Goal: Task Accomplishment & Management: Use online tool/utility

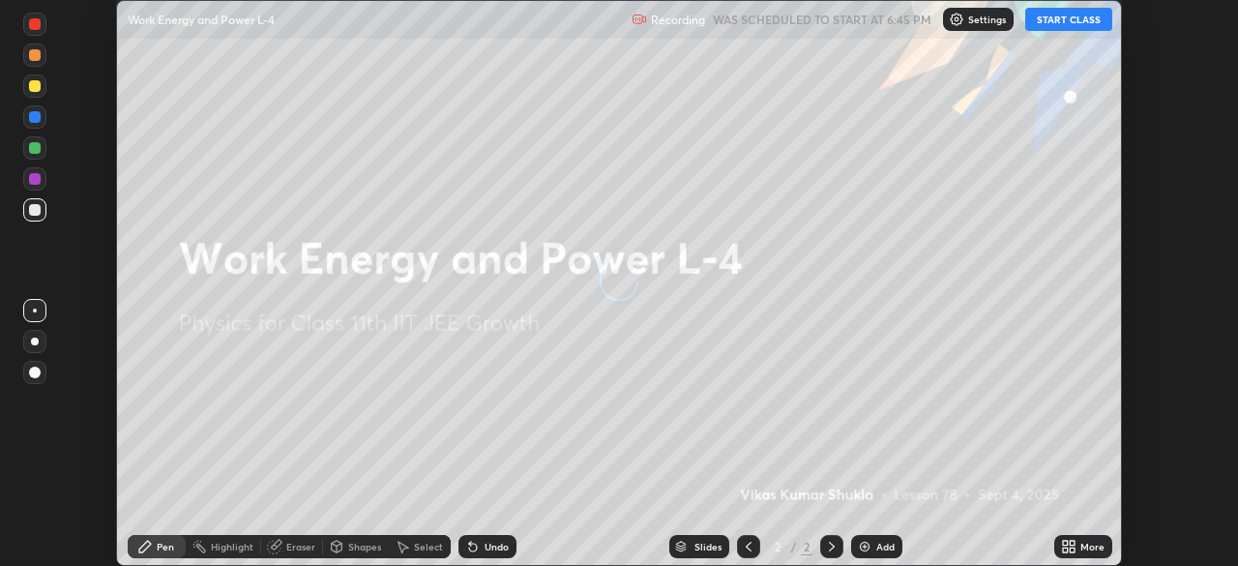
scroll to position [566, 1237]
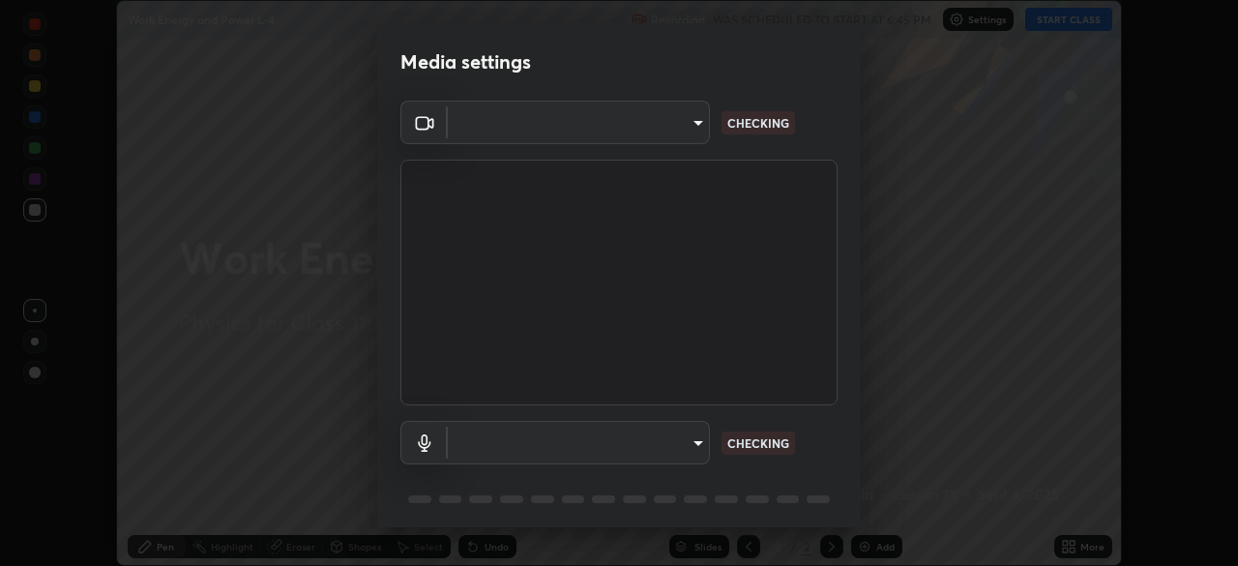
type input "cb8c6b6b4a50c5c6d626de20ccb3fd73f31987ea2ecc1878d3d31a5f1bf4ae53"
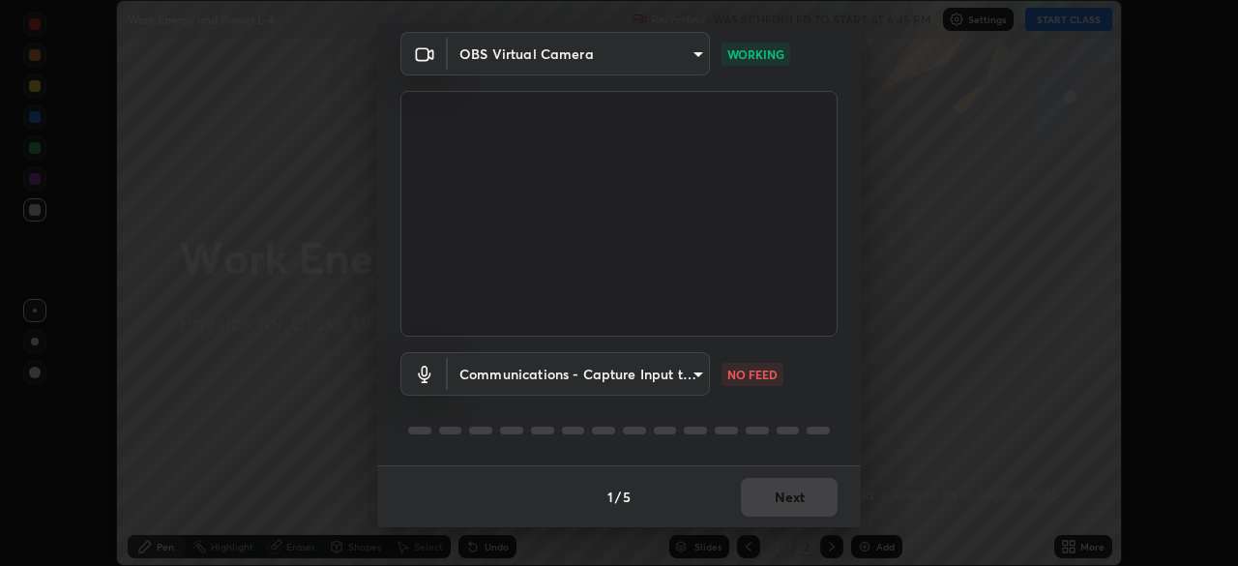
click at [698, 376] on body "Erase all Work Energy and Power L-4 Recording WAS SCHEDULED TO START AT 6:45 PM…" at bounding box center [619, 283] width 1238 height 566
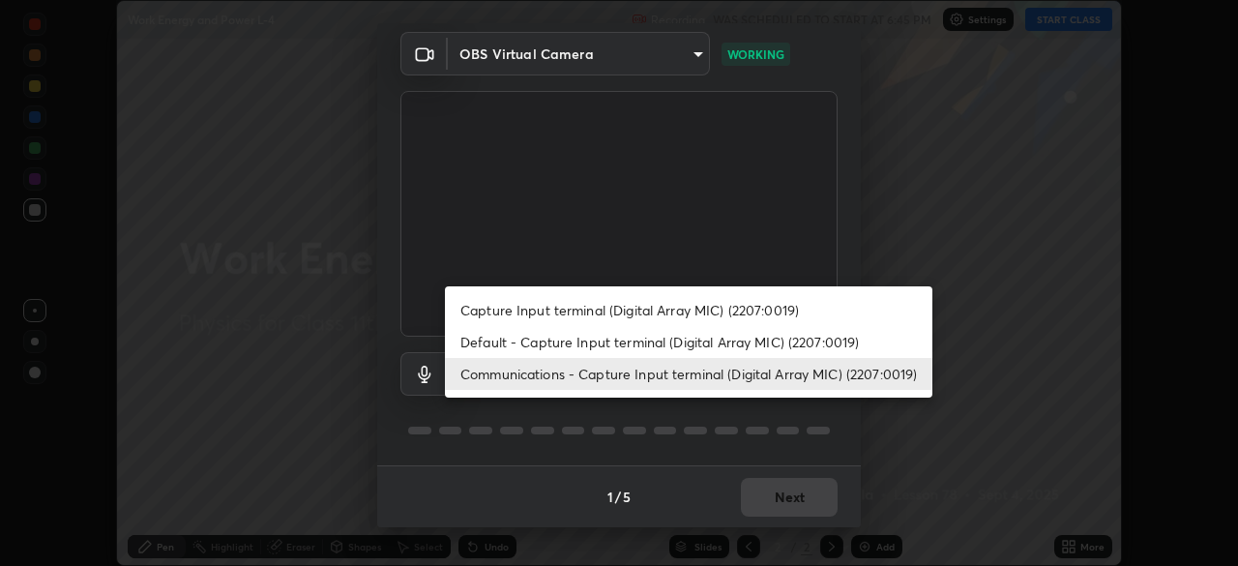
click at [762, 335] on li "Default - Capture Input terminal (Digital Array MIC) (2207:0019)" at bounding box center [688, 342] width 487 height 32
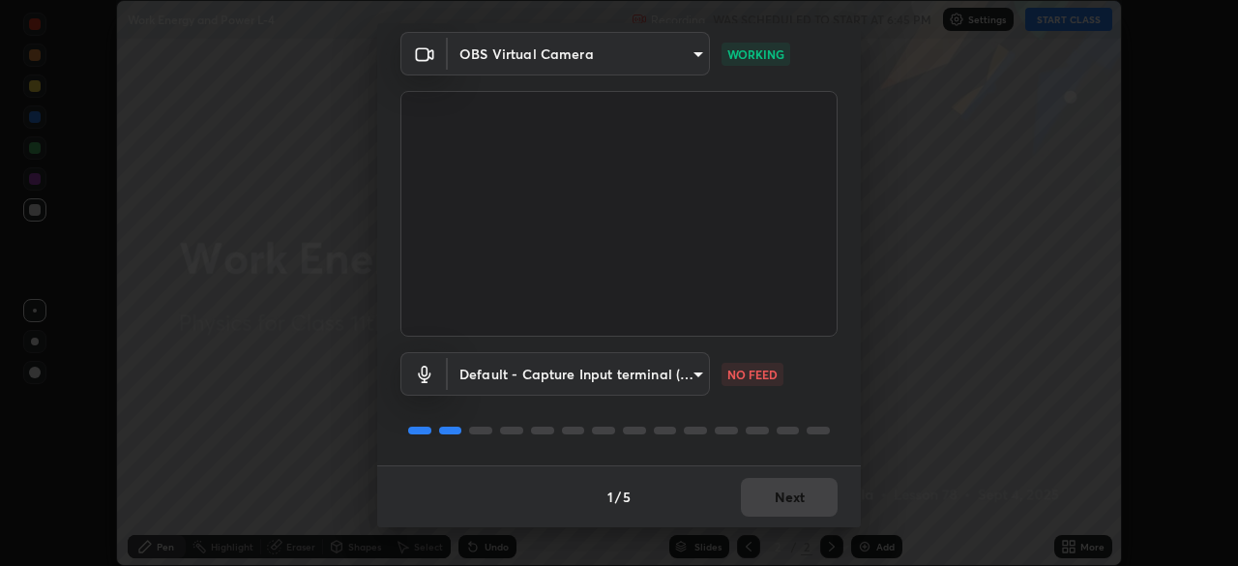
click at [696, 372] on body "Erase all Work Energy and Power L-4 Recording WAS SCHEDULED TO START AT 6:45 PM…" at bounding box center [619, 283] width 1238 height 566
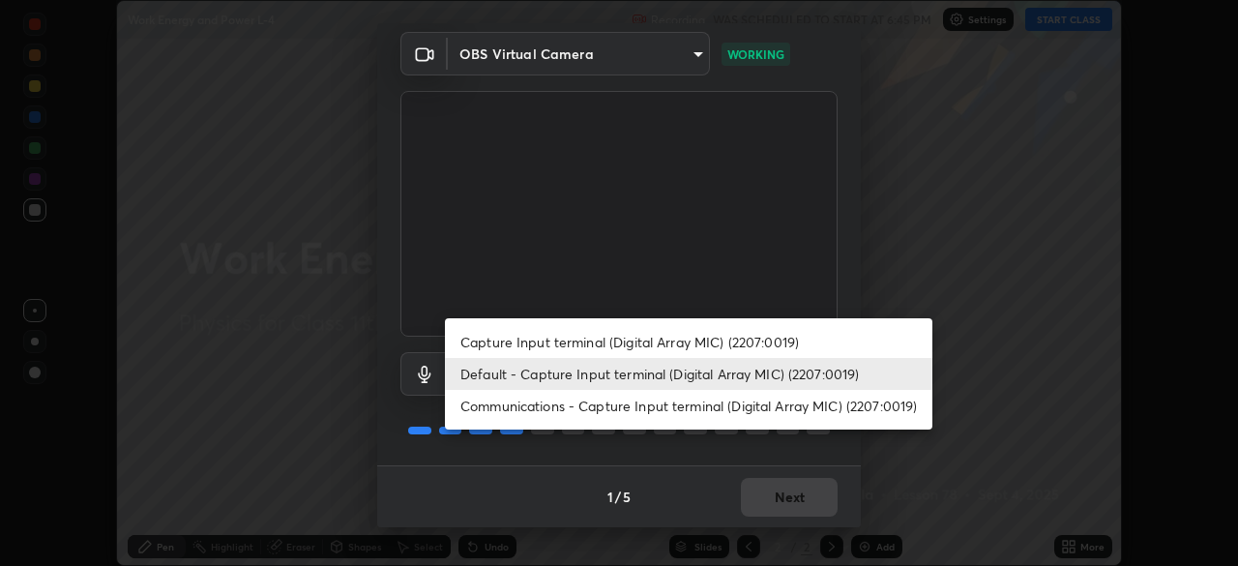
click at [748, 400] on li "Communications - Capture Input terminal (Digital Array MIC) (2207:0019)" at bounding box center [688, 406] width 487 height 32
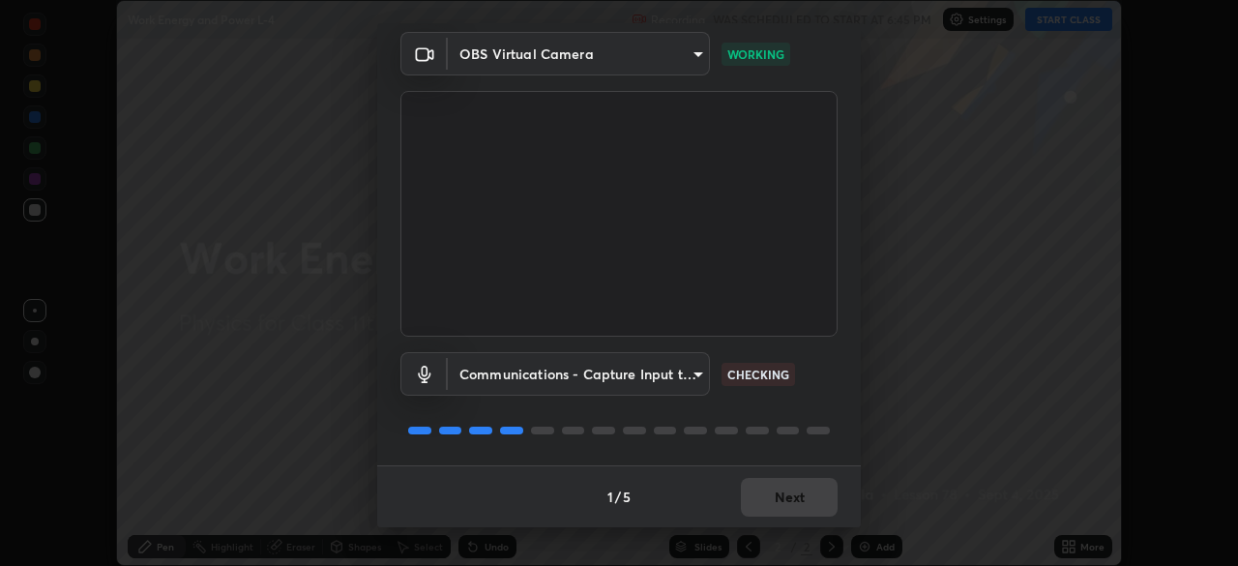
type input "communications"
click at [818, 488] on button "Next" at bounding box center [789, 497] width 97 height 39
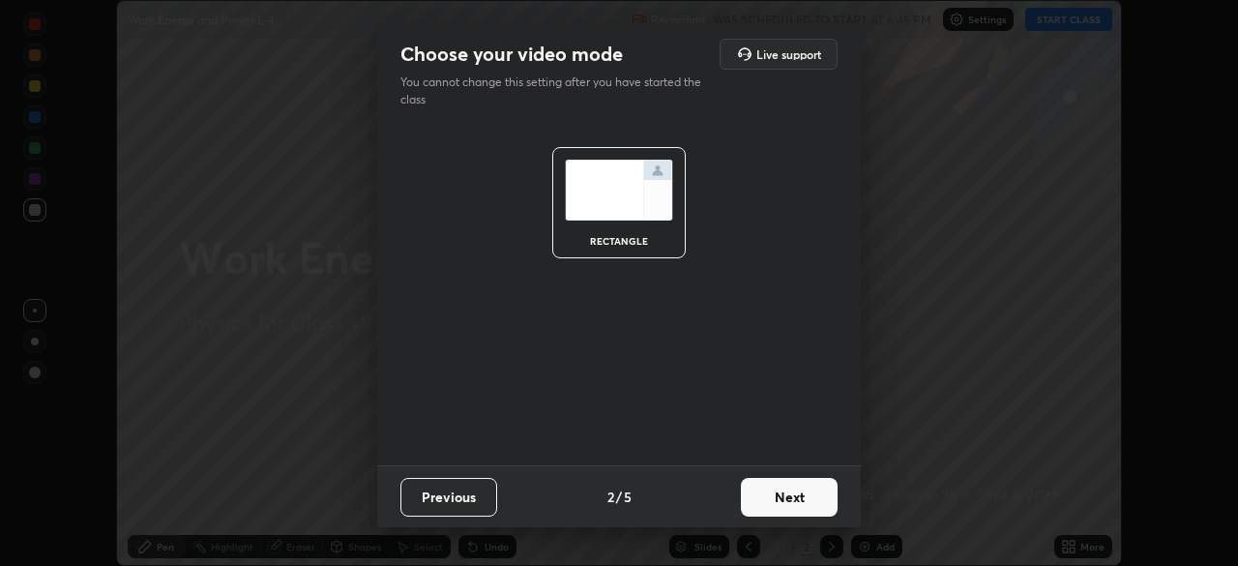
click at [817, 499] on button "Next" at bounding box center [789, 497] width 97 height 39
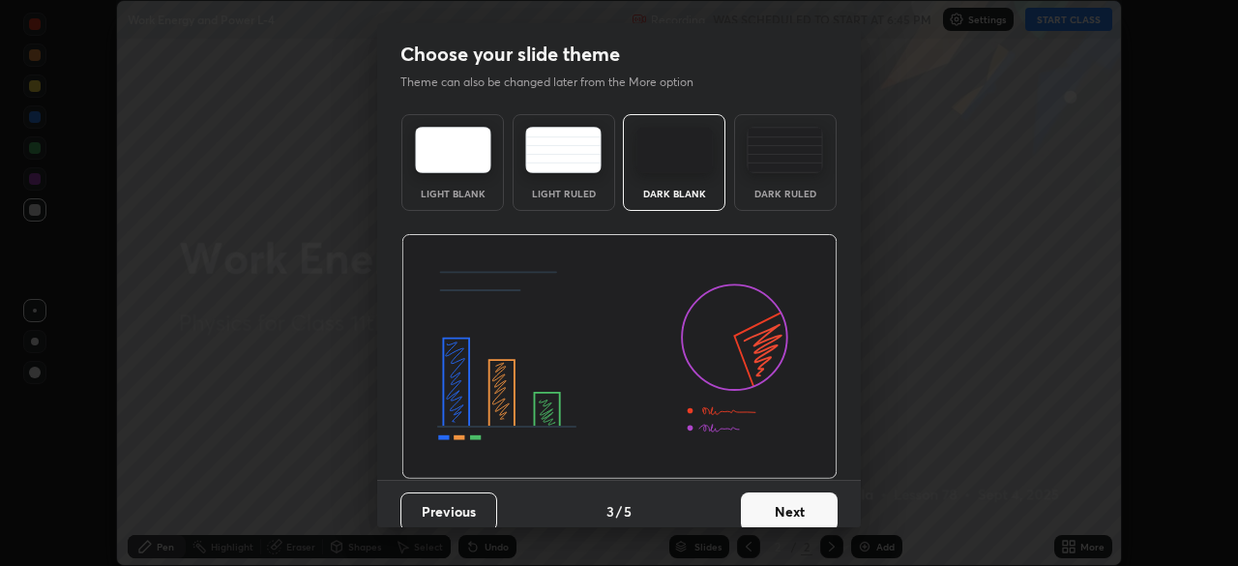
click at [814, 516] on button "Next" at bounding box center [789, 511] width 97 height 39
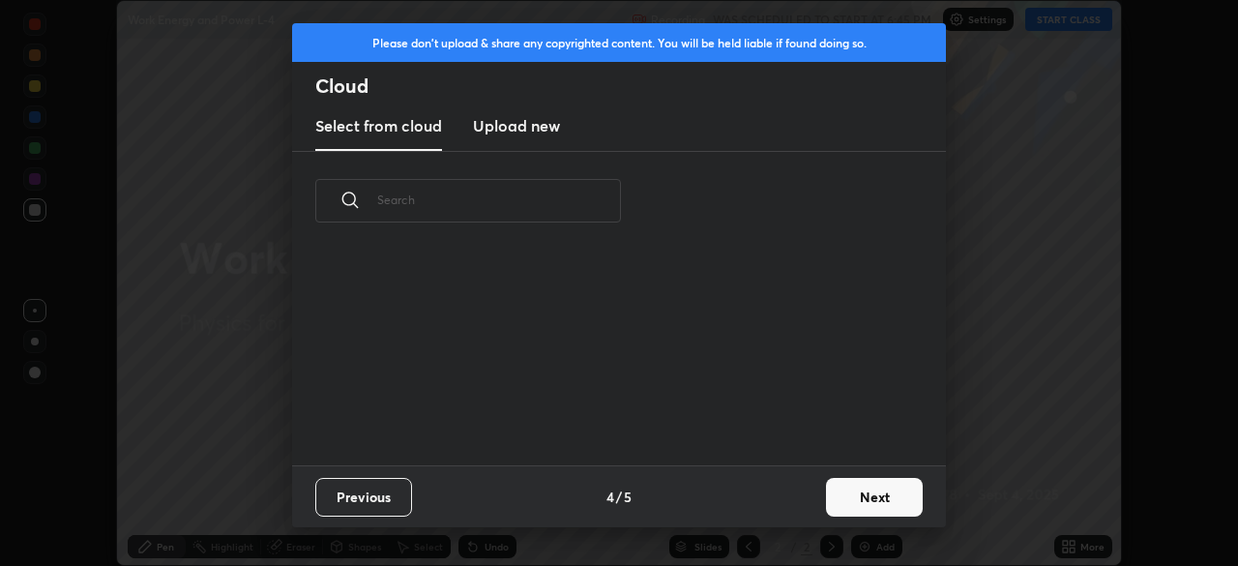
scroll to position [7, 11]
click at [861, 499] on button "Next" at bounding box center [874, 497] width 97 height 39
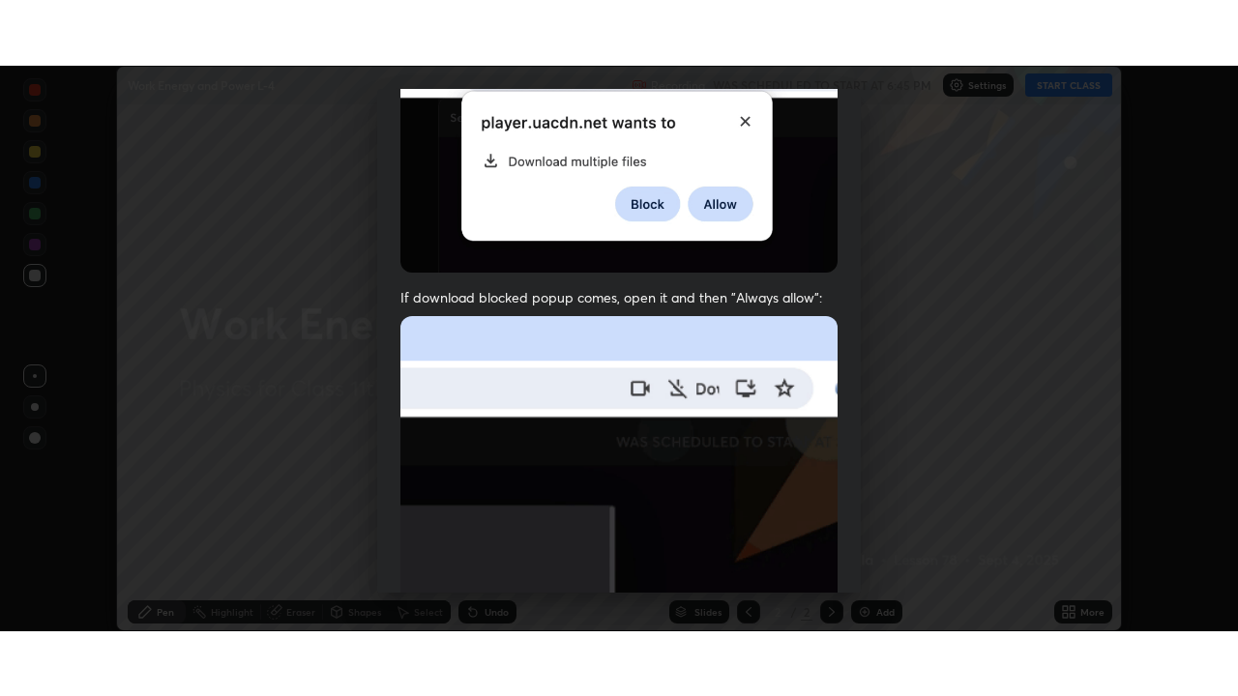
scroll to position [463, 0]
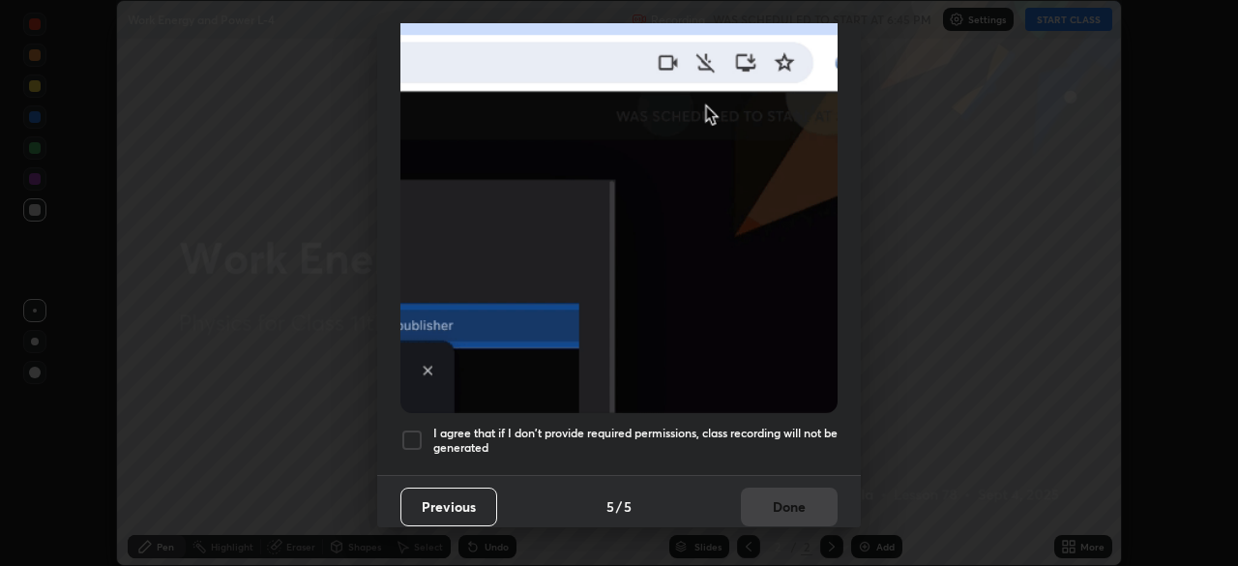
click at [414, 438] on div at bounding box center [411, 439] width 23 height 23
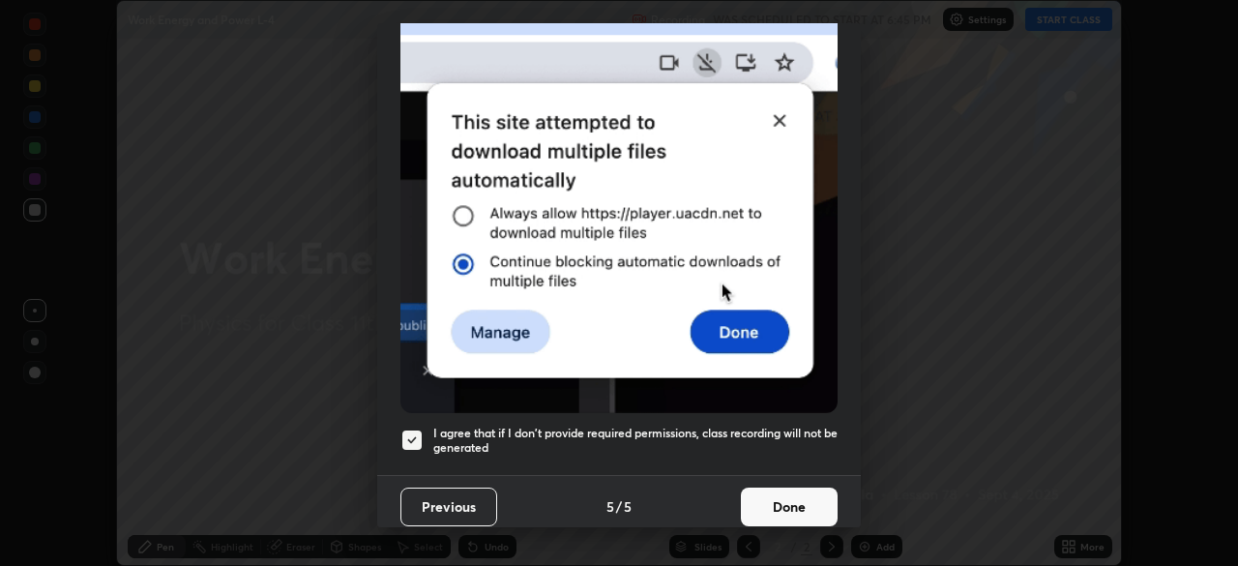
click at [782, 492] on button "Done" at bounding box center [789, 506] width 97 height 39
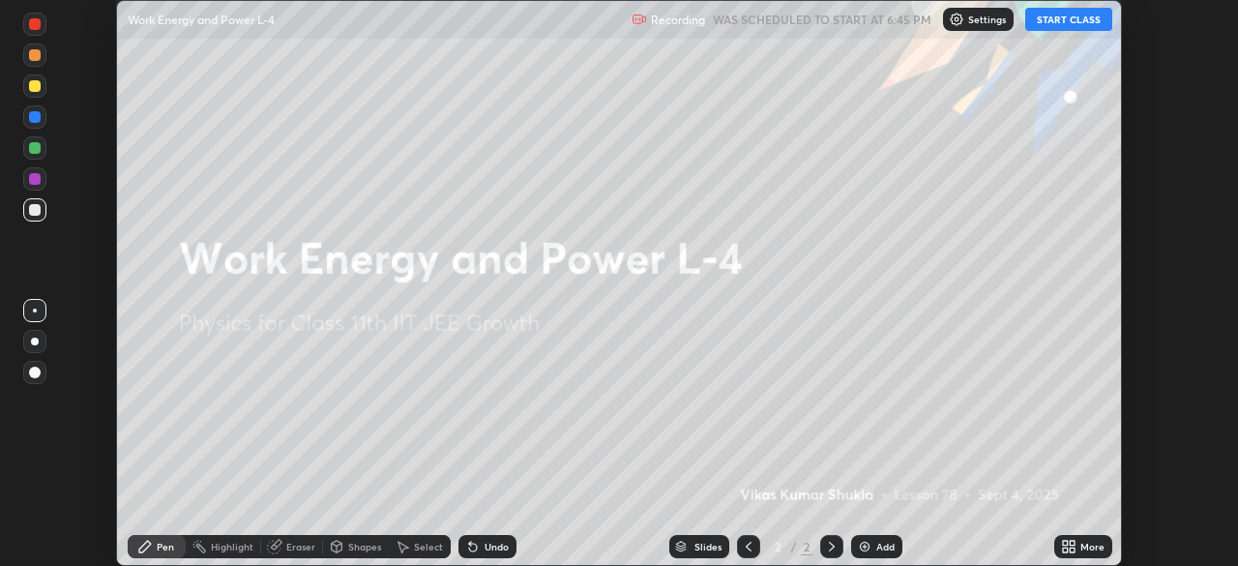
click at [1058, 23] on button "START CLASS" at bounding box center [1068, 19] width 87 height 23
click at [1077, 546] on div "More" at bounding box center [1083, 546] width 58 height 23
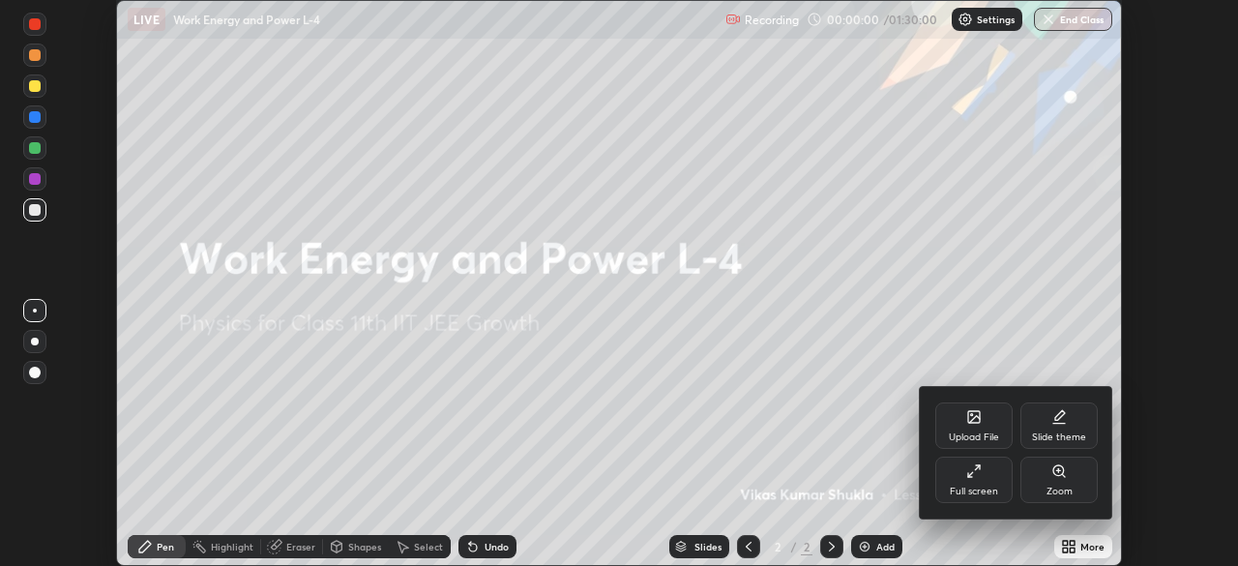
click at [982, 478] on div "Full screen" at bounding box center [973, 479] width 77 height 46
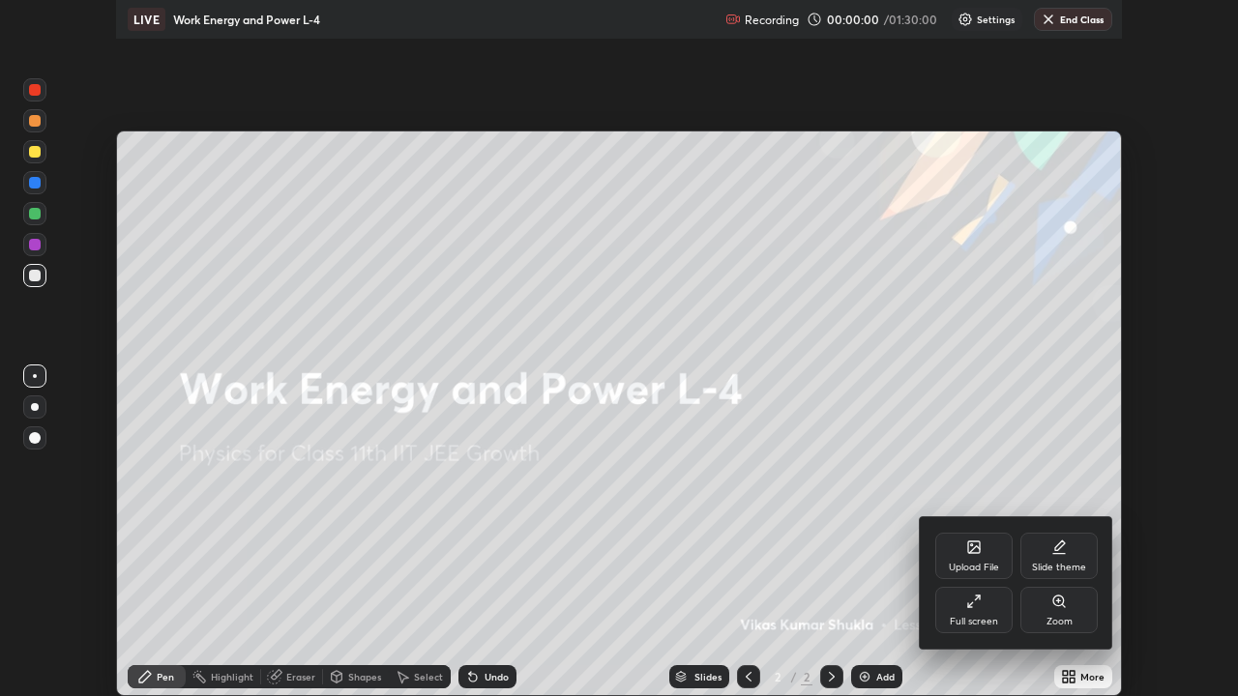
scroll to position [696, 1238]
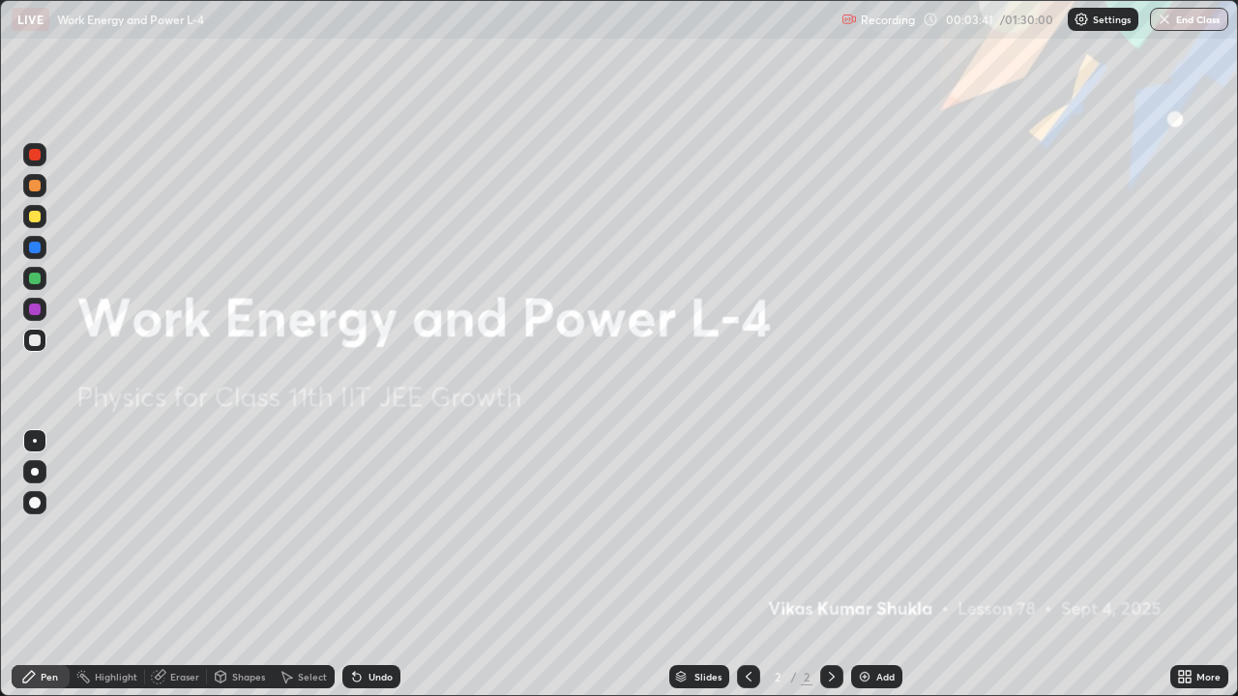
click at [892, 565] on div "Add" at bounding box center [885, 677] width 18 height 10
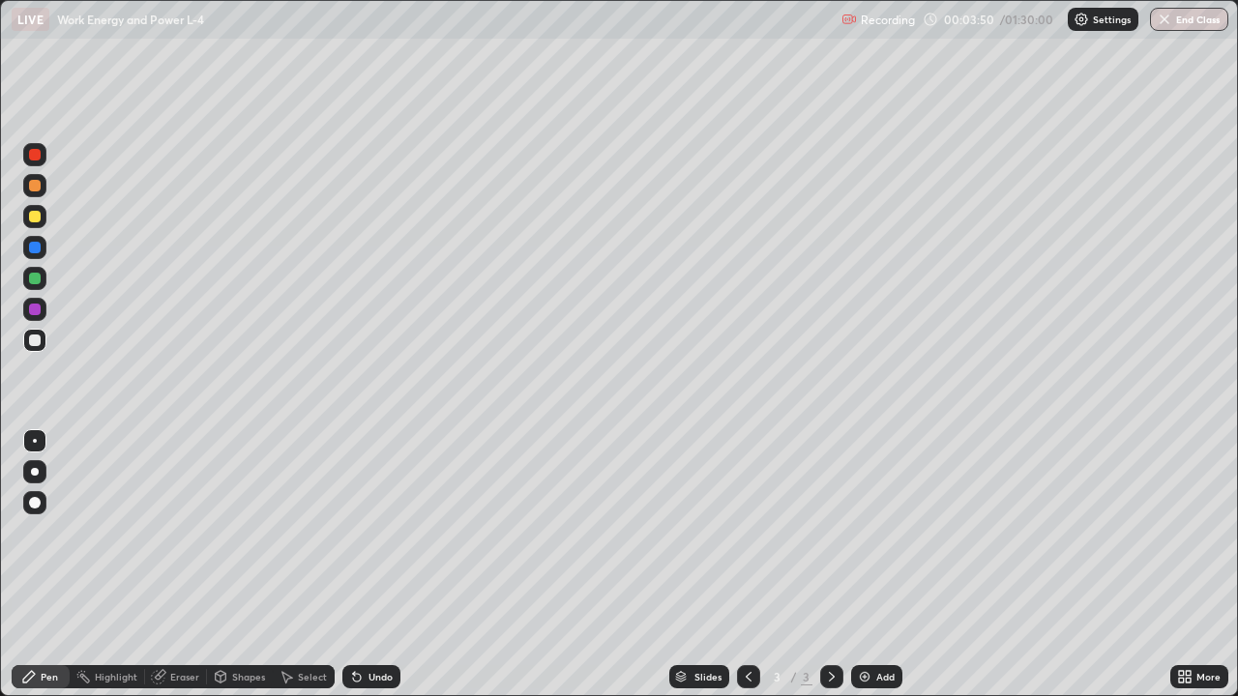
click at [247, 565] on div "Shapes" at bounding box center [248, 677] width 33 height 10
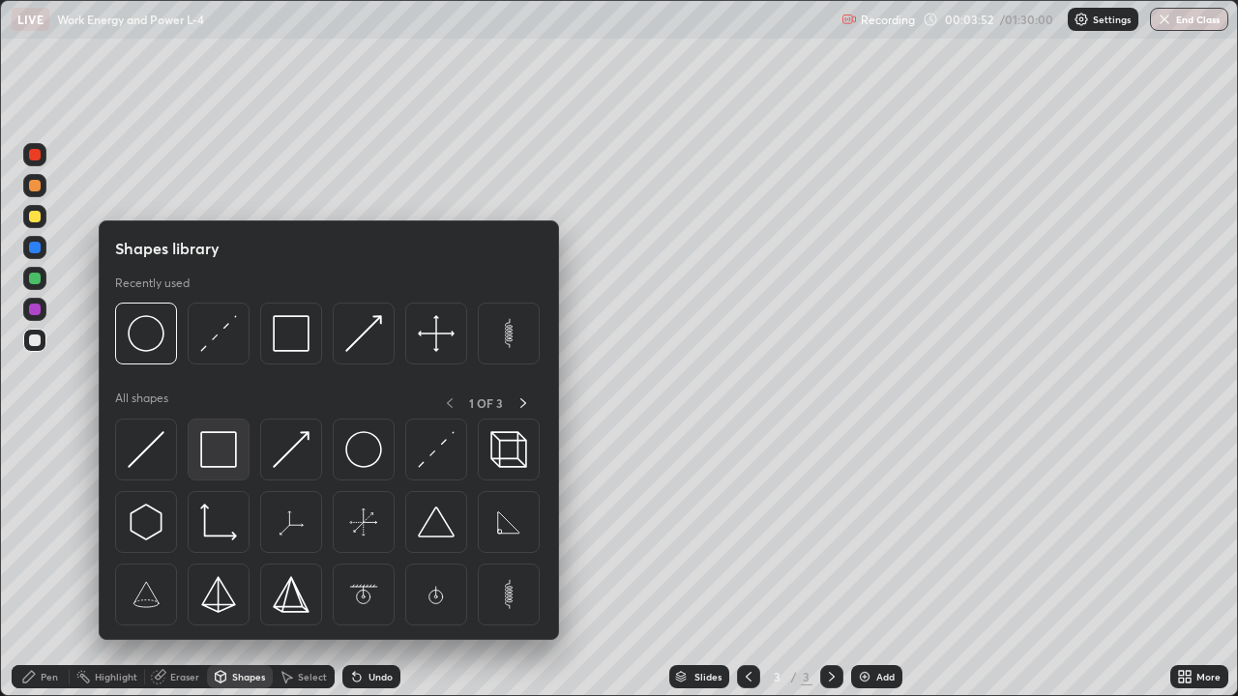
click at [227, 452] on img at bounding box center [218, 449] width 37 height 37
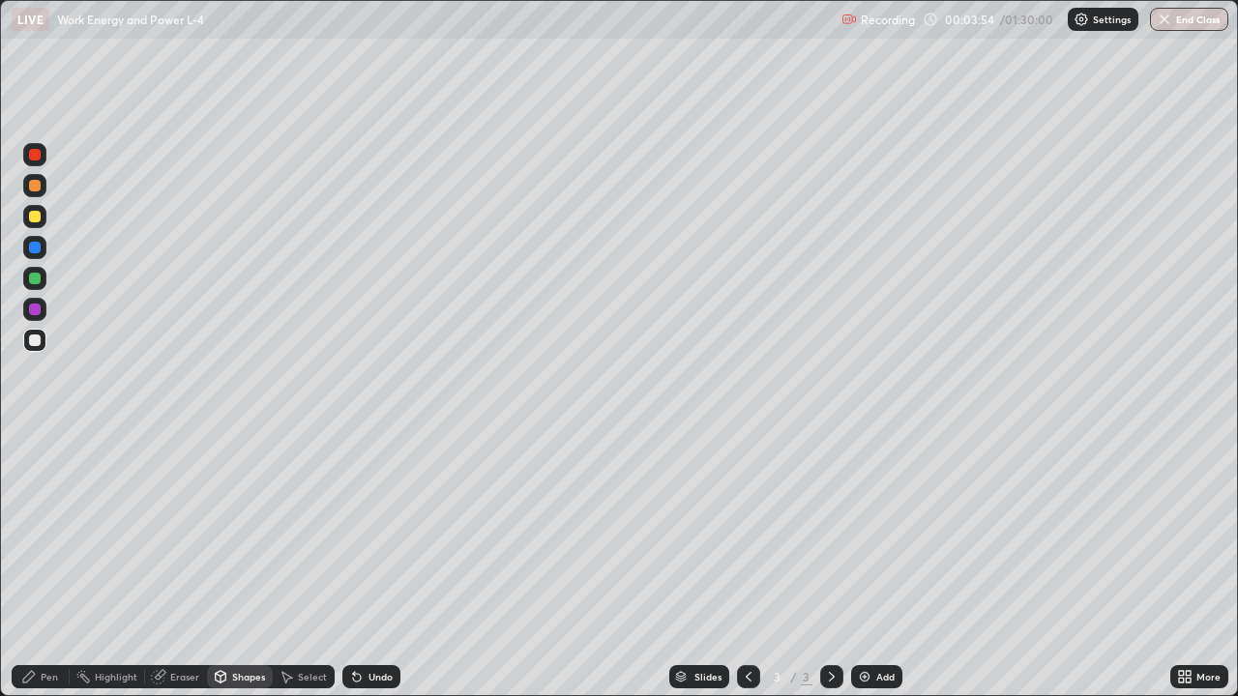
click at [33, 279] on div at bounding box center [35, 279] width 12 height 12
click at [252, 565] on div "Shapes" at bounding box center [248, 677] width 33 height 10
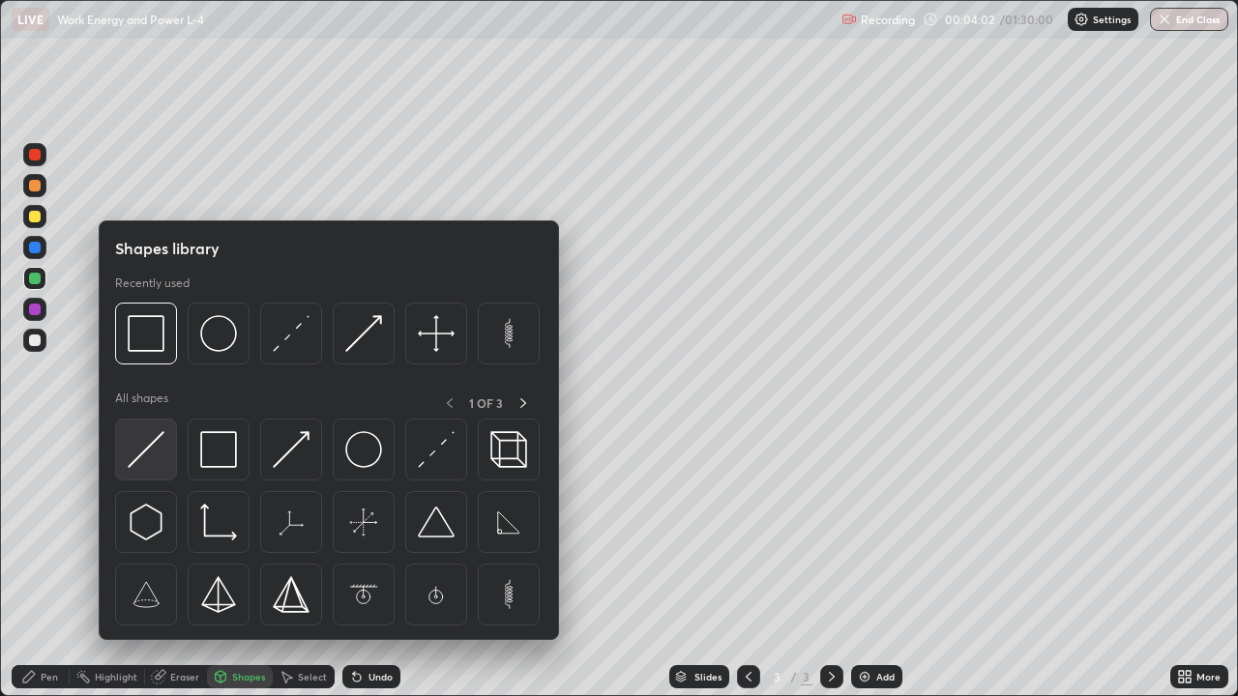
click at [148, 451] on img at bounding box center [146, 449] width 37 height 37
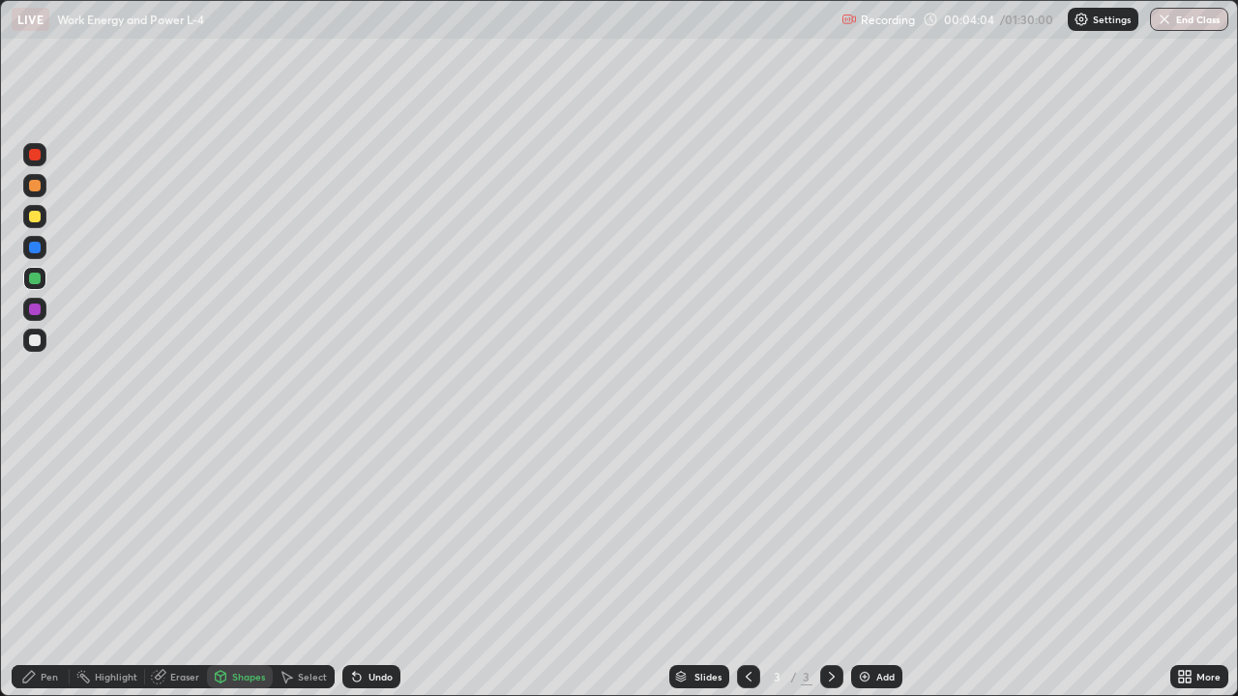
click at [38, 339] on div at bounding box center [35, 341] width 12 height 12
click at [51, 565] on div "Pen" at bounding box center [49, 677] width 17 height 10
click at [34, 310] on div at bounding box center [35, 310] width 12 height 12
click at [244, 565] on div "Shapes" at bounding box center [240, 676] width 66 height 23
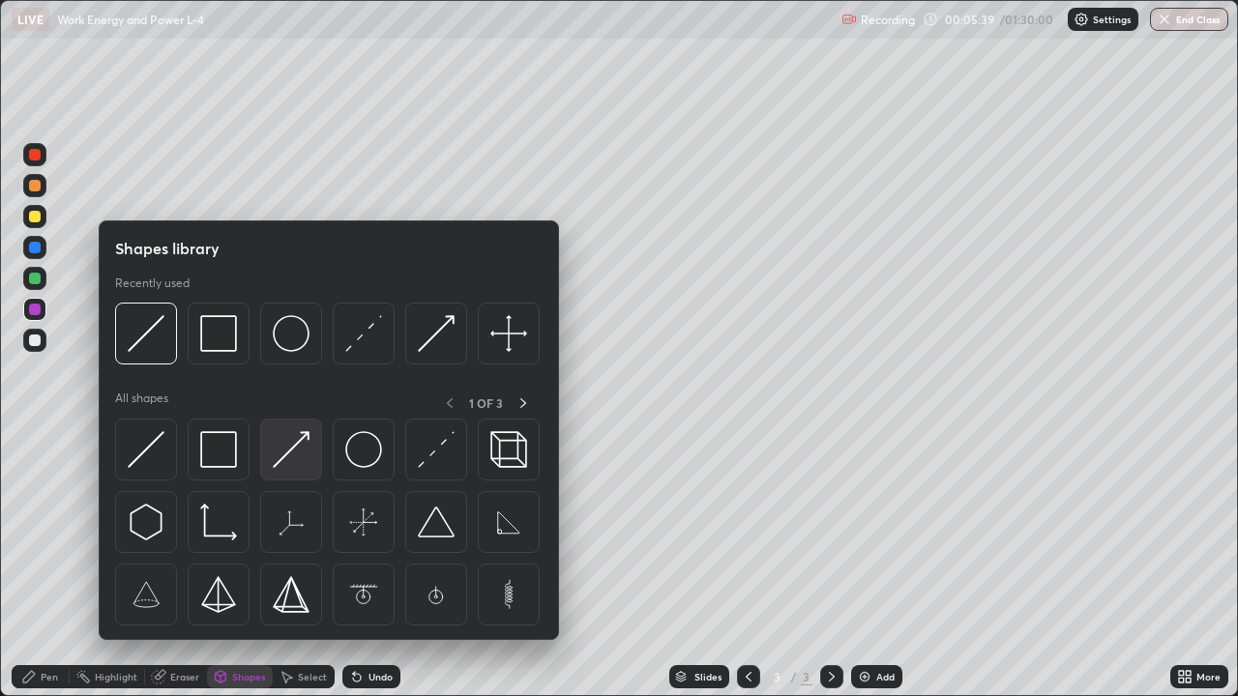
click at [295, 449] on img at bounding box center [291, 449] width 37 height 37
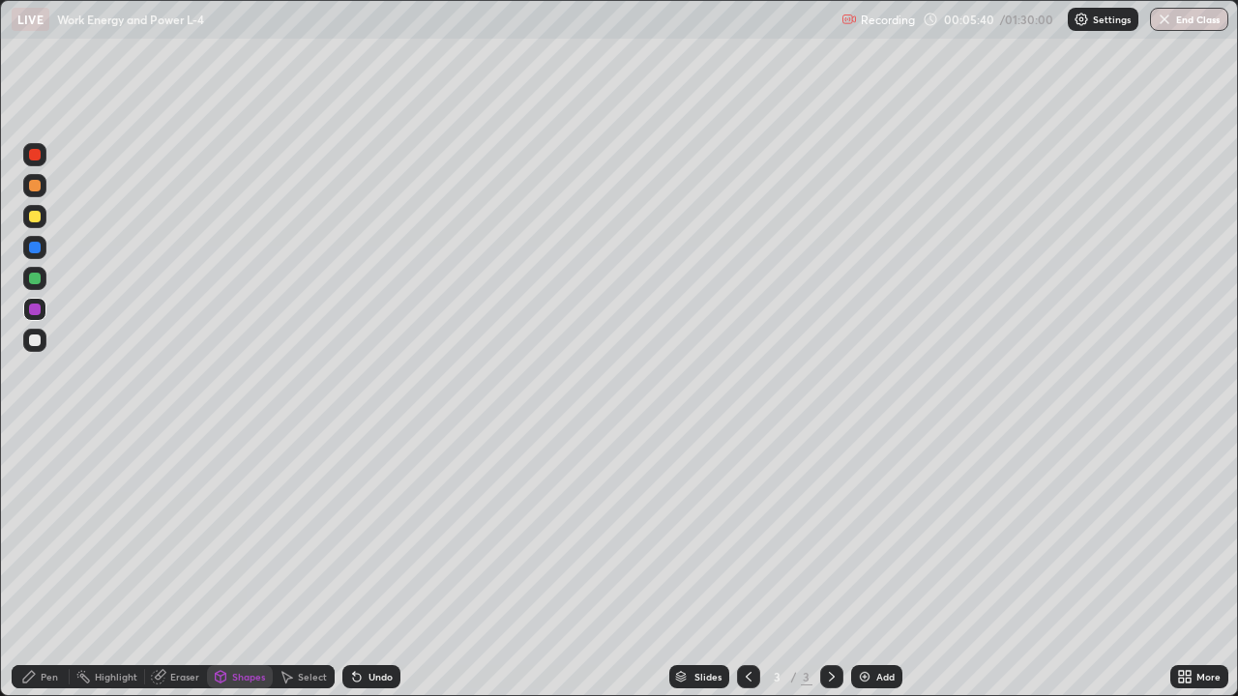
click at [35, 215] on div at bounding box center [35, 217] width 12 height 12
click at [41, 565] on div "Pen" at bounding box center [41, 676] width 58 height 23
click at [34, 340] on div at bounding box center [35, 341] width 12 height 12
click at [35, 158] on div at bounding box center [35, 155] width 12 height 12
click at [35, 342] on div at bounding box center [35, 341] width 12 height 12
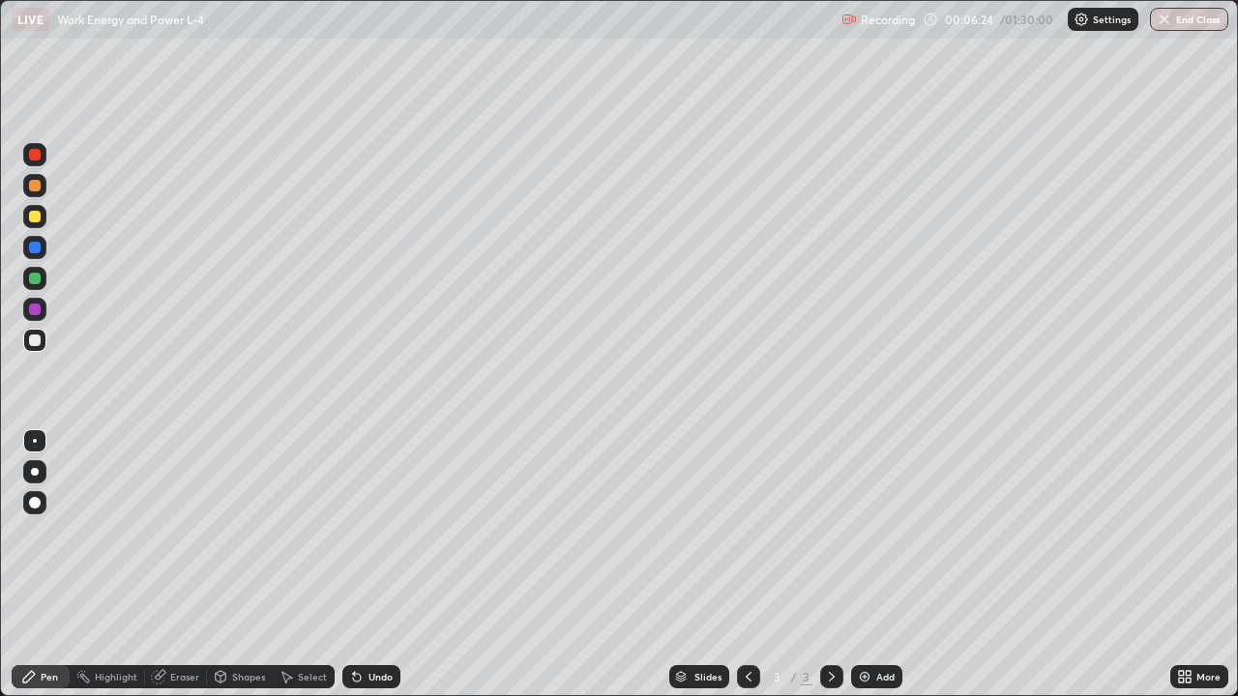
click at [307, 565] on div "Select" at bounding box center [312, 677] width 29 height 10
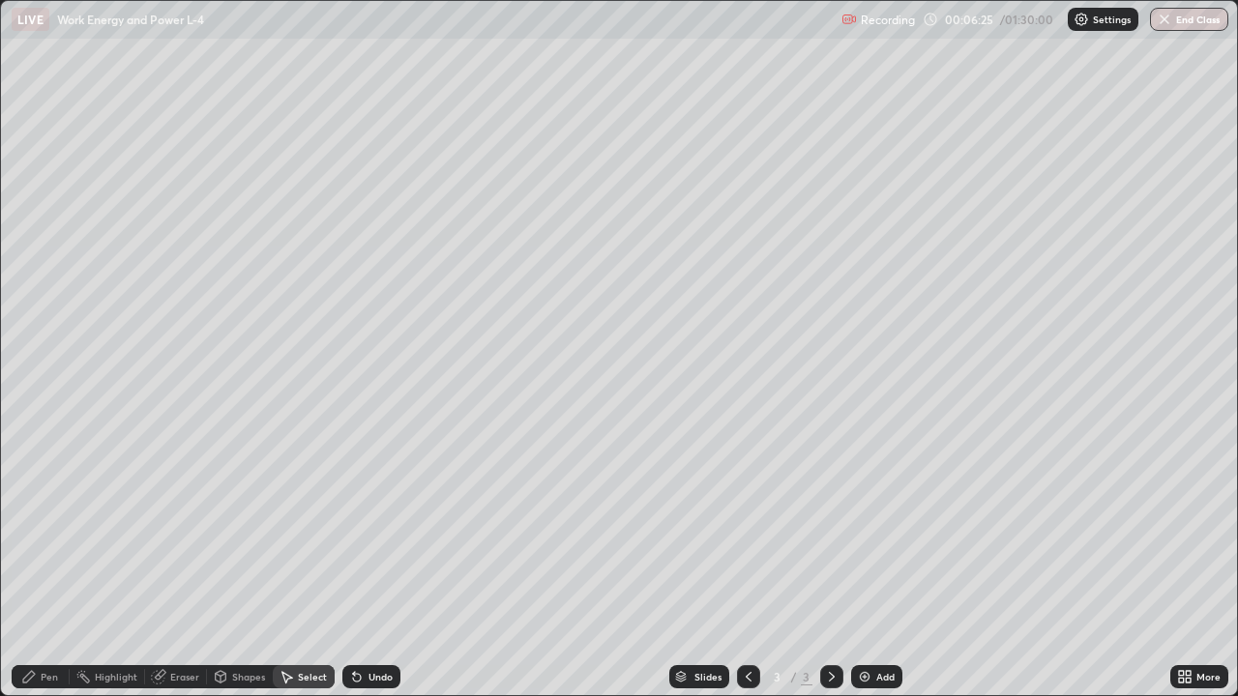
click at [249, 565] on div "Shapes" at bounding box center [248, 677] width 33 height 10
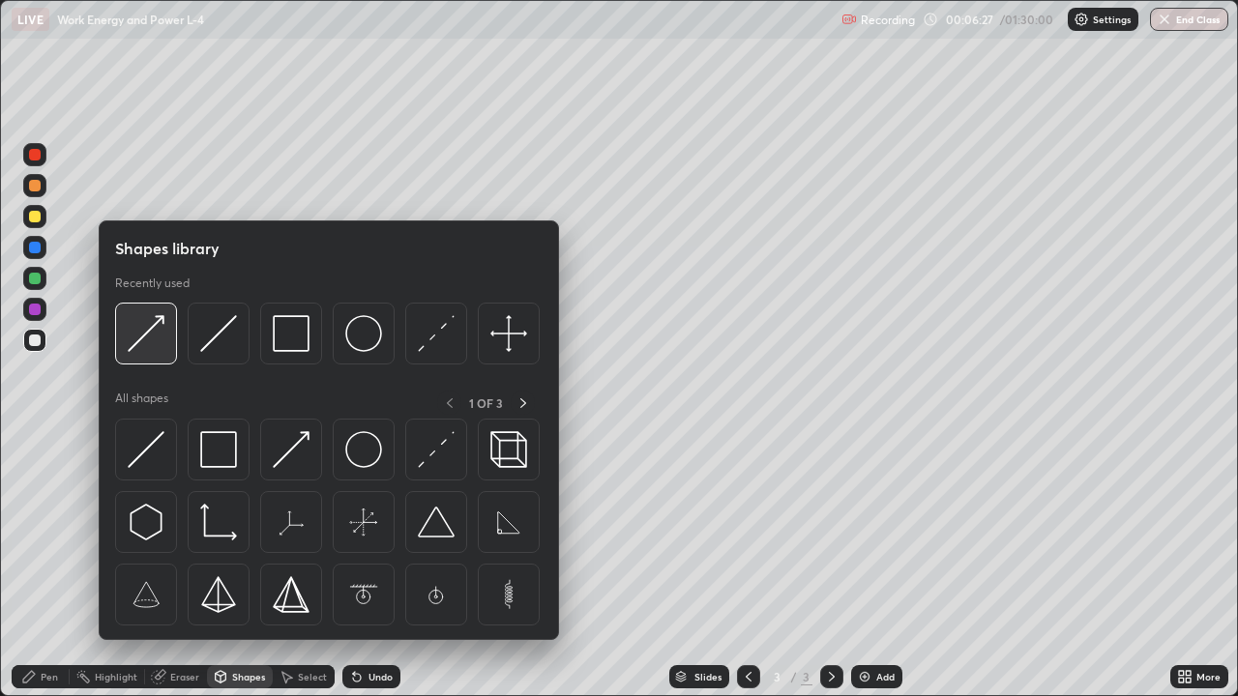
click at [148, 331] on img at bounding box center [146, 333] width 37 height 37
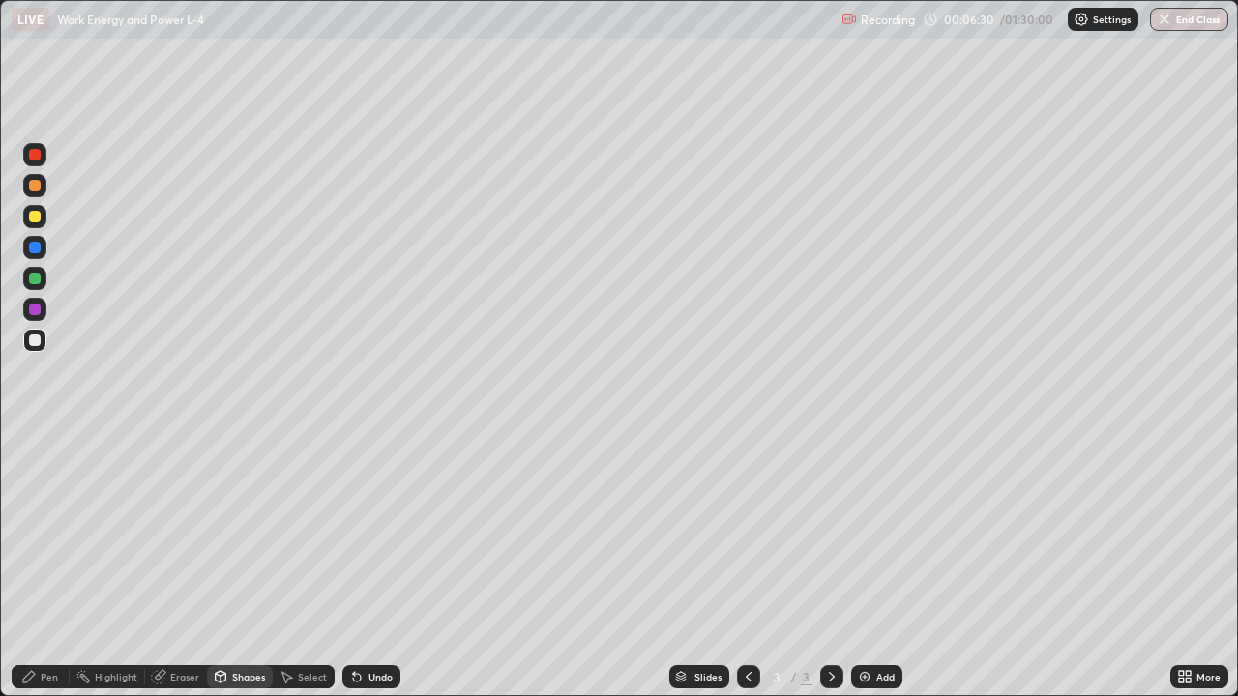
click at [43, 565] on div "Pen" at bounding box center [41, 676] width 58 height 23
click at [250, 565] on div "Shapes" at bounding box center [240, 676] width 66 height 23
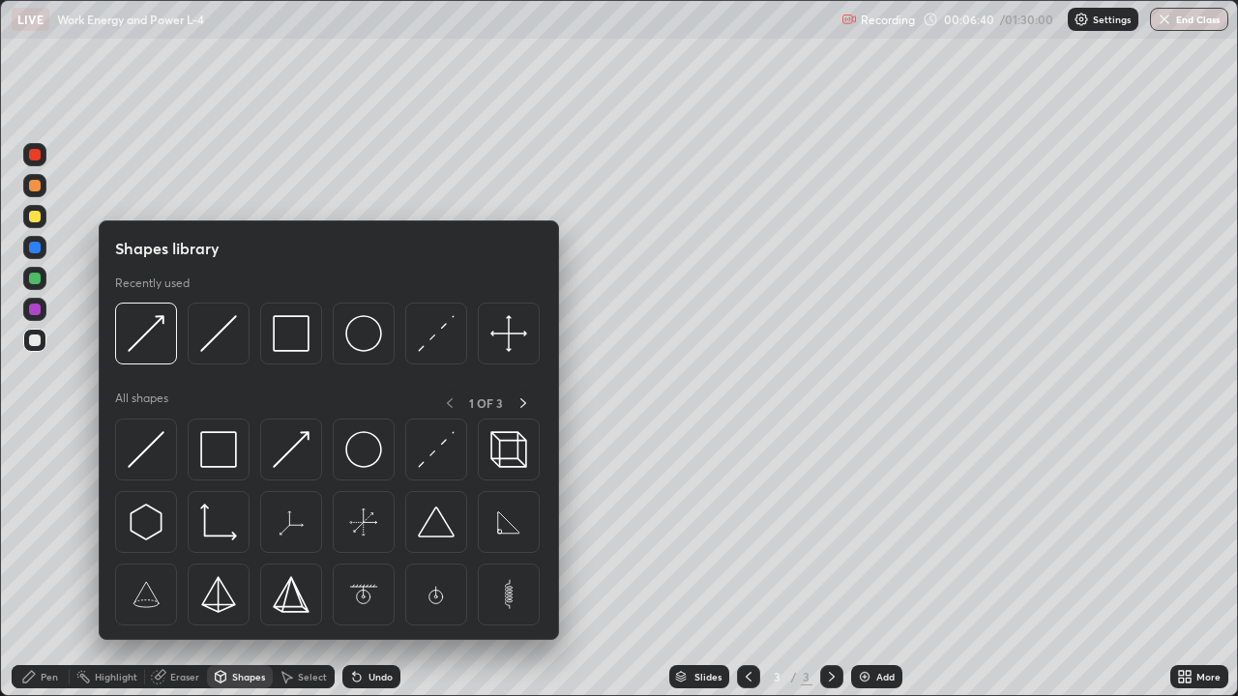
click at [311, 565] on div "Select" at bounding box center [304, 676] width 62 height 23
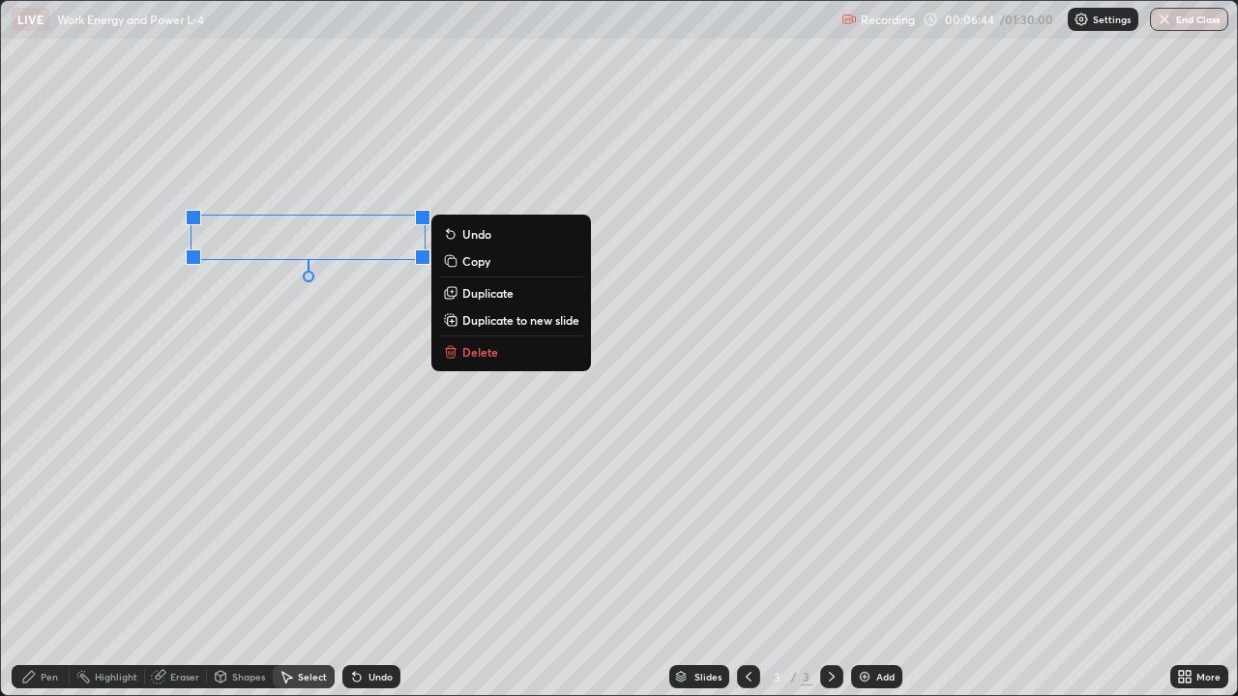
click at [285, 427] on div "0 ° Undo Copy Duplicate Duplicate to new slide Delete" at bounding box center [619, 348] width 1236 height 694
click at [483, 296] on p "Duplicate" at bounding box center [487, 292] width 51 height 15
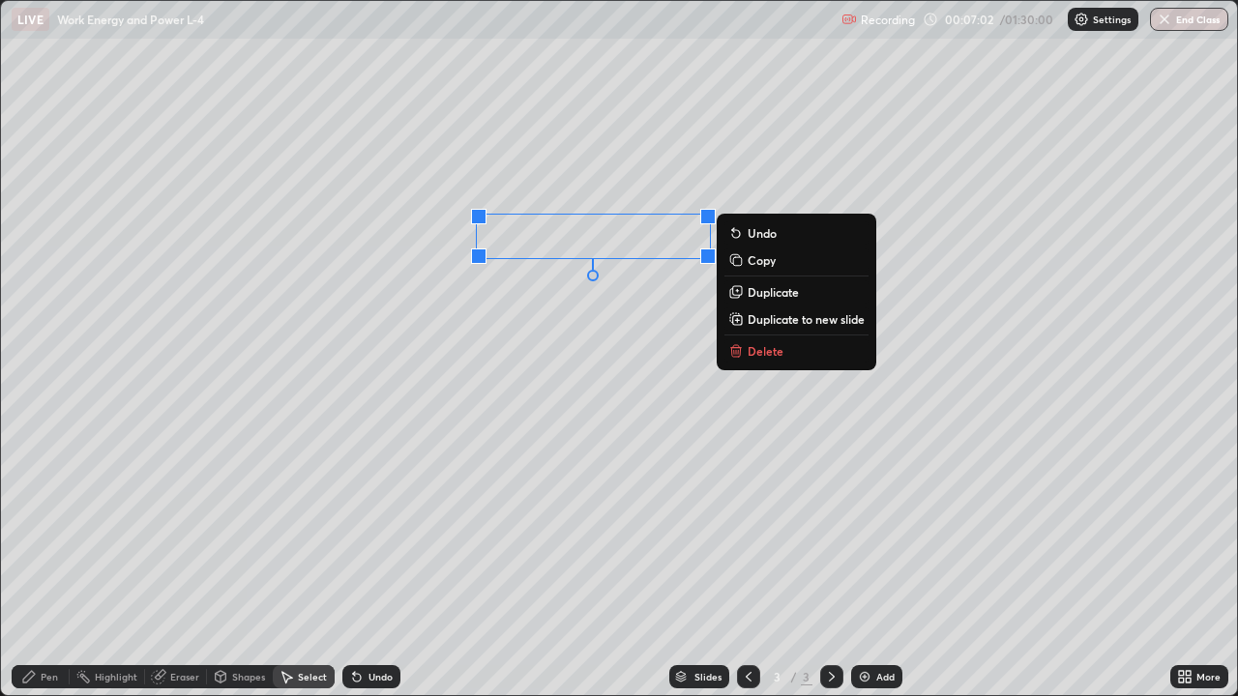
click at [251, 565] on div "Shapes" at bounding box center [248, 677] width 33 height 10
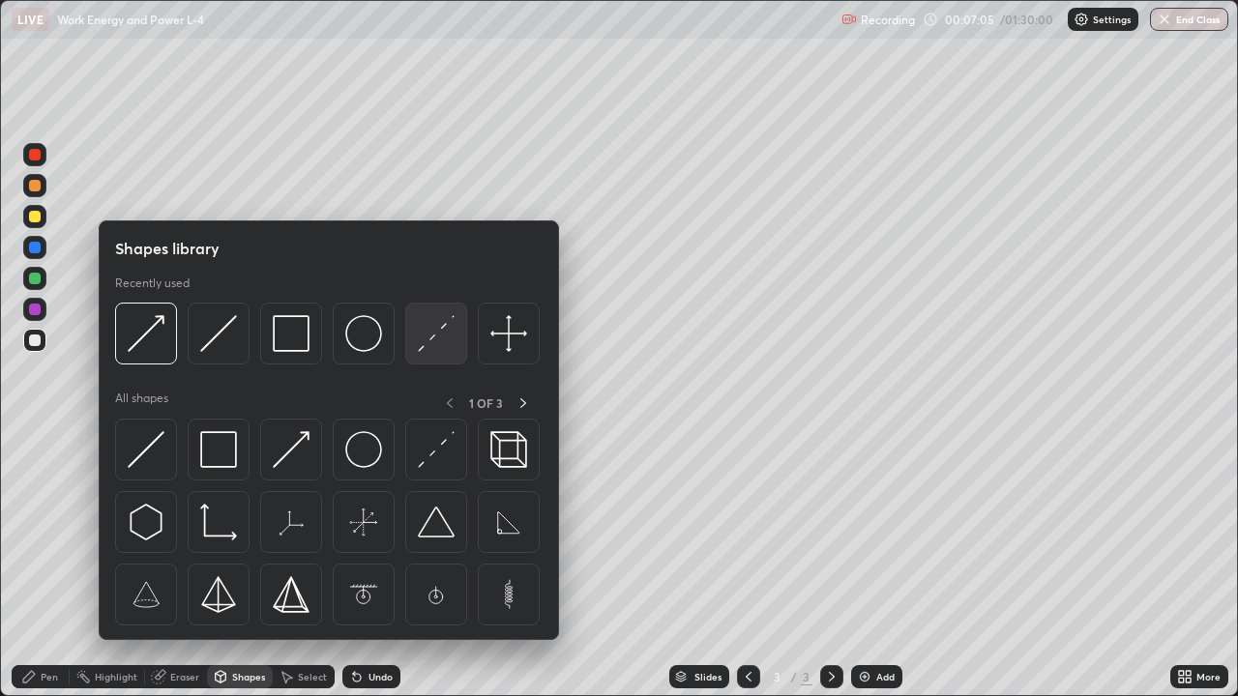
click at [426, 344] on img at bounding box center [436, 333] width 37 height 37
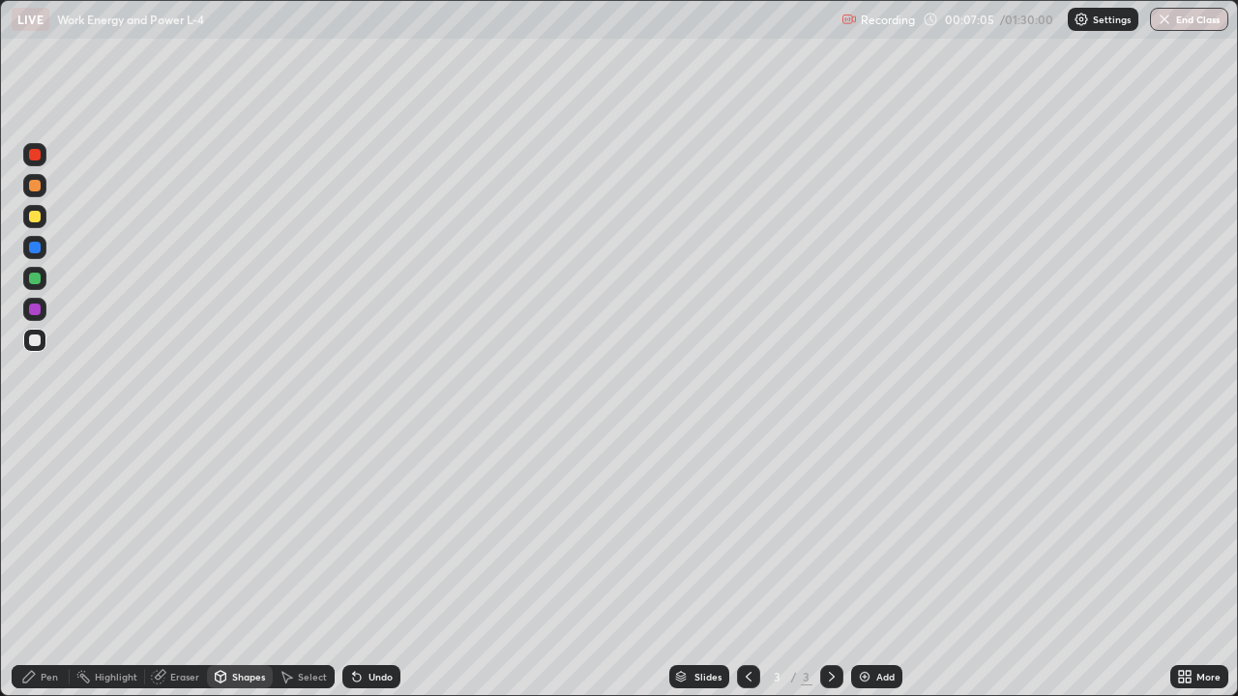
click at [36, 310] on div at bounding box center [35, 310] width 12 height 12
click at [236, 565] on div "Shapes" at bounding box center [240, 676] width 66 height 23
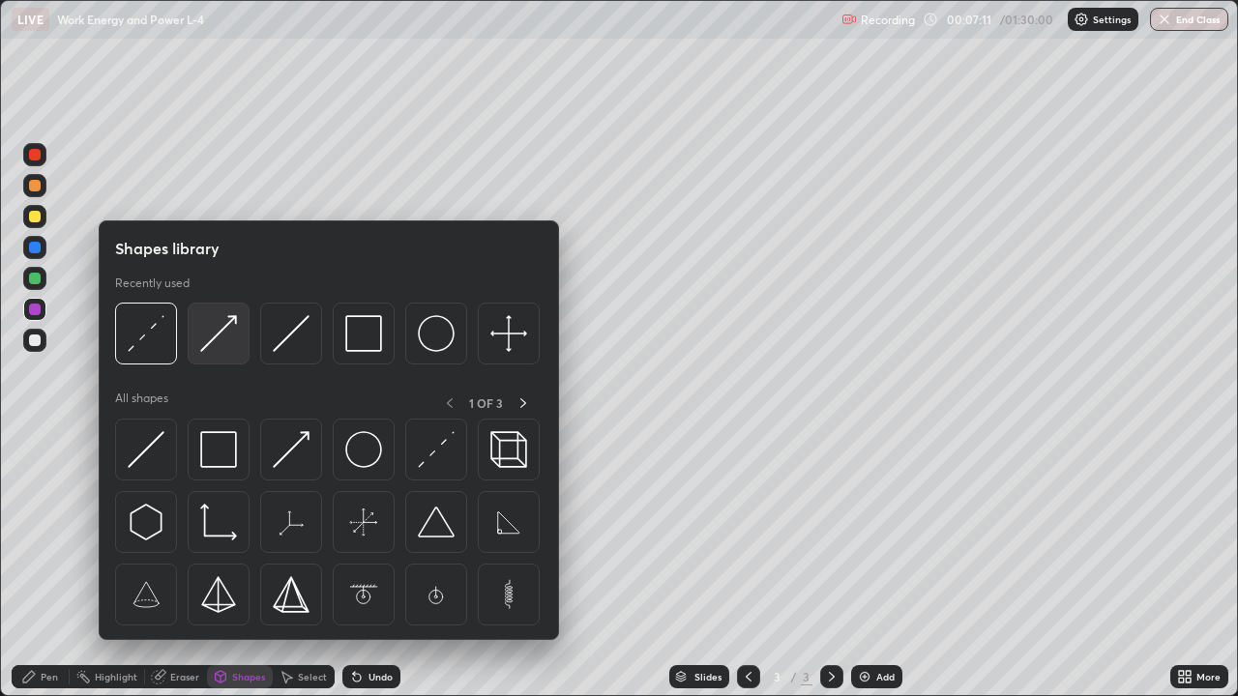
click at [219, 338] on img at bounding box center [218, 333] width 37 height 37
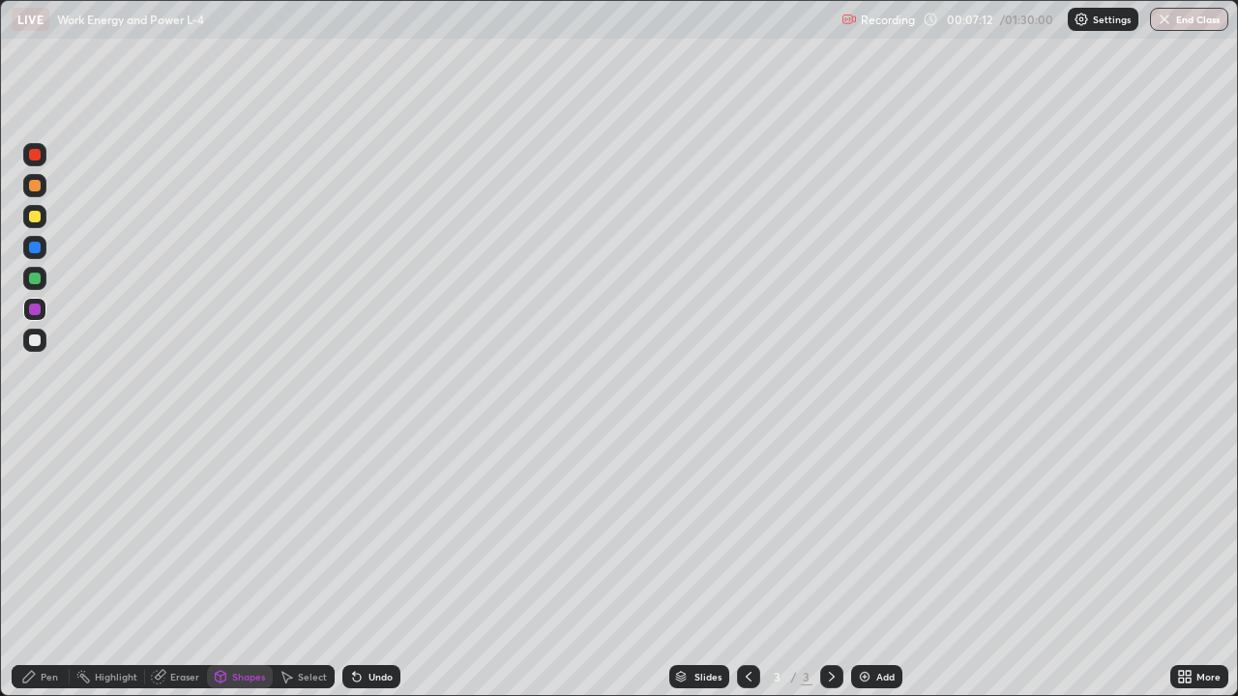
click at [36, 339] on div at bounding box center [35, 341] width 12 height 12
click at [46, 565] on div "Pen" at bounding box center [49, 677] width 17 height 10
click at [36, 217] on div at bounding box center [35, 217] width 12 height 12
click at [369, 565] on div "Undo" at bounding box center [371, 676] width 58 height 23
click at [370, 565] on div "Undo" at bounding box center [380, 677] width 24 height 10
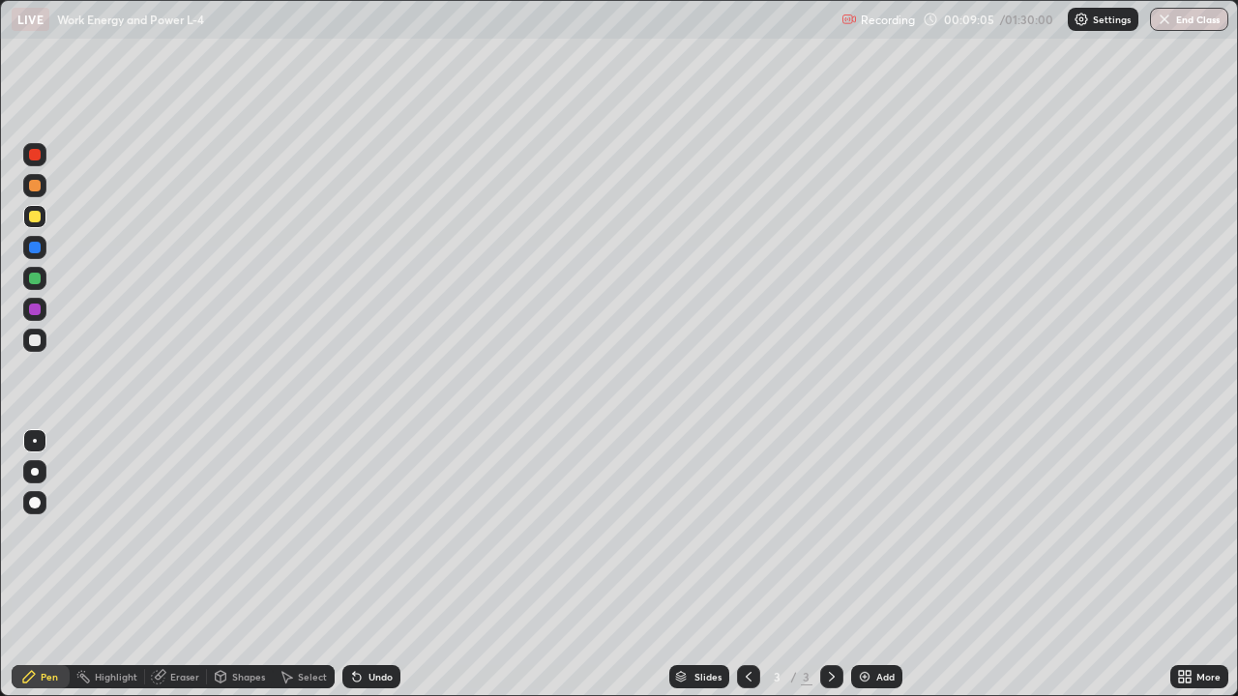
click at [362, 565] on div "Undo" at bounding box center [371, 676] width 58 height 23
click at [363, 565] on div "Undo" at bounding box center [371, 676] width 58 height 23
click at [368, 565] on div "Undo" at bounding box center [380, 677] width 24 height 10
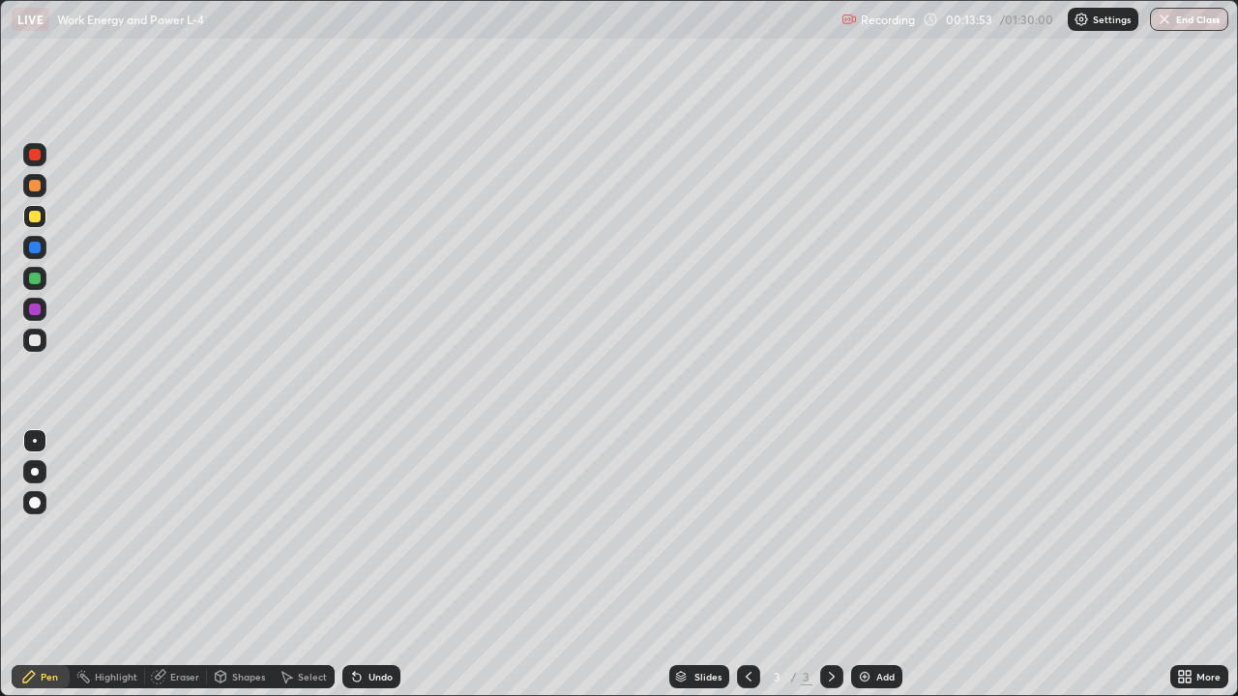
click at [317, 565] on div "Select" at bounding box center [312, 677] width 29 height 10
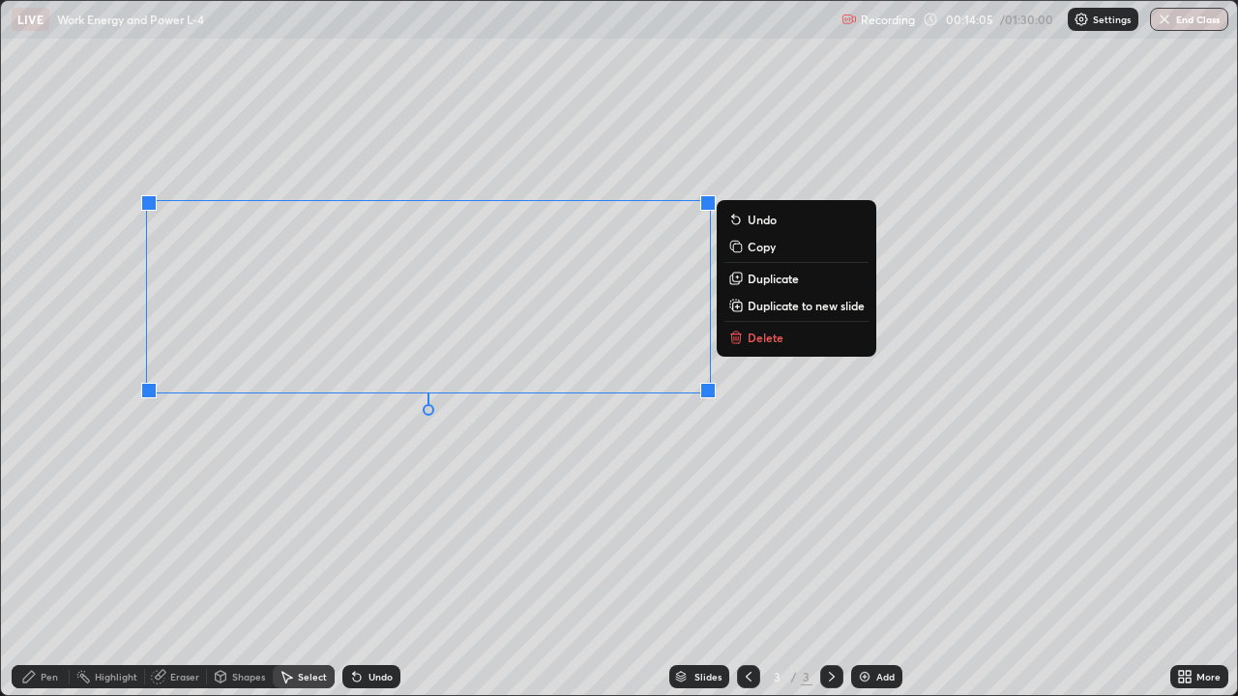
click at [793, 307] on p "Duplicate to new slide" at bounding box center [805, 305] width 117 height 15
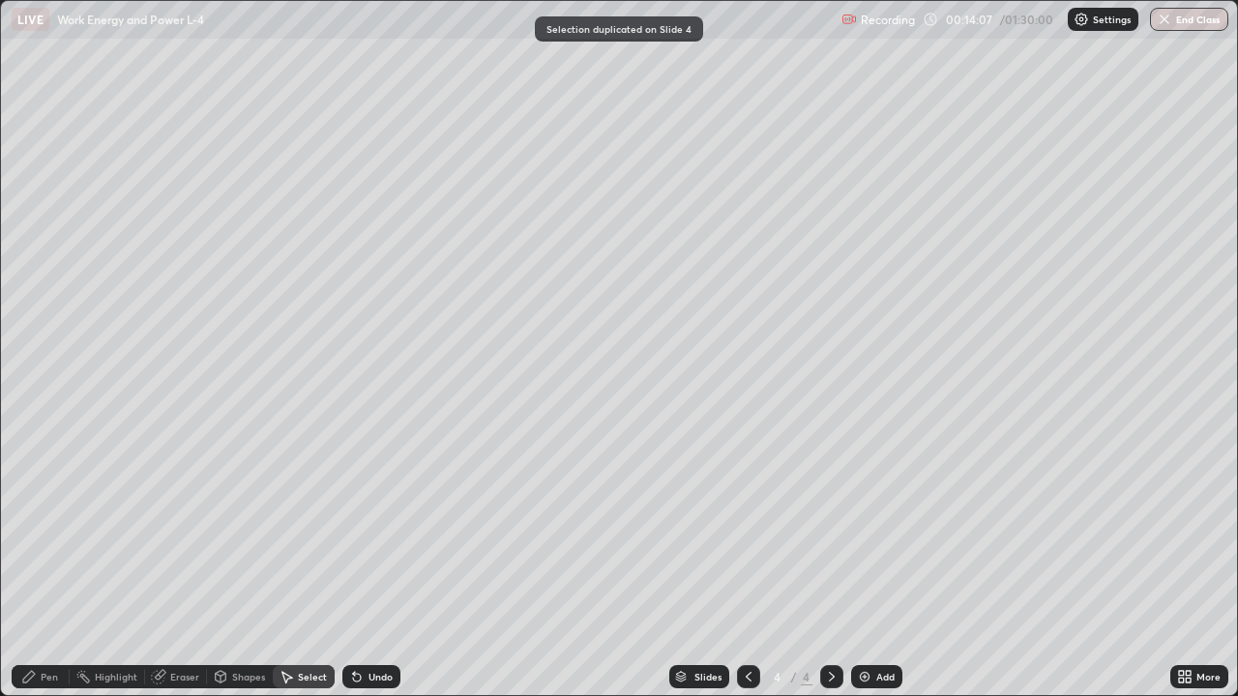
click at [184, 565] on div "Eraser" at bounding box center [176, 676] width 62 height 23
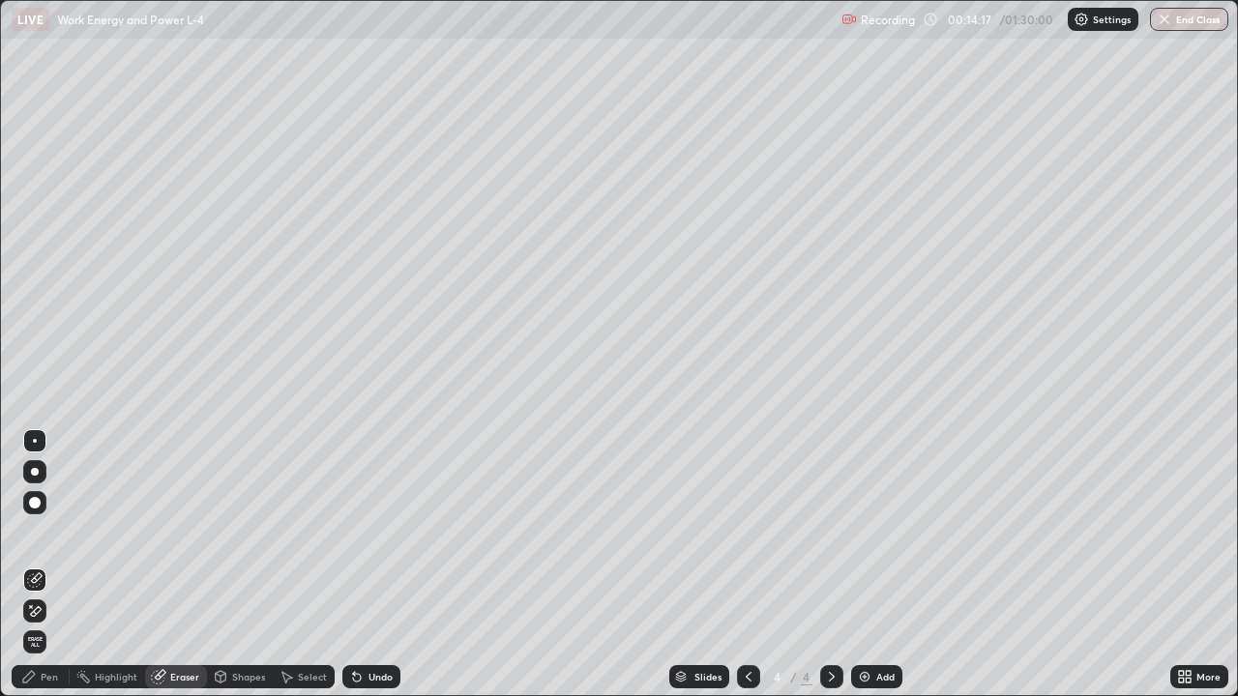
click at [309, 565] on div "Select" at bounding box center [312, 677] width 29 height 10
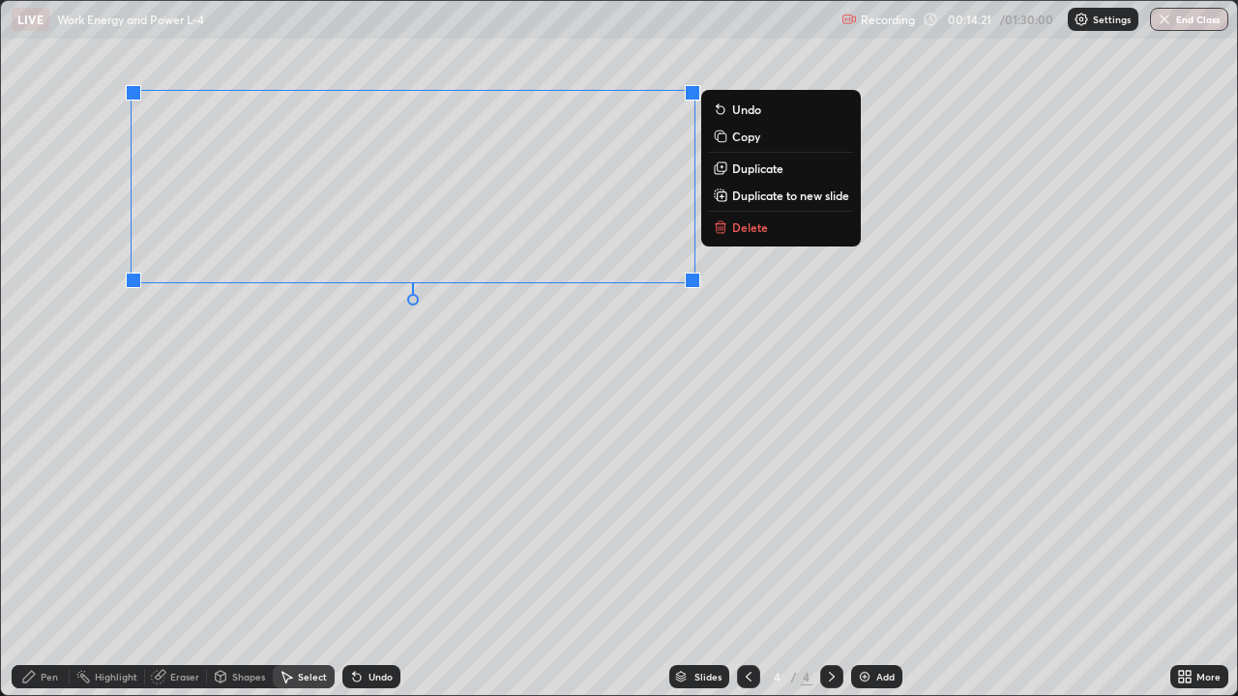
click at [342, 438] on div "0 ° Undo Copy Duplicate Duplicate to new slide Delete" at bounding box center [619, 348] width 1236 height 694
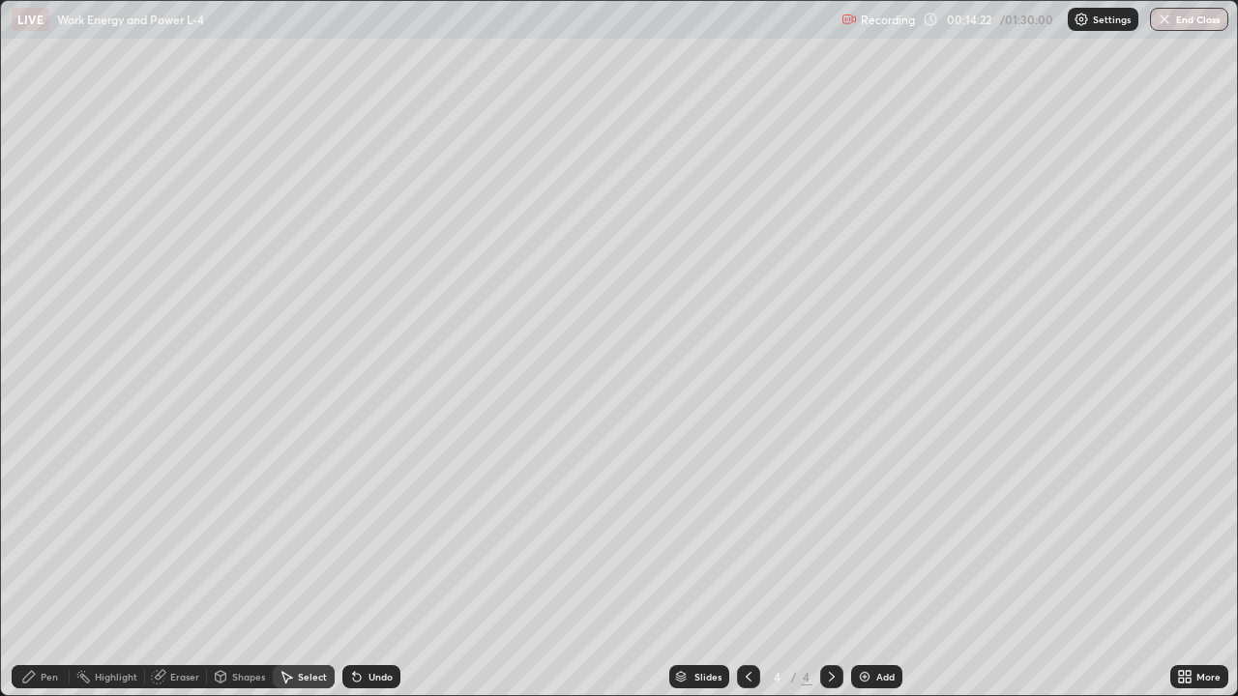
click at [52, 565] on div "Pen" at bounding box center [41, 676] width 58 height 23
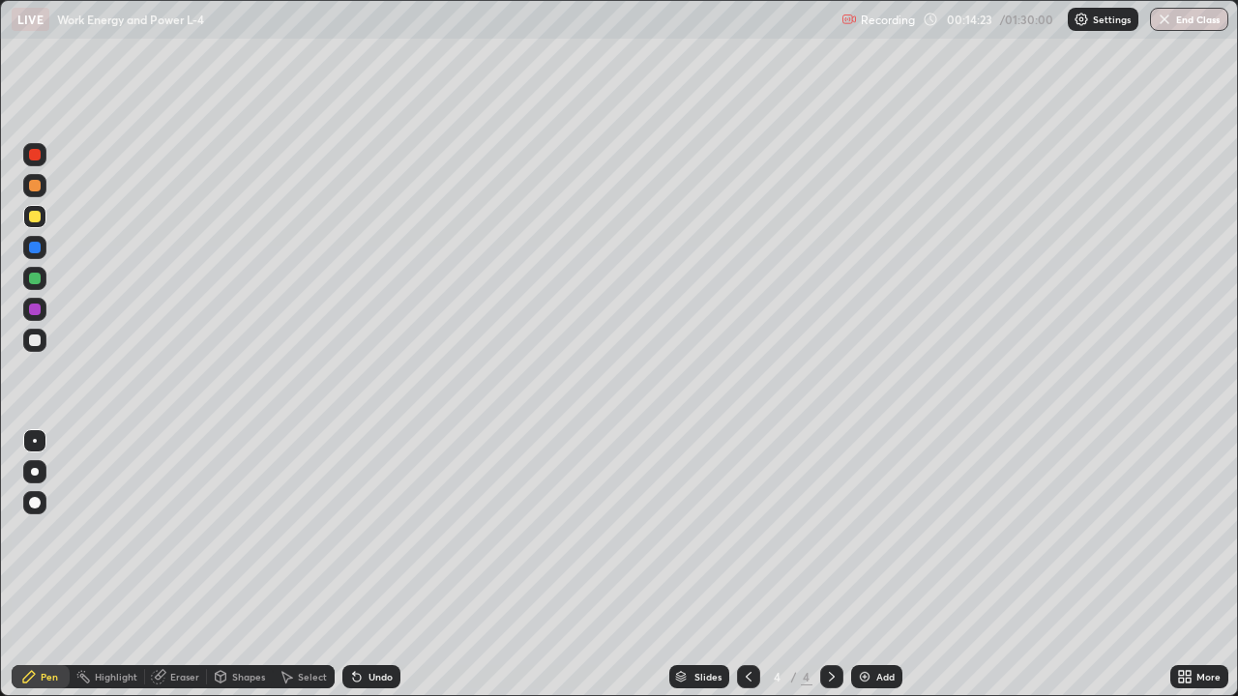
click at [39, 341] on div at bounding box center [35, 341] width 12 height 12
click at [34, 156] on div at bounding box center [35, 155] width 12 height 12
click at [38, 278] on div at bounding box center [35, 279] width 12 height 12
click at [33, 341] on div at bounding box center [35, 341] width 12 height 12
click at [746, 565] on icon at bounding box center [749, 677] width 6 height 10
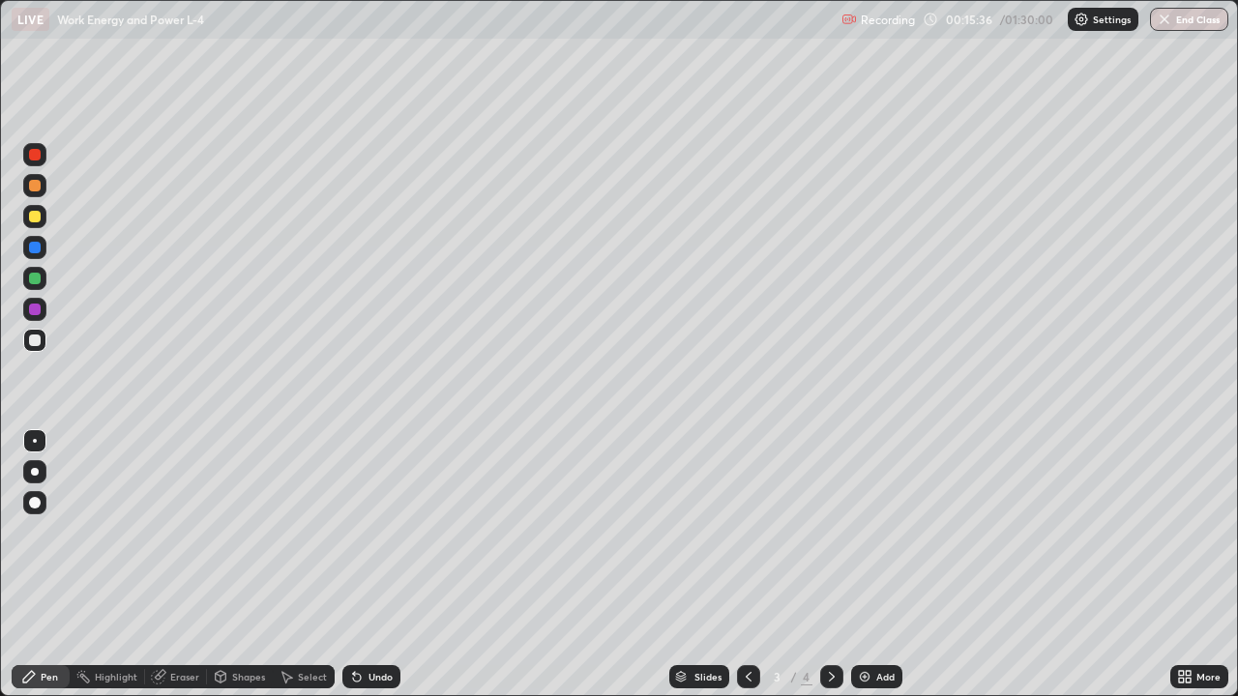
click at [825, 565] on icon at bounding box center [831, 676] width 15 height 15
click at [34, 280] on div at bounding box center [35, 279] width 12 height 12
click at [35, 217] on div at bounding box center [35, 217] width 12 height 12
click at [242, 565] on div "Shapes" at bounding box center [248, 677] width 33 height 10
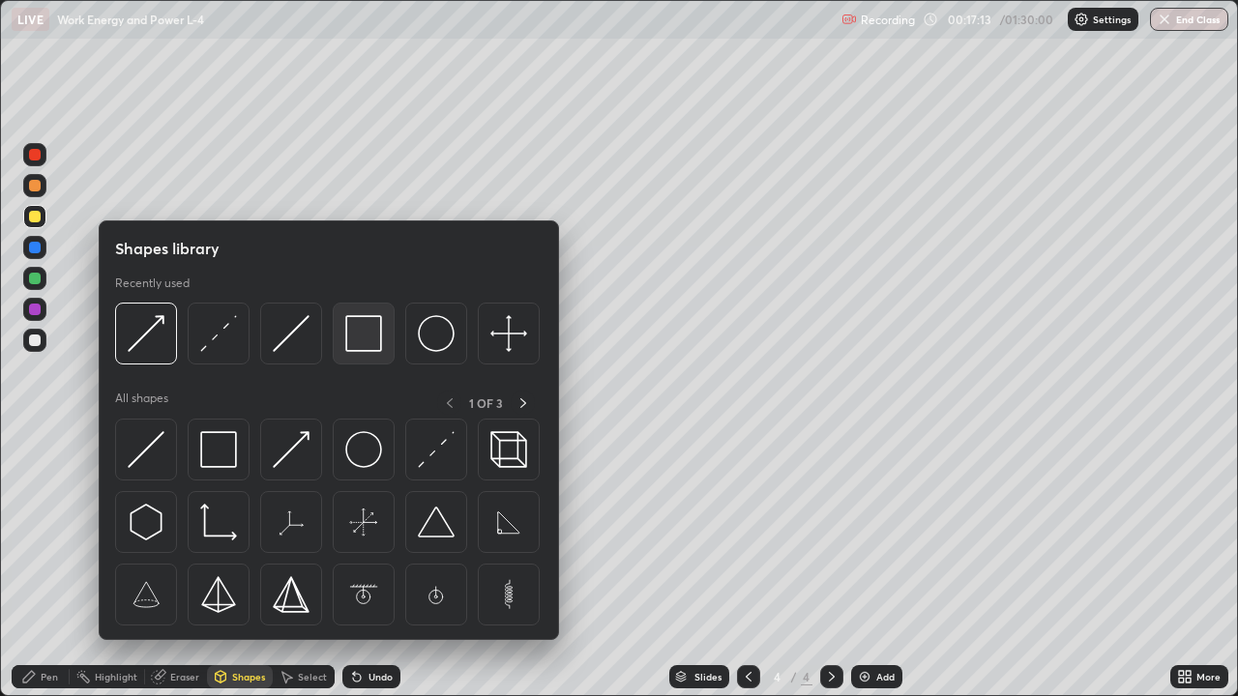
click at [365, 348] on img at bounding box center [363, 333] width 37 height 37
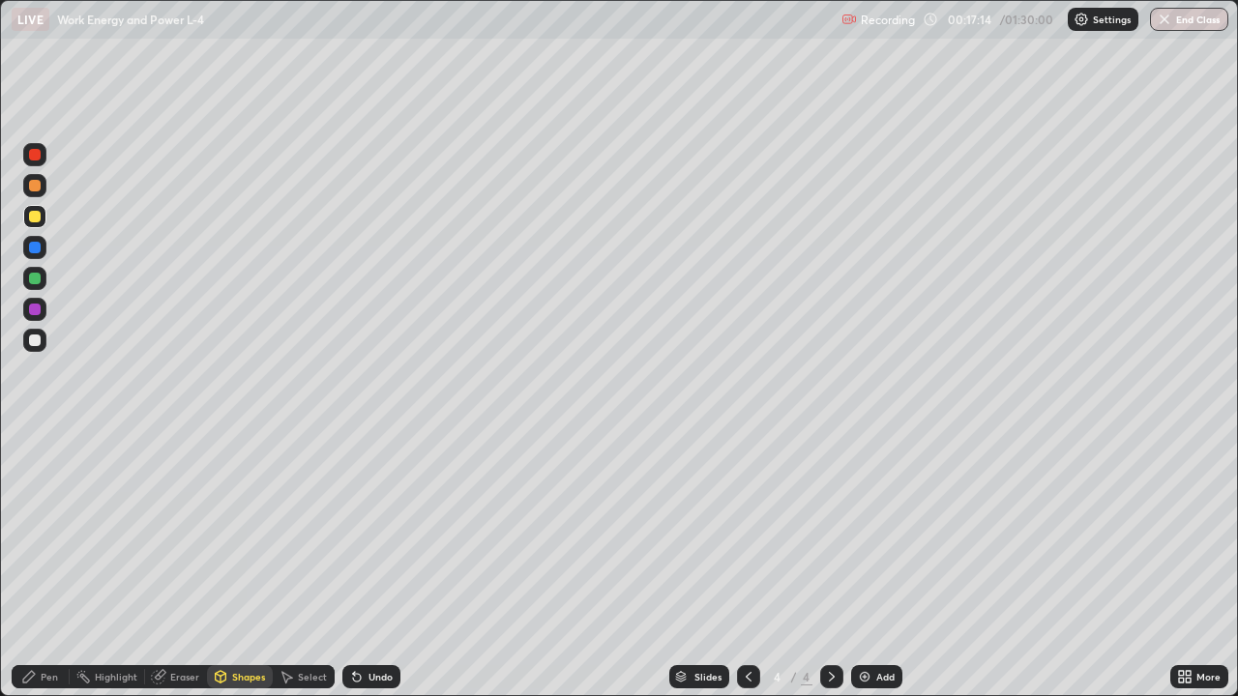
click at [39, 310] on div at bounding box center [35, 310] width 12 height 12
click at [50, 565] on div "Pen" at bounding box center [41, 676] width 58 height 23
click at [754, 565] on div at bounding box center [748, 676] width 23 height 23
click at [755, 565] on div at bounding box center [748, 676] width 23 height 23
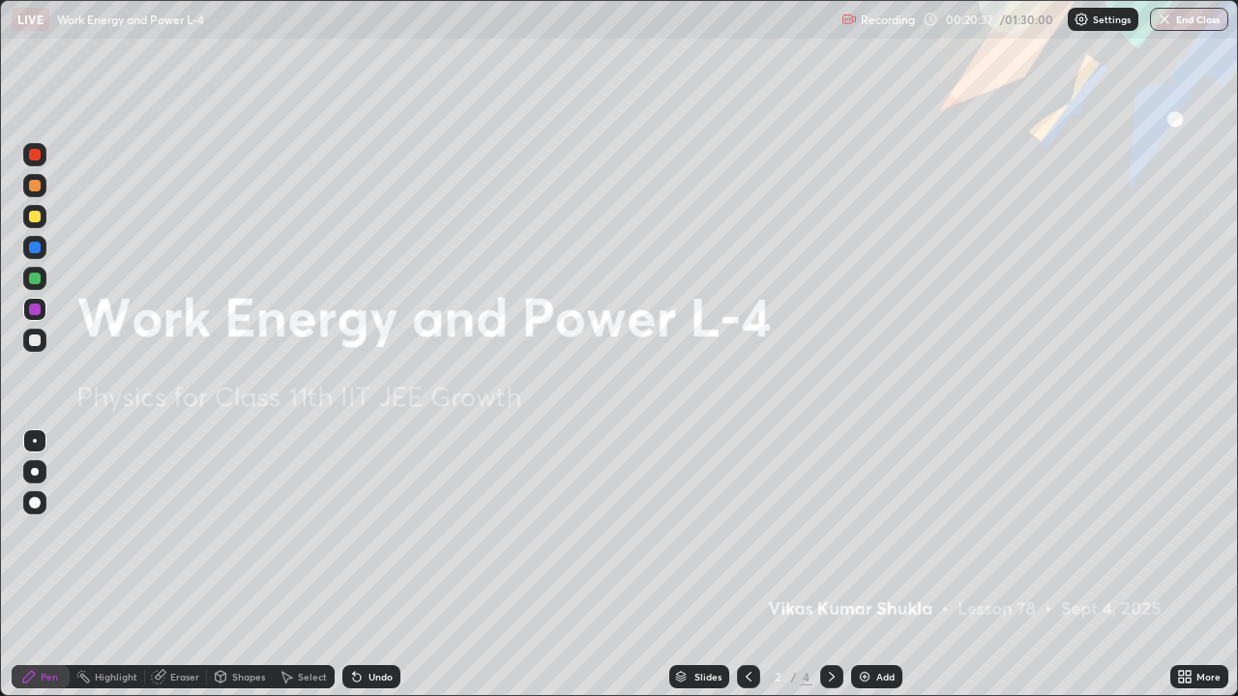
click at [830, 565] on icon at bounding box center [831, 676] width 15 height 15
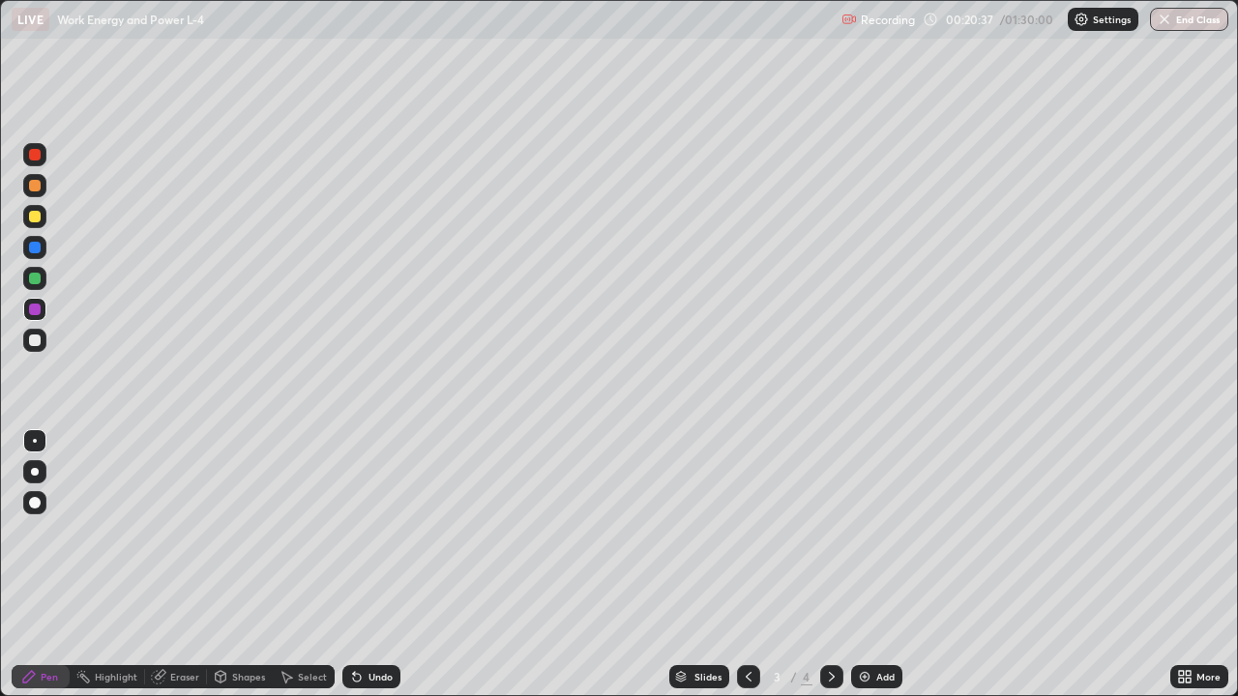
click at [832, 565] on icon at bounding box center [831, 676] width 15 height 15
click at [35, 340] on div at bounding box center [35, 341] width 12 height 12
click at [34, 310] on div at bounding box center [35, 310] width 12 height 12
click at [249, 565] on div "Shapes" at bounding box center [248, 677] width 33 height 10
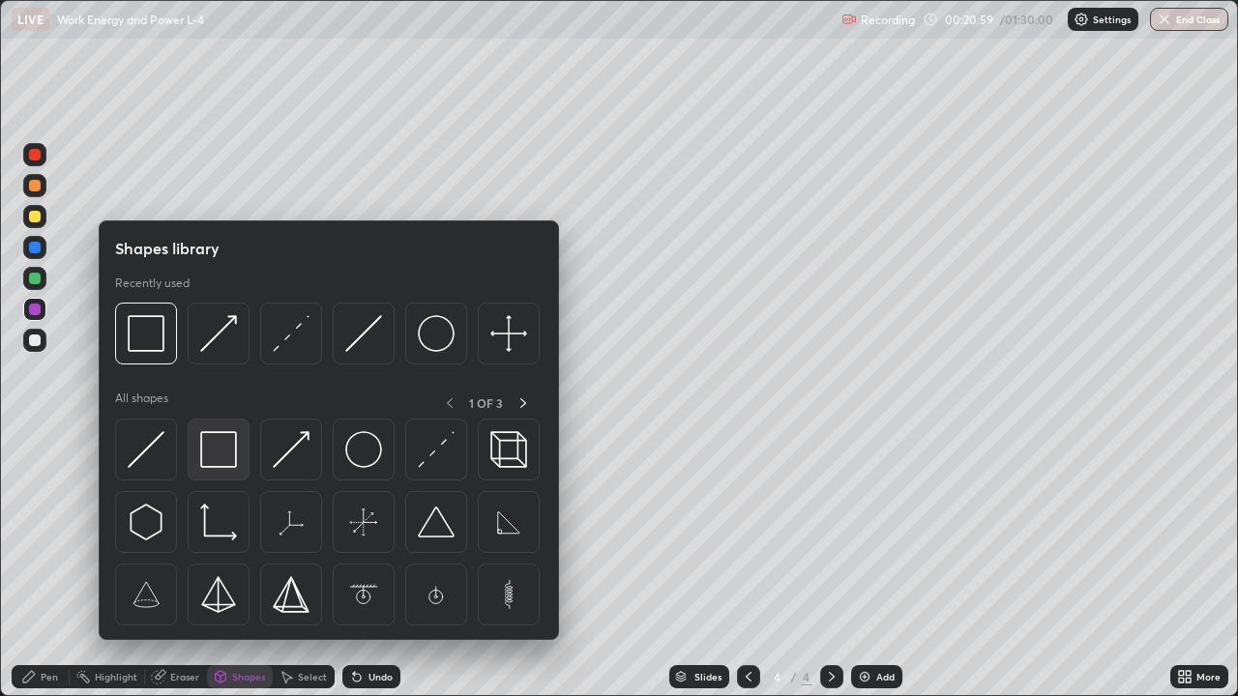
click at [227, 460] on img at bounding box center [218, 449] width 37 height 37
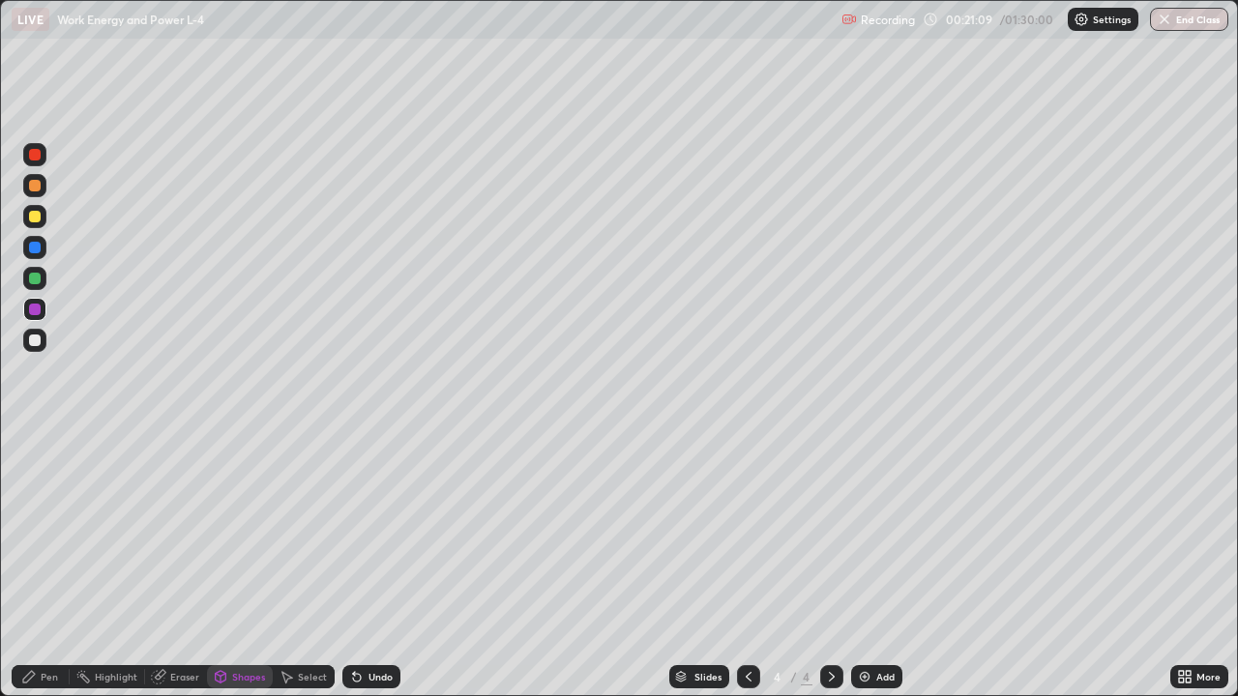
click at [39, 565] on div "Pen" at bounding box center [41, 676] width 58 height 23
click at [754, 565] on div at bounding box center [748, 676] width 23 height 23
click at [837, 565] on div at bounding box center [831, 676] width 23 height 23
click at [886, 565] on div "Add" at bounding box center [876, 676] width 51 height 23
click at [36, 217] on div at bounding box center [35, 217] width 12 height 12
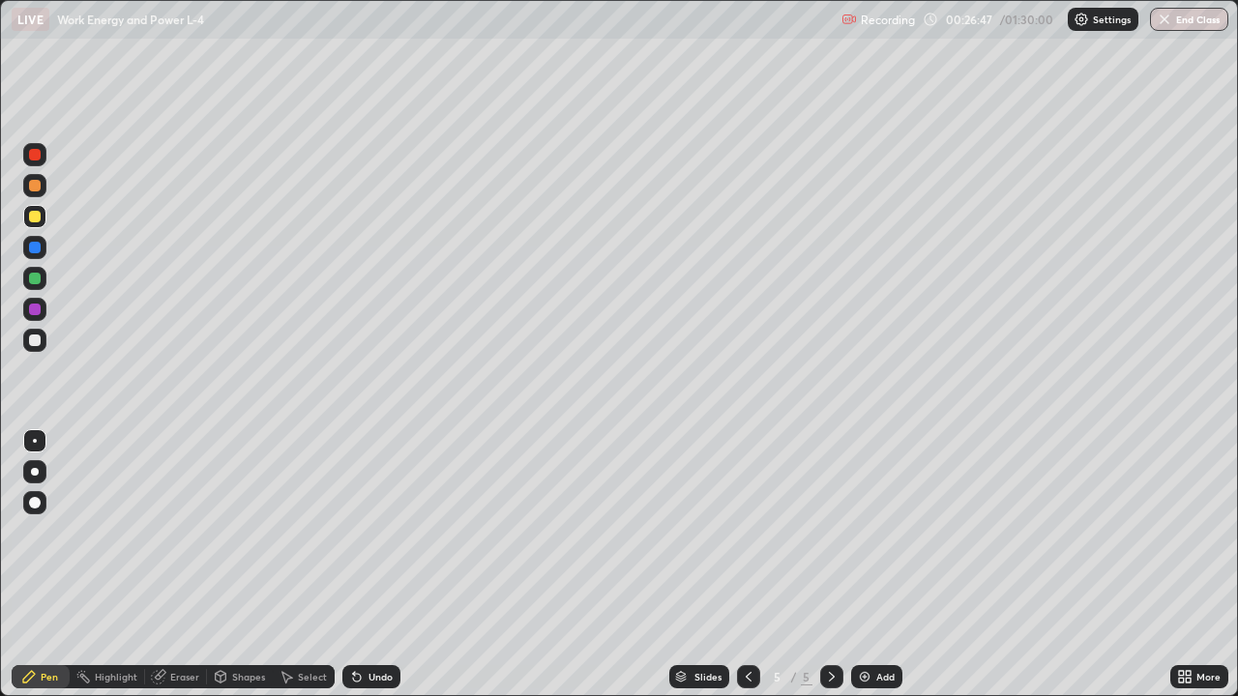
click at [37, 348] on div at bounding box center [34, 340] width 23 height 23
click at [746, 565] on icon at bounding box center [749, 677] width 6 height 10
click at [830, 565] on icon at bounding box center [831, 676] width 15 height 15
click at [754, 565] on div at bounding box center [748, 676] width 23 height 23
click at [830, 565] on icon at bounding box center [831, 676] width 15 height 15
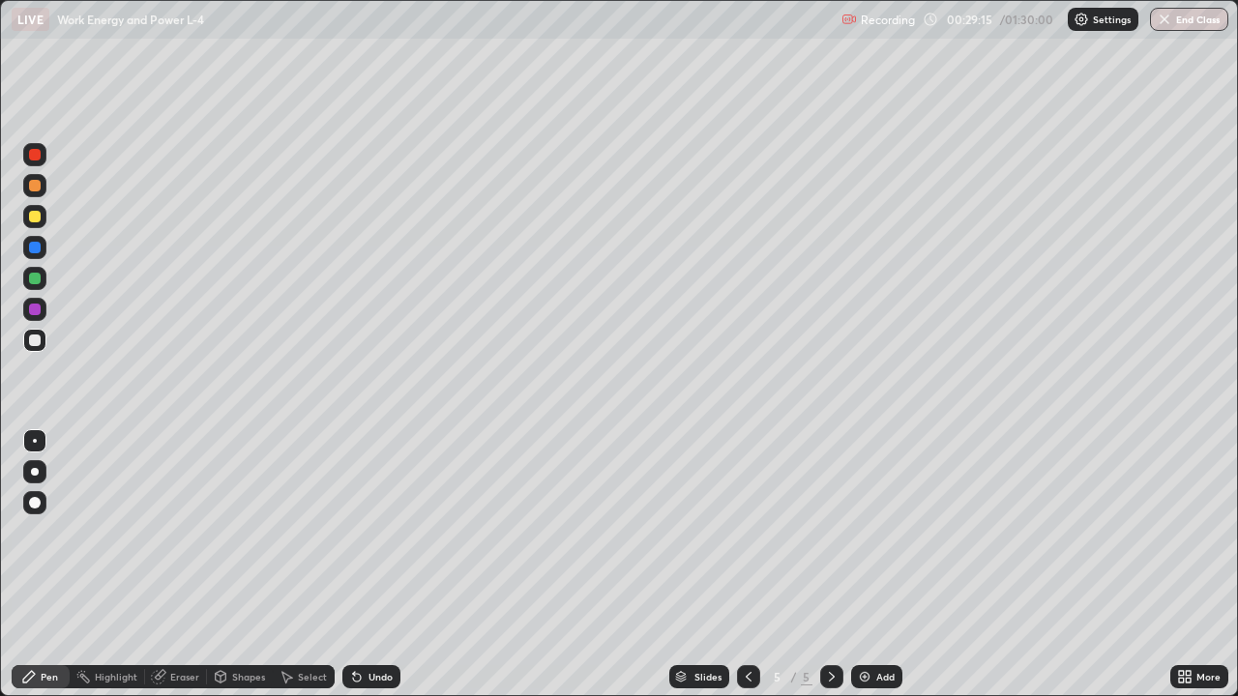
click at [755, 565] on div at bounding box center [748, 676] width 23 height 23
click at [820, 565] on div at bounding box center [831, 676] width 23 height 23
click at [39, 342] on div at bounding box center [35, 341] width 12 height 12
click at [36, 310] on div at bounding box center [35, 310] width 12 height 12
click at [747, 565] on icon at bounding box center [748, 676] width 15 height 15
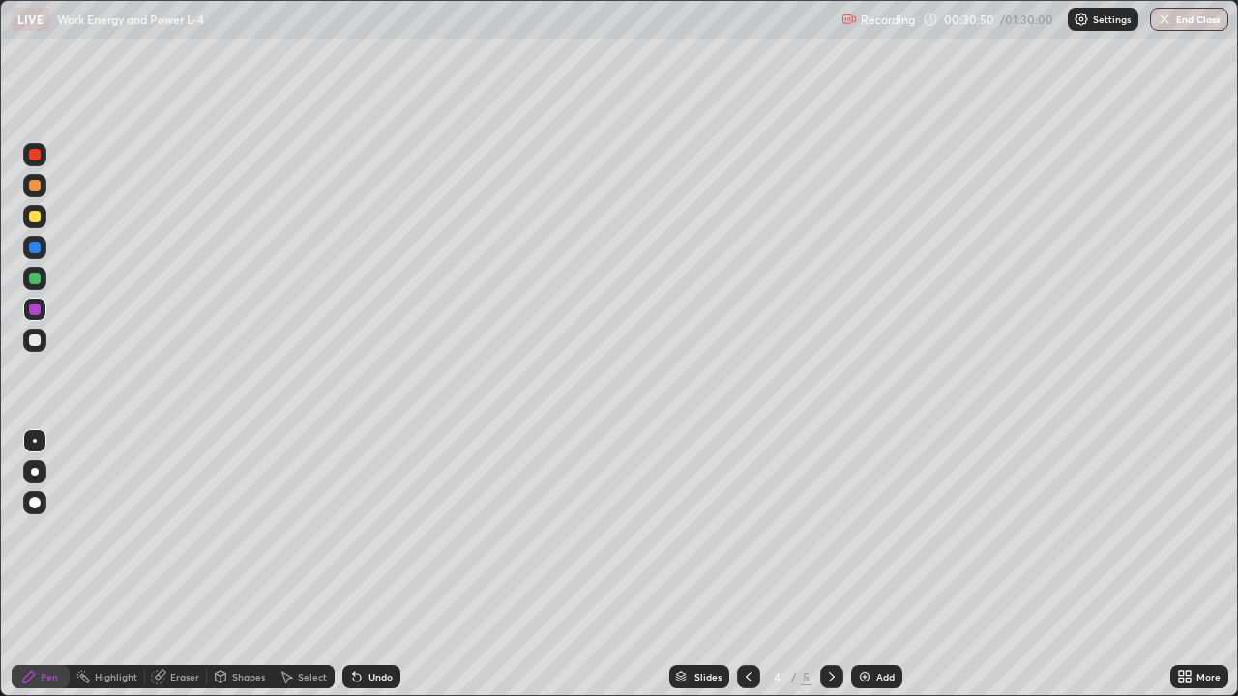
click at [836, 565] on icon at bounding box center [831, 676] width 15 height 15
click at [45, 341] on div at bounding box center [34, 340] width 23 height 23
click at [852, 565] on div "Add" at bounding box center [876, 676] width 51 height 23
click at [310, 565] on div "Select" at bounding box center [312, 677] width 29 height 10
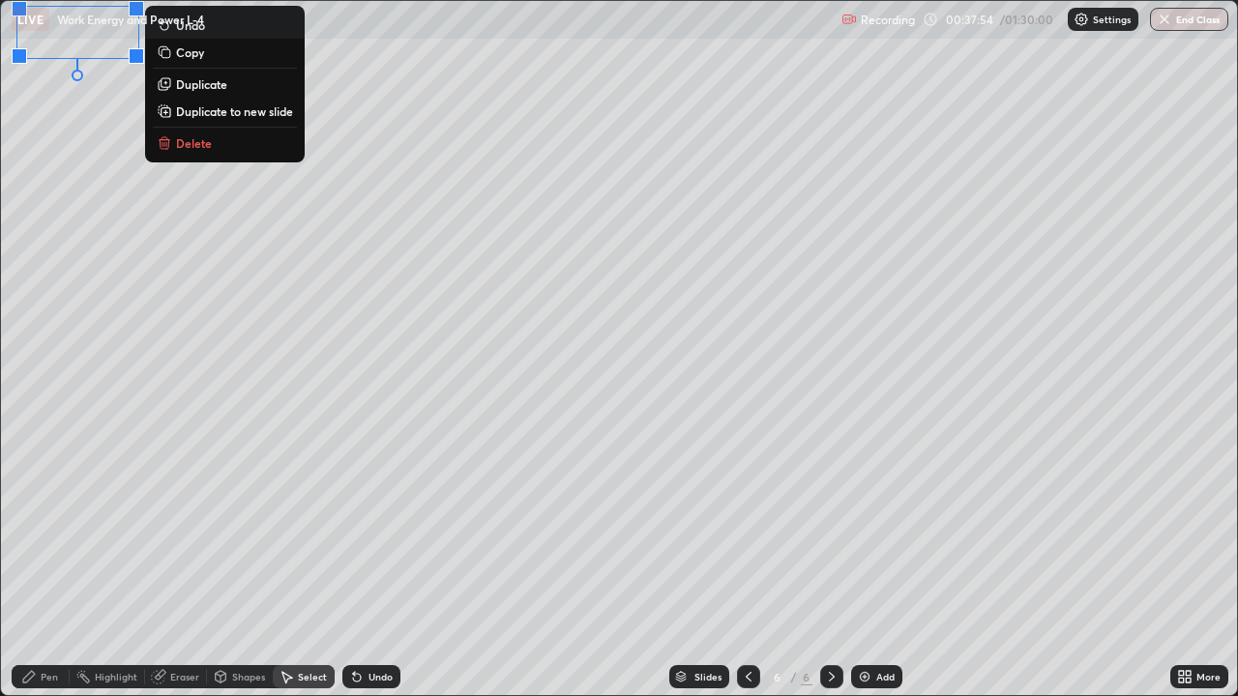
click at [56, 565] on div "Pen" at bounding box center [41, 676] width 58 height 23
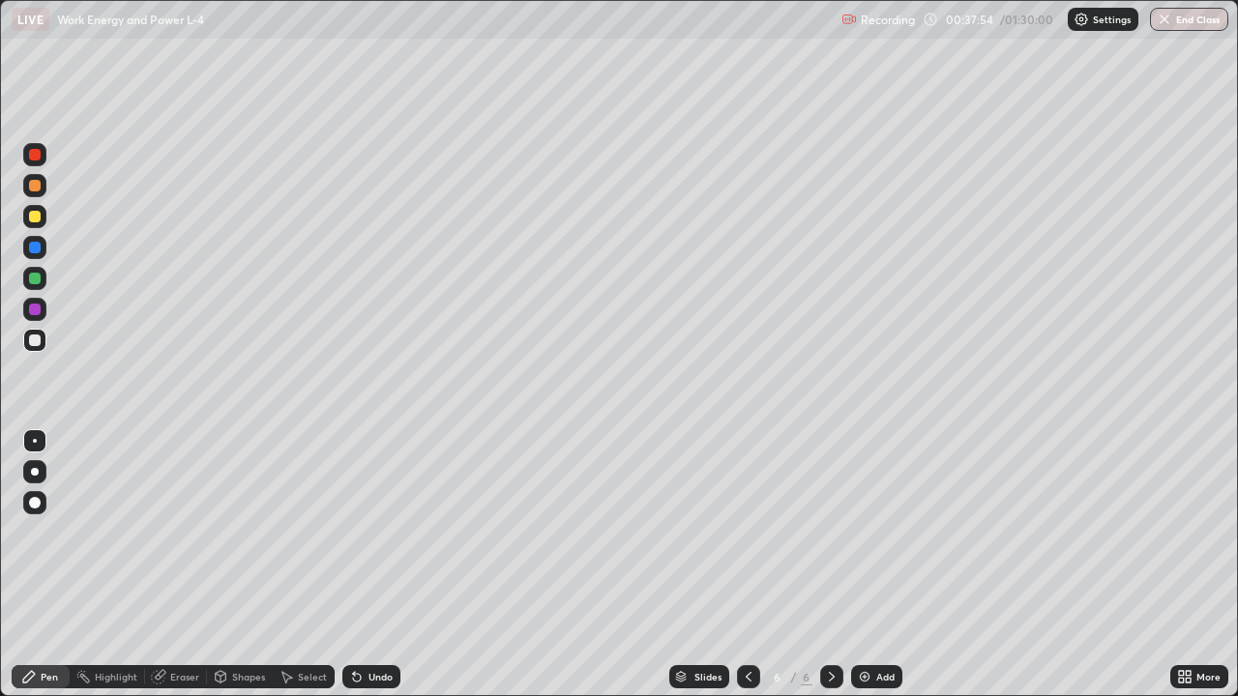
click at [35, 317] on div at bounding box center [34, 309] width 23 height 23
click at [37, 276] on div at bounding box center [35, 279] width 12 height 12
click at [40, 341] on div at bounding box center [35, 341] width 12 height 12
click at [36, 312] on div at bounding box center [35, 310] width 12 height 12
click at [35, 187] on div at bounding box center [35, 186] width 12 height 12
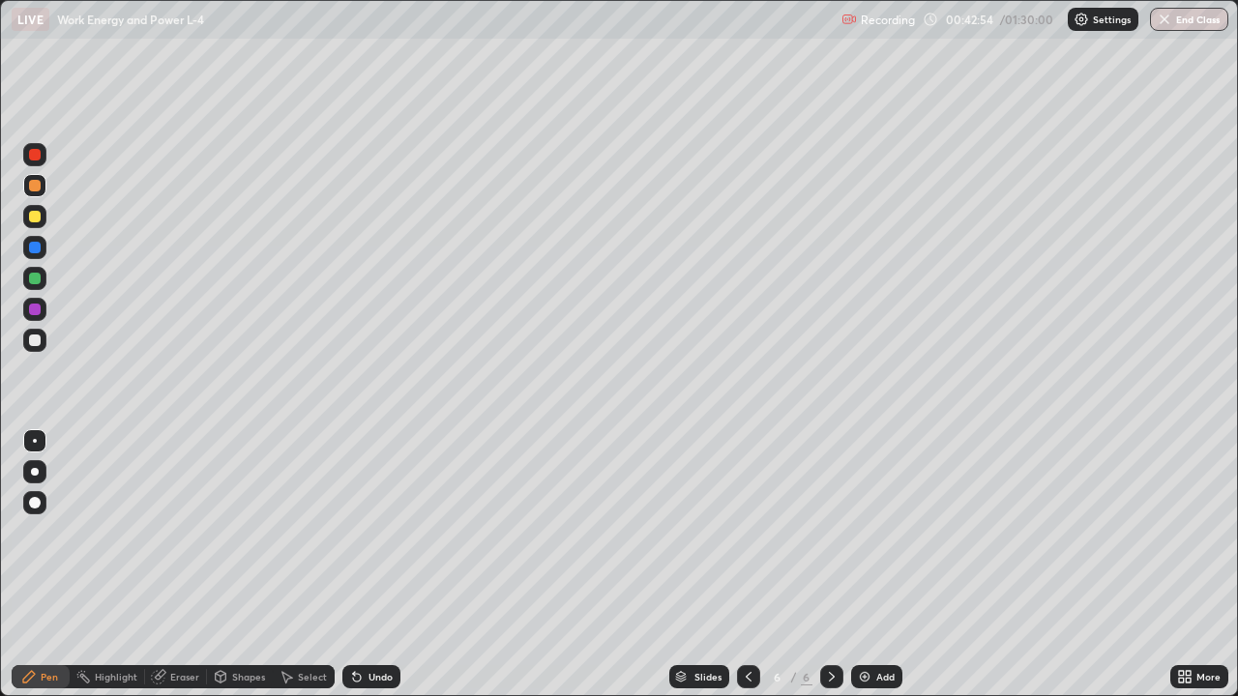
click at [884, 565] on div "Add" at bounding box center [876, 676] width 51 height 23
click at [42, 156] on div at bounding box center [34, 154] width 23 height 23
click at [38, 183] on div at bounding box center [35, 186] width 12 height 12
click at [37, 220] on div at bounding box center [35, 217] width 12 height 12
click at [39, 282] on div at bounding box center [35, 279] width 12 height 12
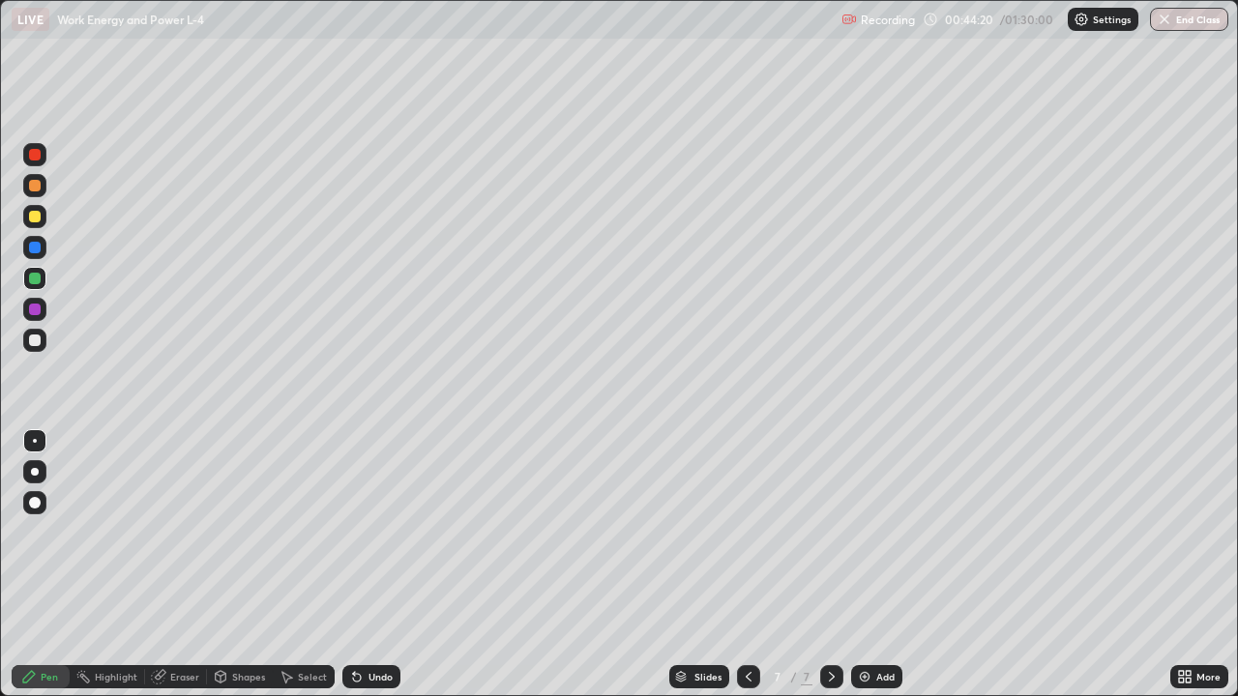
click at [254, 565] on div "Shapes" at bounding box center [248, 677] width 33 height 10
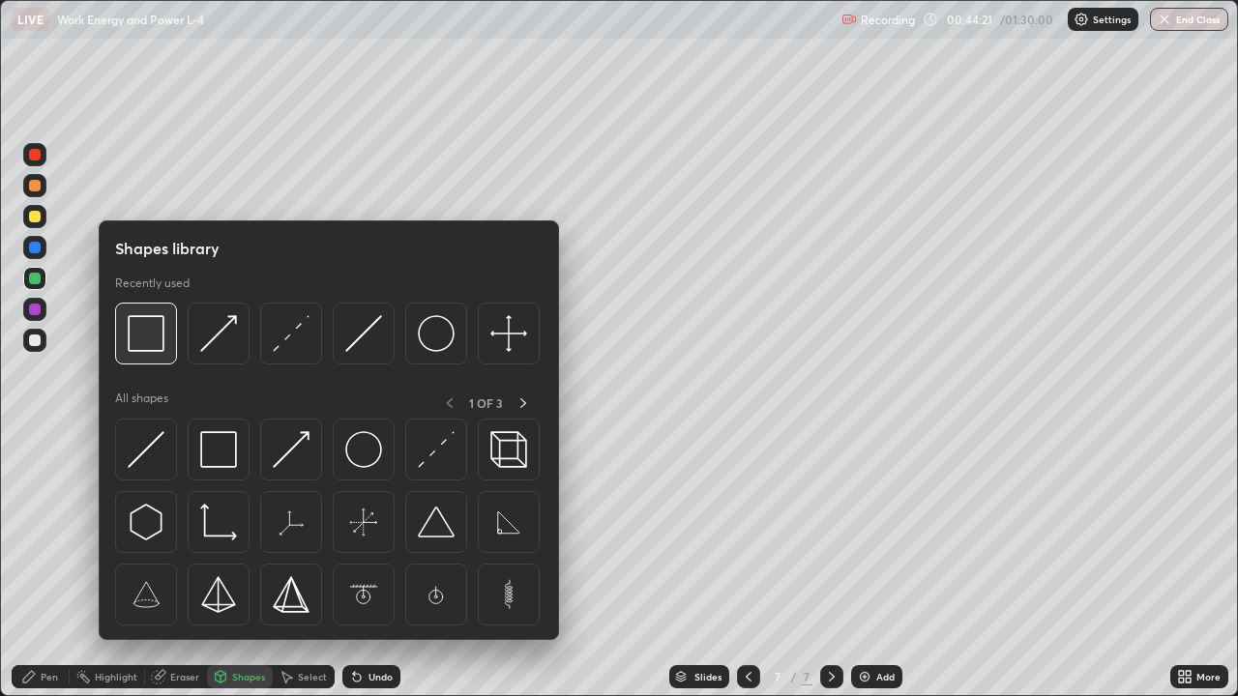
click at [161, 344] on img at bounding box center [146, 333] width 37 height 37
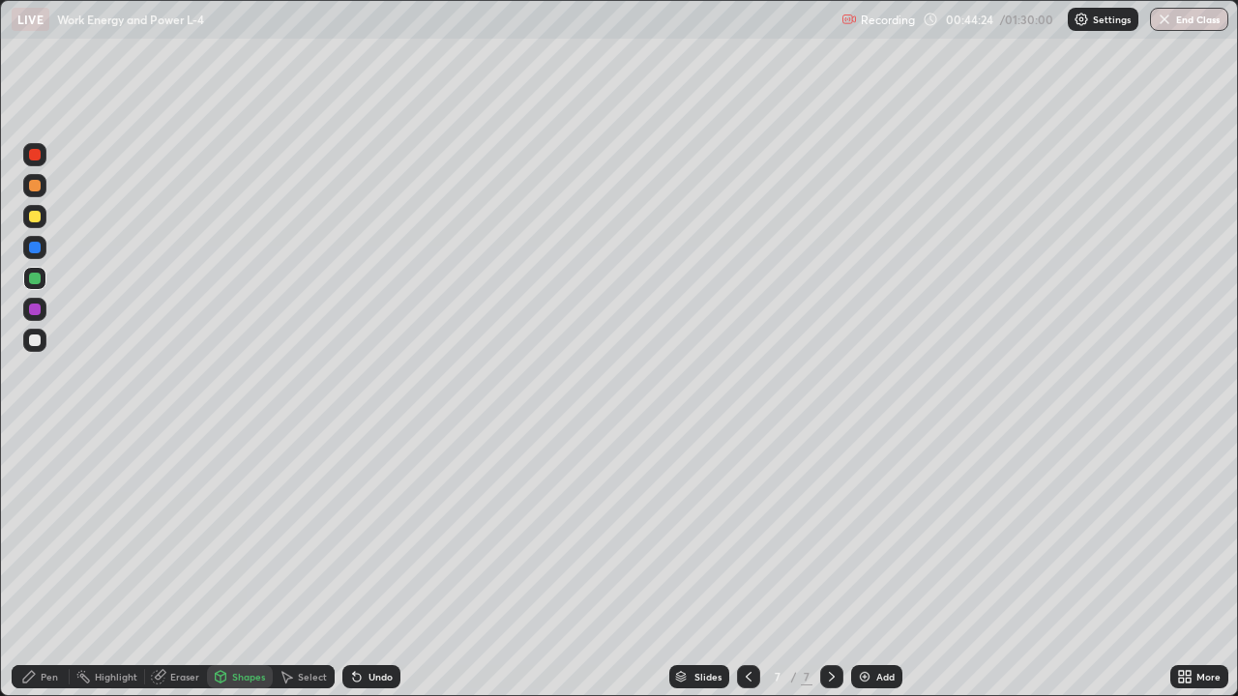
click at [369, 565] on div "Undo" at bounding box center [371, 676] width 58 height 23
click at [38, 307] on div at bounding box center [35, 310] width 12 height 12
click at [314, 565] on div "Select" at bounding box center [312, 677] width 29 height 10
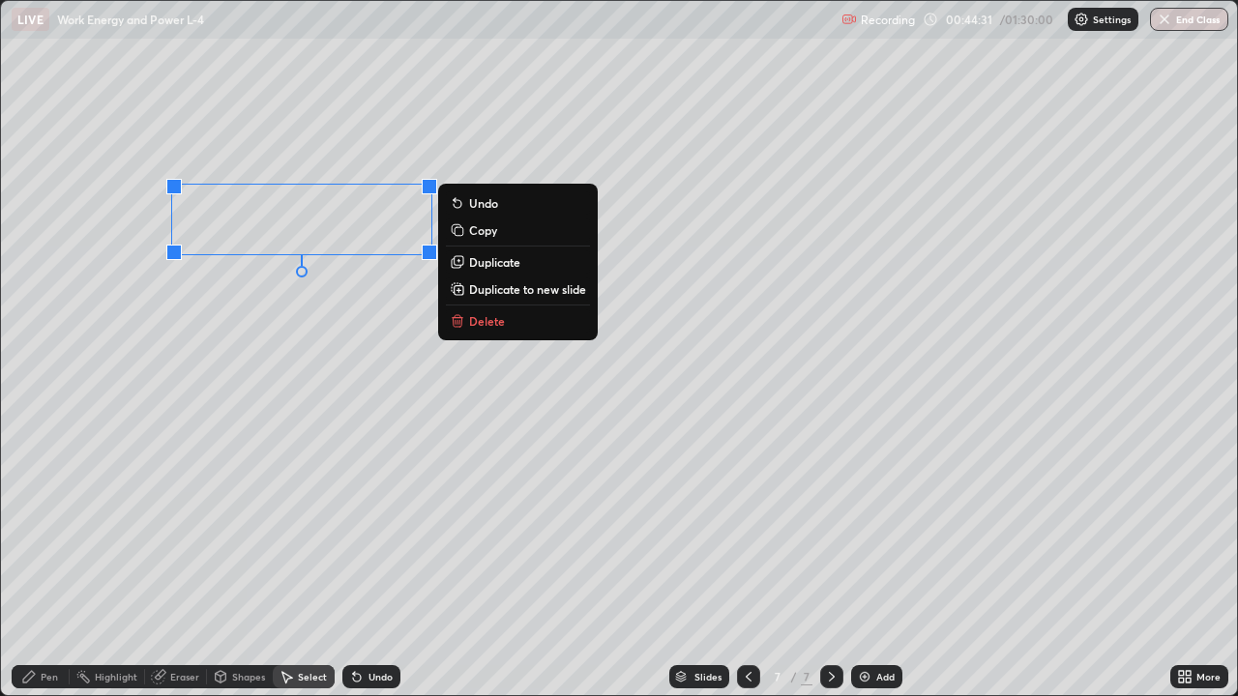
click at [492, 265] on p "Duplicate" at bounding box center [494, 261] width 51 height 15
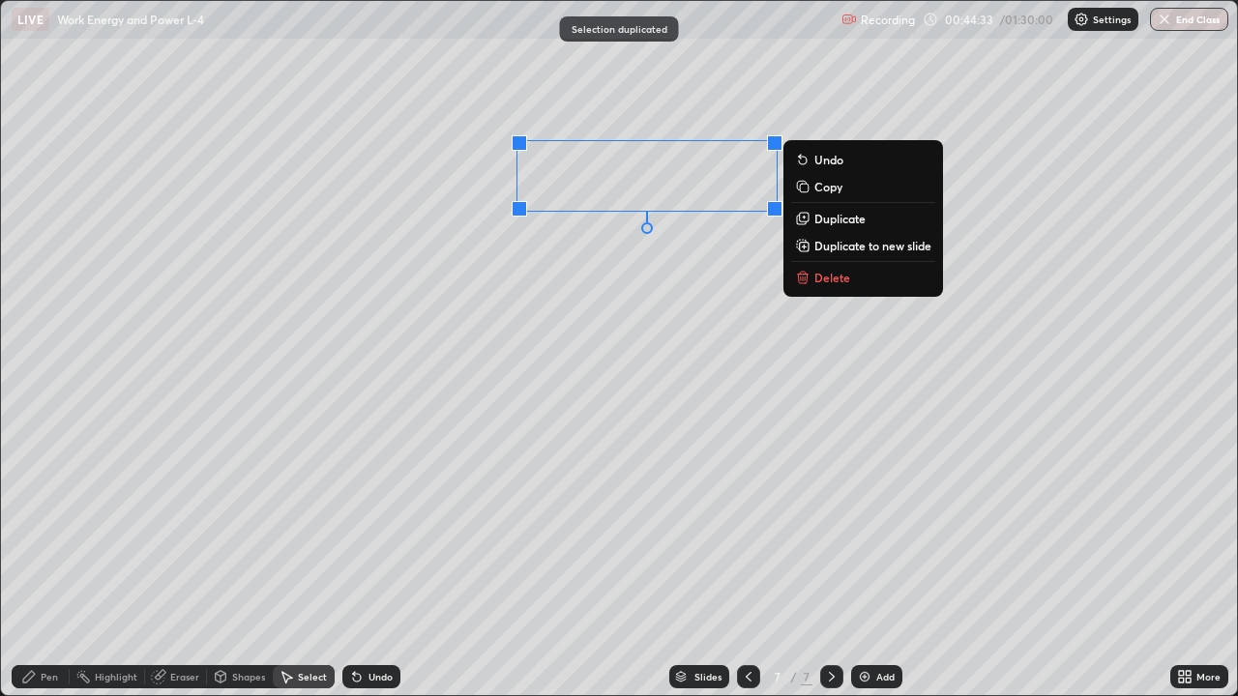
click at [596, 347] on div "0 ° Undo Copy Duplicate Duplicate to new slide Delete" at bounding box center [619, 348] width 1236 height 694
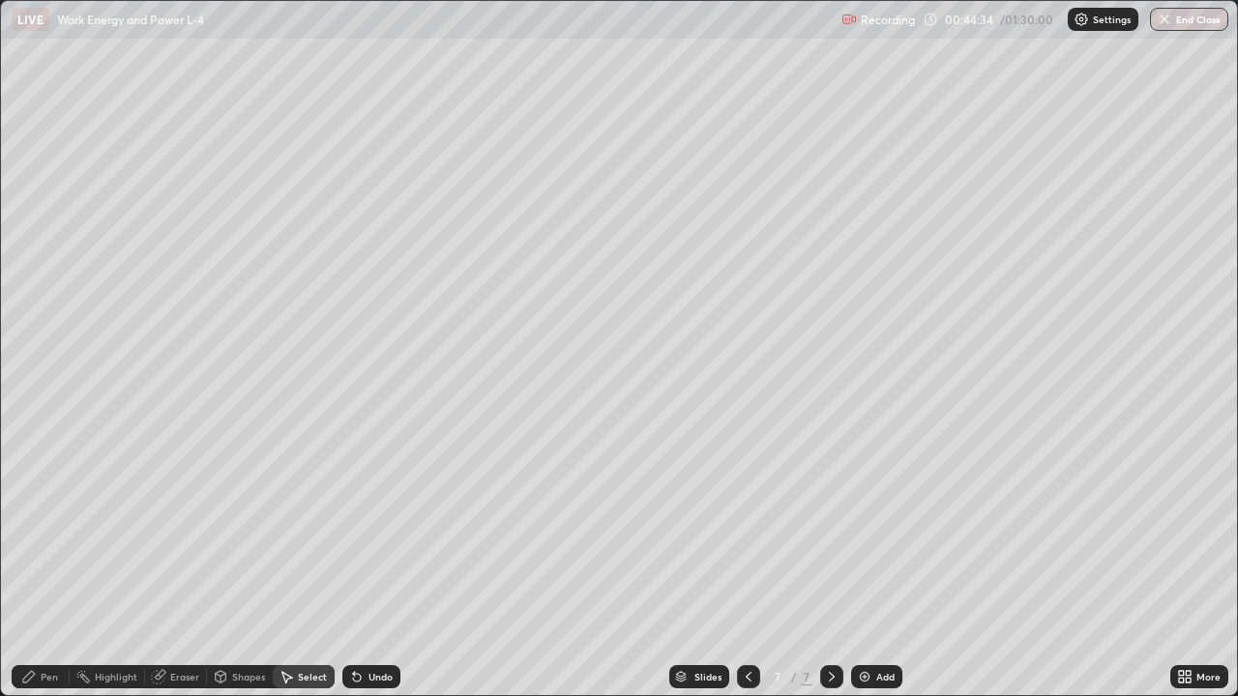
click at [41, 565] on div "Pen" at bounding box center [49, 677] width 17 height 10
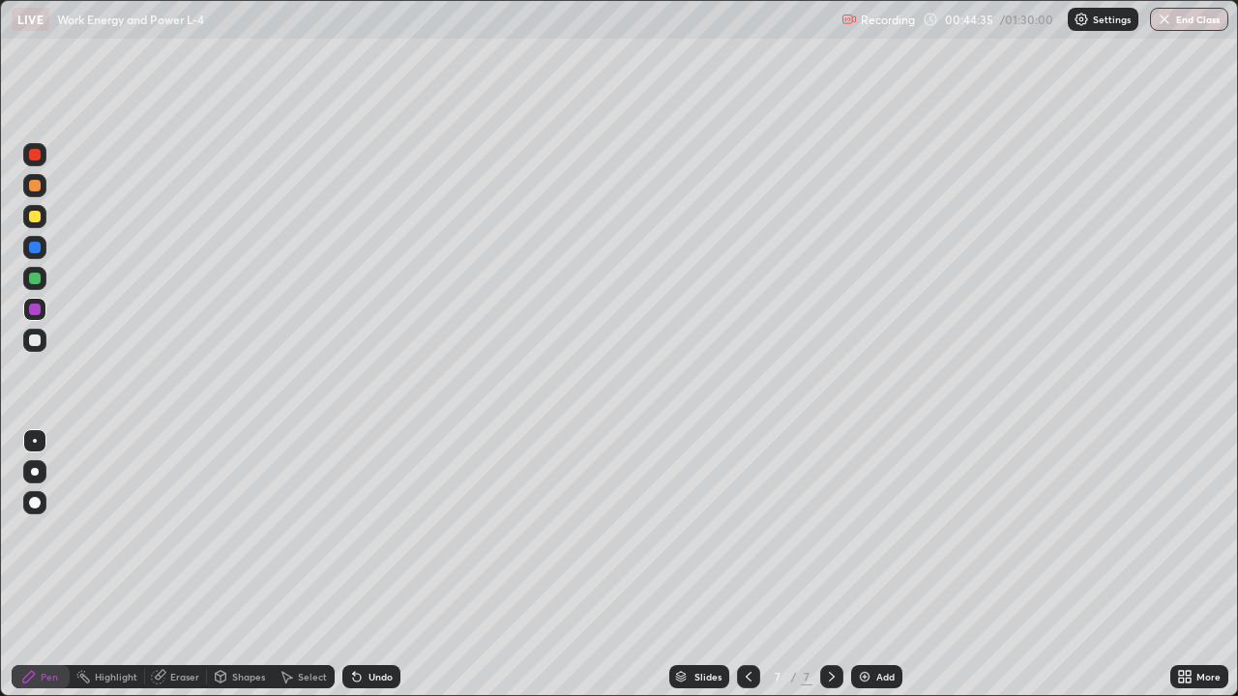
click at [35, 341] on div at bounding box center [35, 341] width 12 height 12
click at [35, 310] on div at bounding box center [35, 310] width 12 height 12
click at [36, 340] on div at bounding box center [35, 341] width 12 height 12
click at [866, 565] on img at bounding box center [864, 676] width 15 height 15
click at [40, 283] on div at bounding box center [34, 278] width 23 height 23
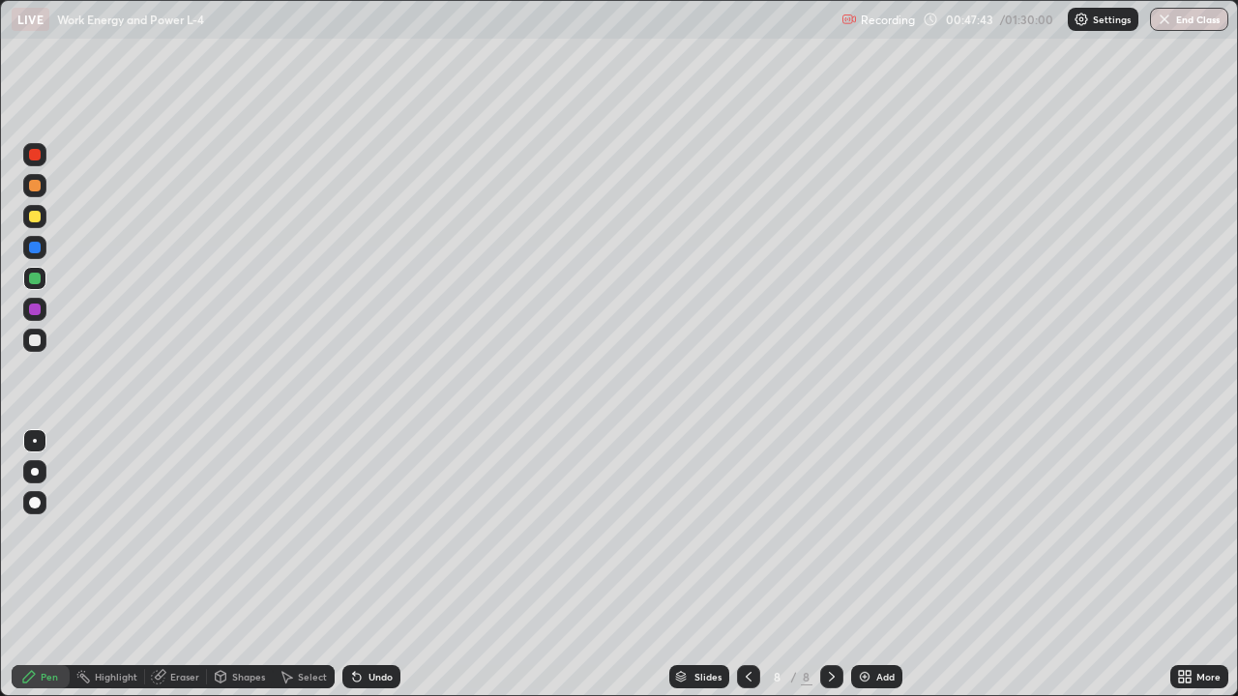
click at [37, 308] on div at bounding box center [35, 310] width 12 height 12
click at [308, 565] on div "Select" at bounding box center [312, 677] width 29 height 10
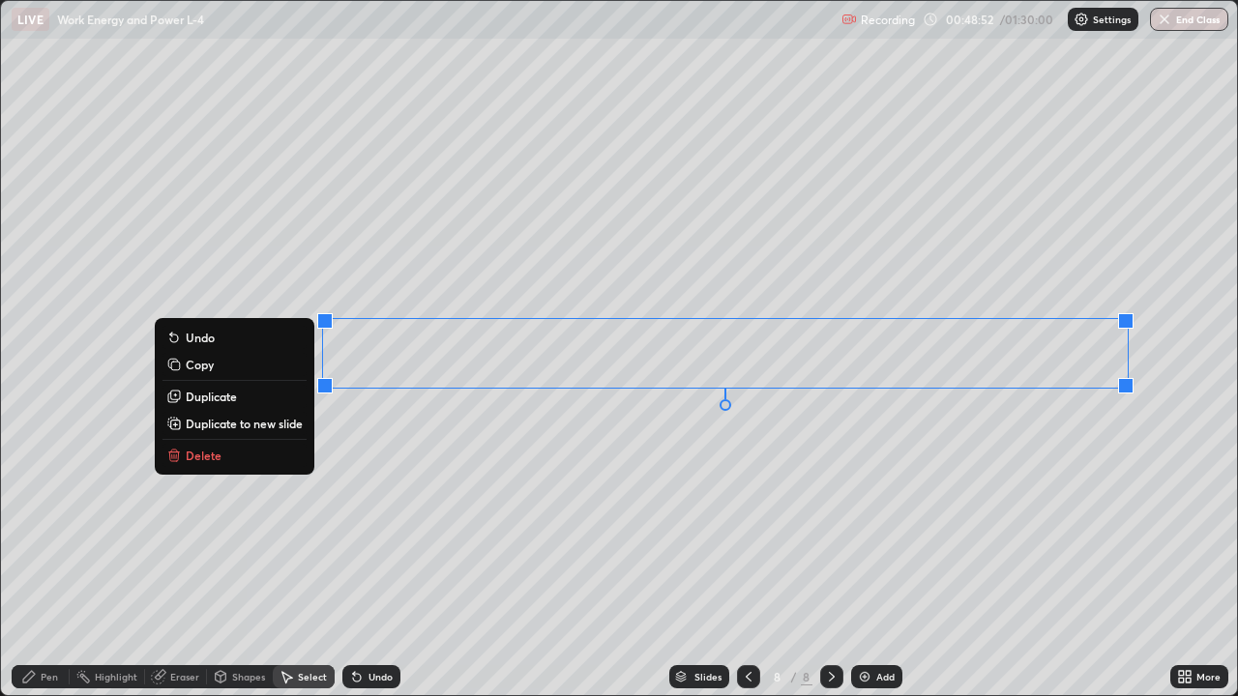
click at [246, 394] on button "Duplicate" at bounding box center [234, 396] width 144 height 23
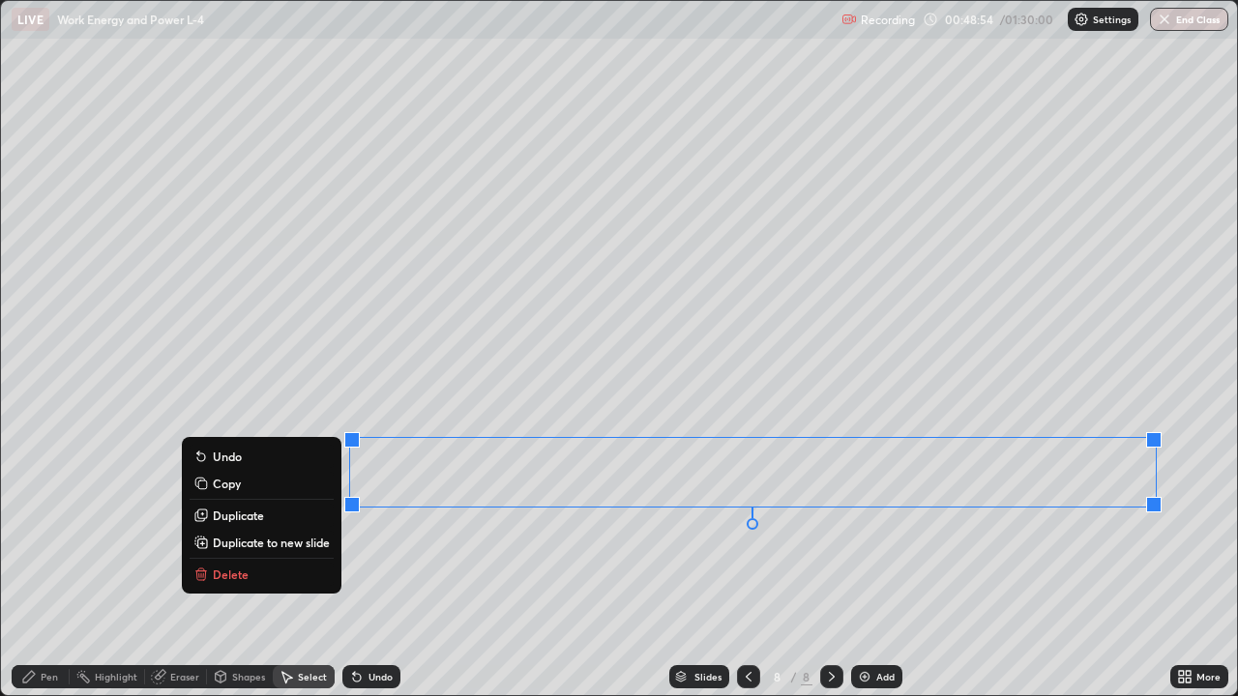
click at [578, 560] on div "0 ° Undo Copy Duplicate Duplicate to new slide Delete" at bounding box center [619, 348] width 1236 height 694
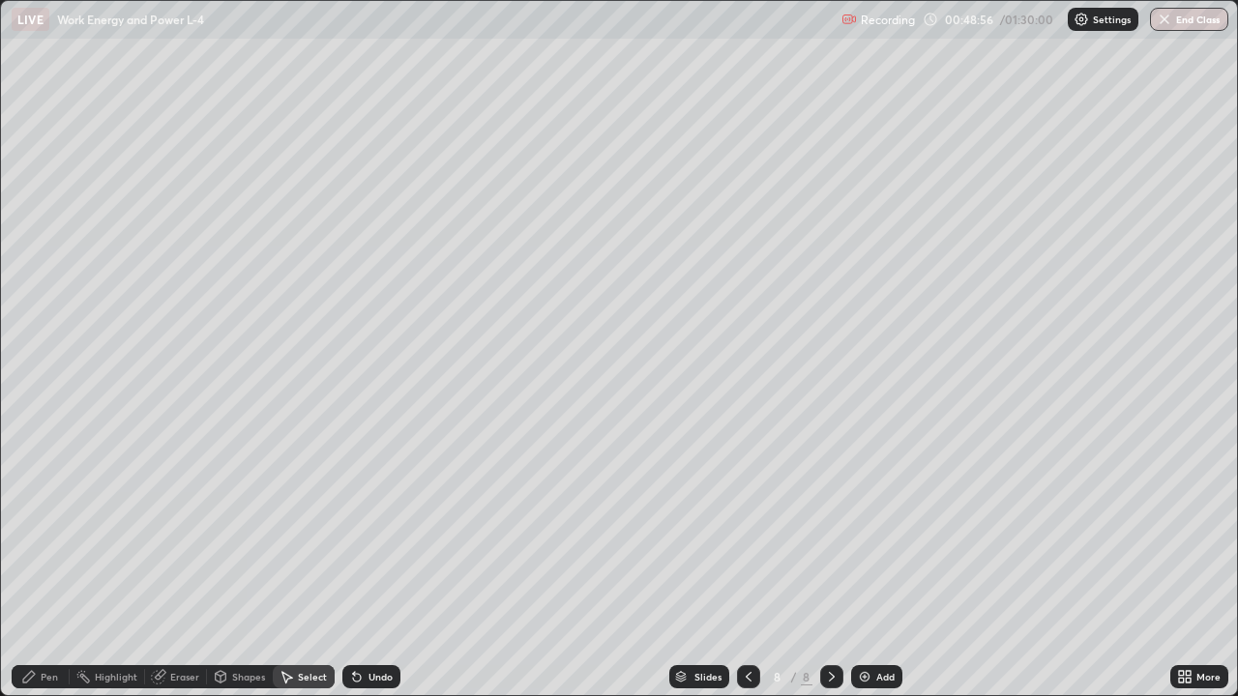
click at [181, 565] on div "Eraser" at bounding box center [184, 677] width 29 height 10
click at [56, 565] on div "Pen" at bounding box center [49, 677] width 17 height 10
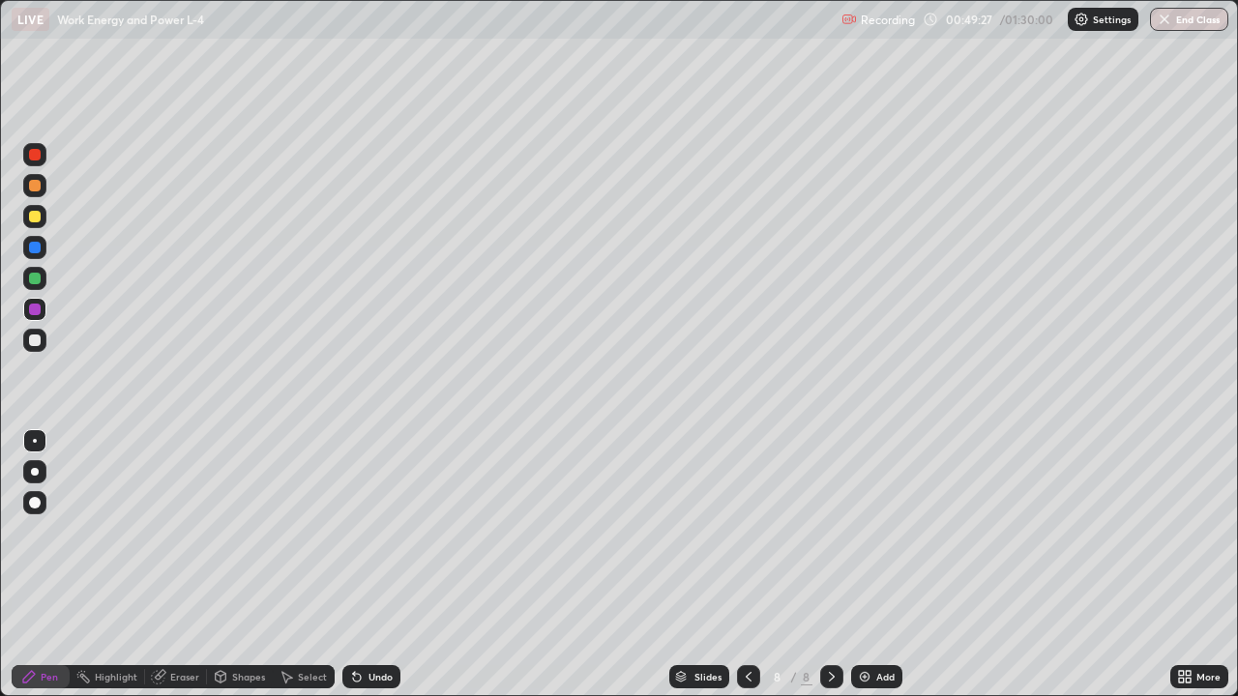
click at [378, 565] on div "Undo" at bounding box center [371, 676] width 58 height 23
click at [365, 565] on div "Undo" at bounding box center [371, 676] width 58 height 23
click at [378, 565] on div "Undo" at bounding box center [380, 677] width 24 height 10
click at [367, 565] on div "Undo" at bounding box center [371, 676] width 58 height 23
click at [245, 565] on div "Shapes" at bounding box center [248, 677] width 33 height 10
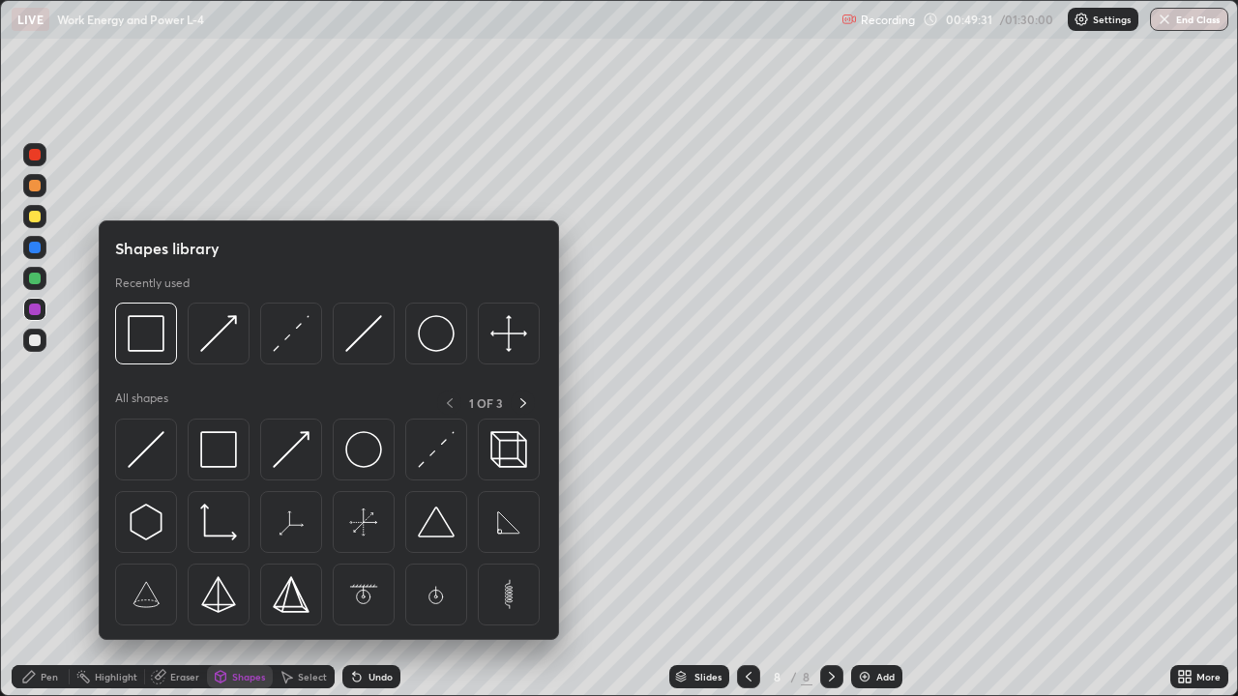
click at [307, 565] on div "Select" at bounding box center [312, 677] width 29 height 10
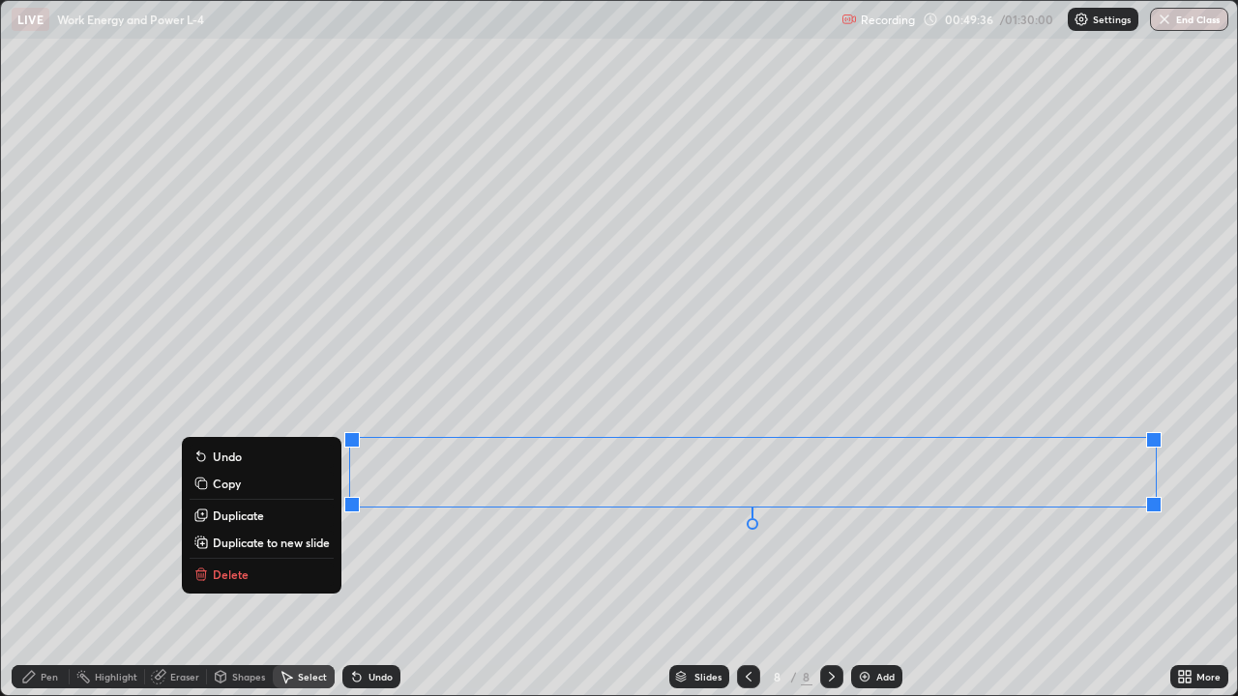
click at [253, 515] on p "Duplicate" at bounding box center [238, 515] width 51 height 15
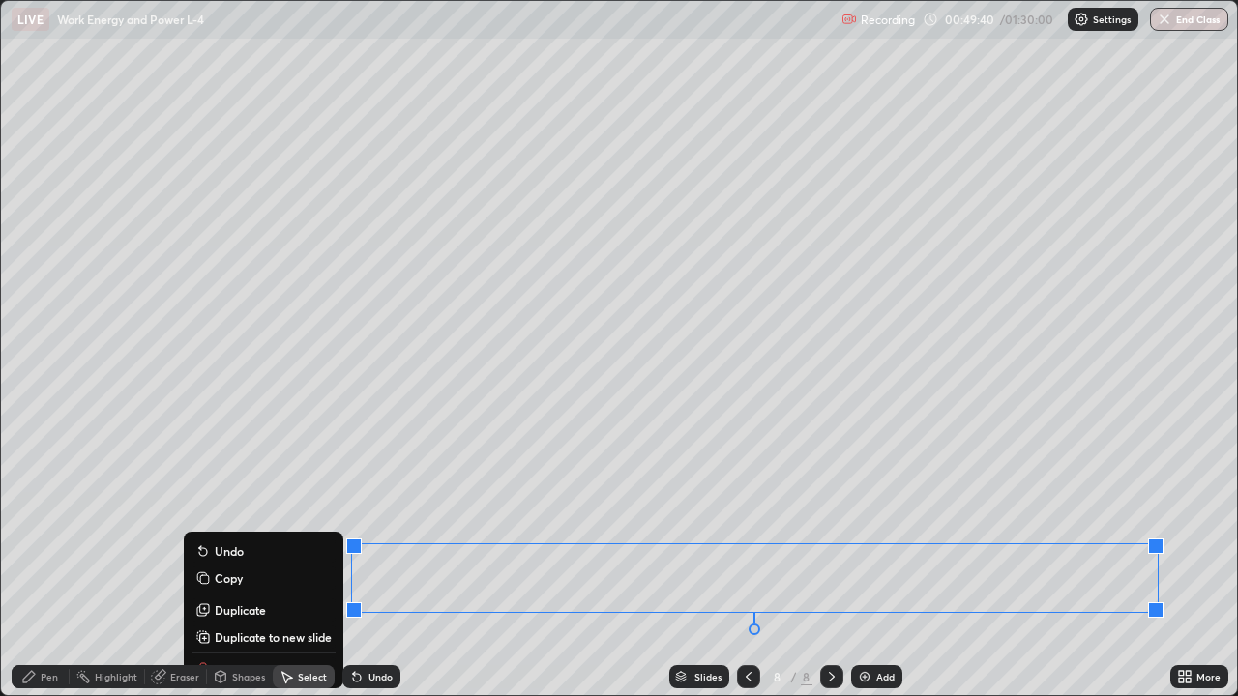
click at [180, 565] on div "Eraser" at bounding box center [184, 677] width 29 height 10
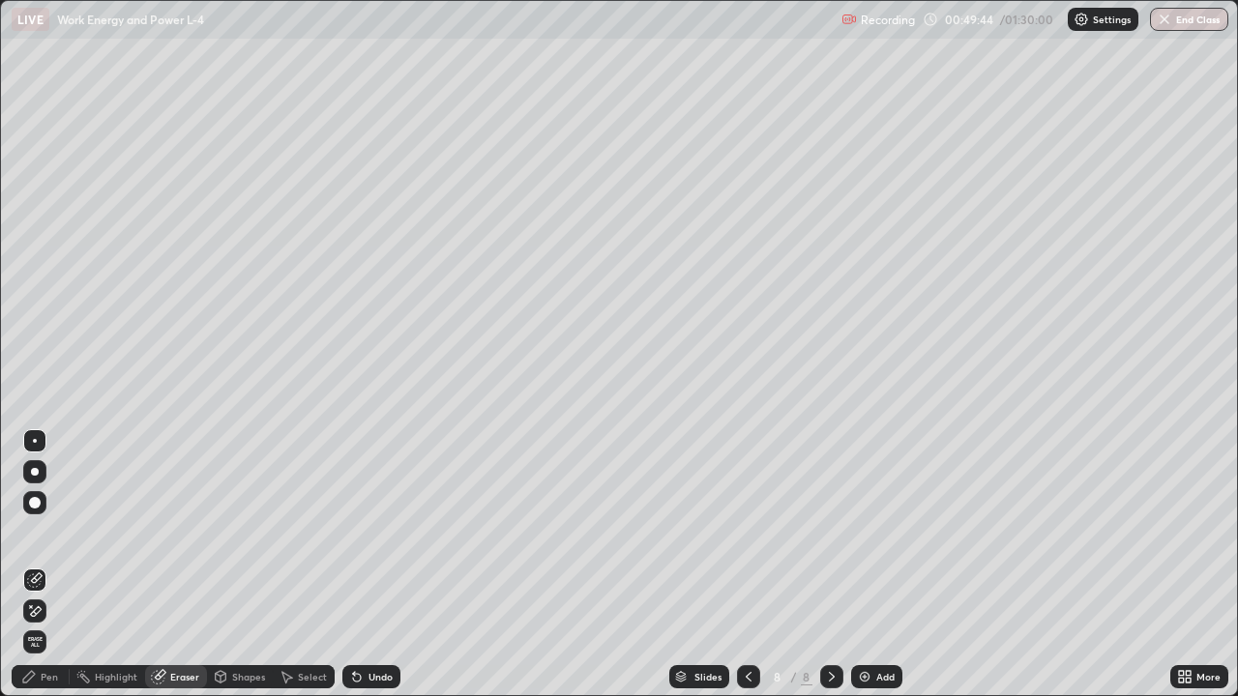
click at [46, 565] on div "Pen" at bounding box center [41, 676] width 58 height 23
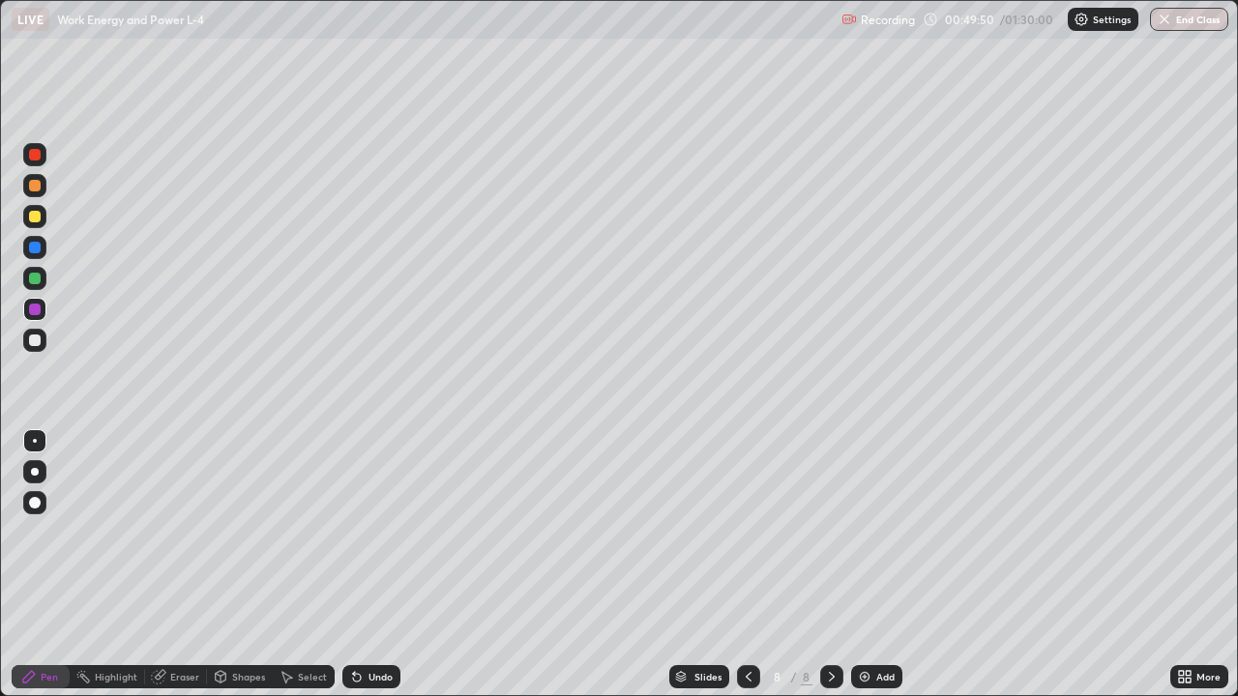
click at [358, 565] on icon at bounding box center [356, 676] width 15 height 15
click at [367, 565] on div "Undo" at bounding box center [371, 676] width 58 height 23
click at [184, 565] on div "Eraser" at bounding box center [184, 677] width 29 height 10
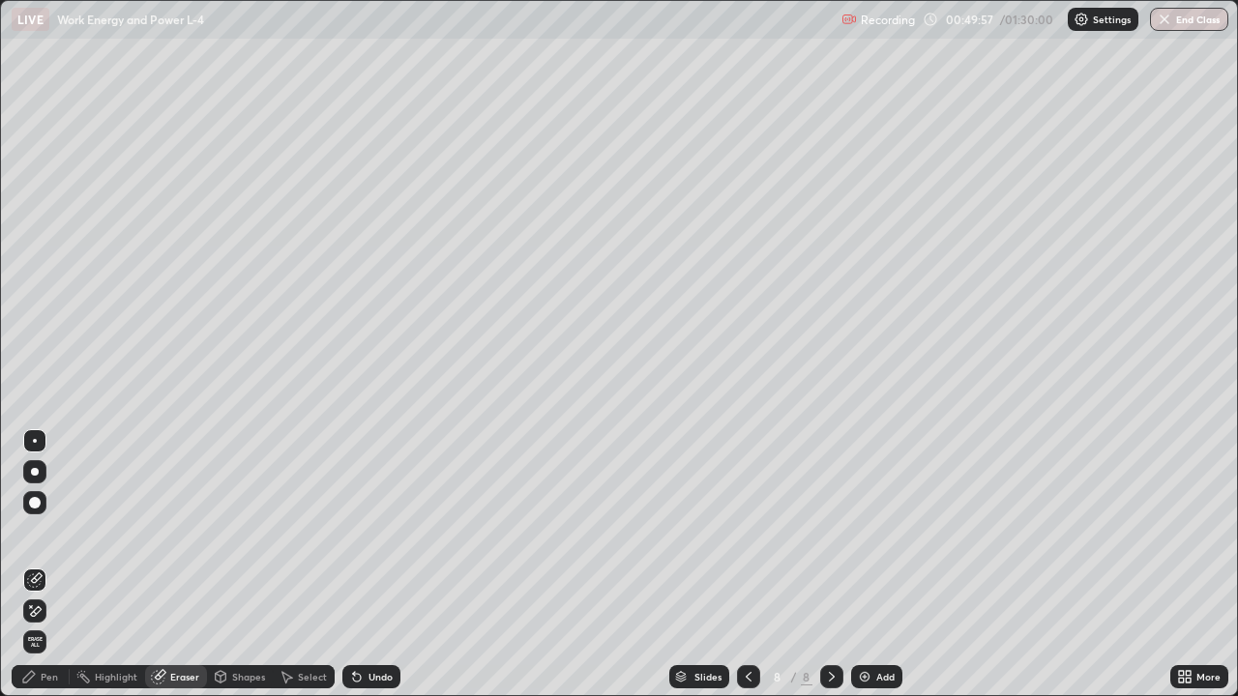
click at [52, 565] on div "Pen" at bounding box center [49, 677] width 17 height 10
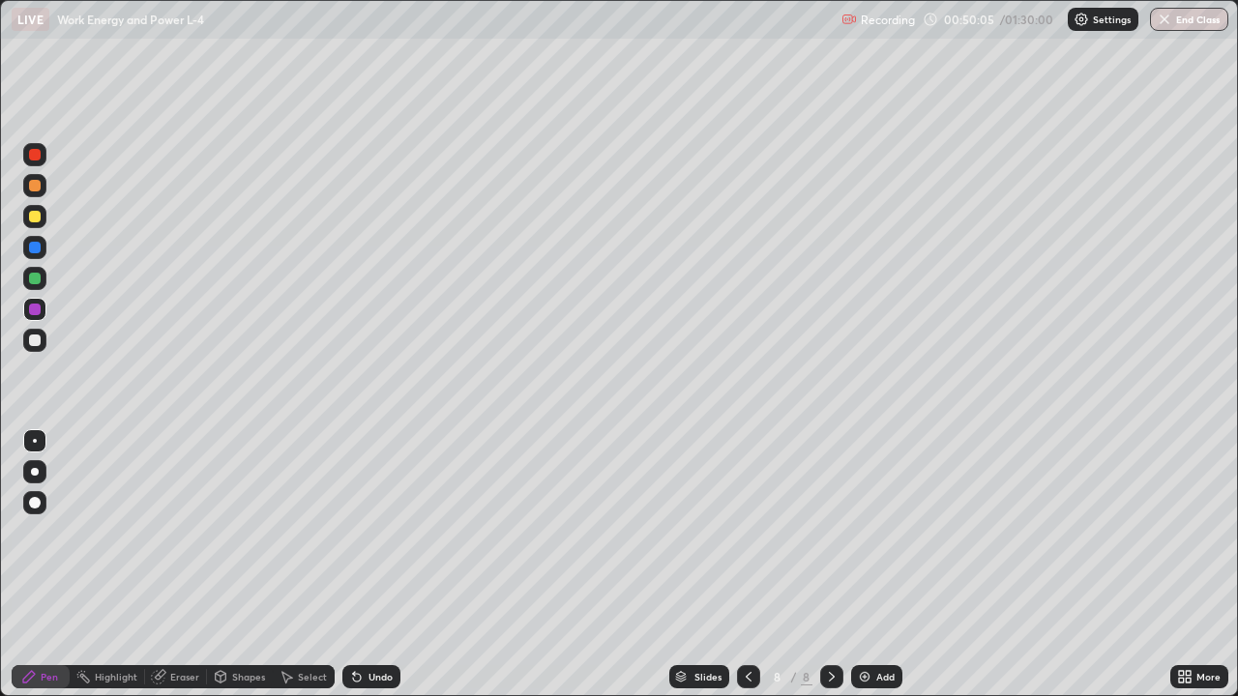
click at [879, 565] on div "Add" at bounding box center [885, 677] width 18 height 10
click at [33, 219] on div at bounding box center [35, 217] width 12 height 12
click at [29, 348] on div at bounding box center [34, 340] width 23 height 23
click at [371, 565] on div "Undo" at bounding box center [371, 676] width 58 height 23
click at [368, 565] on div "Undo" at bounding box center [371, 676] width 58 height 23
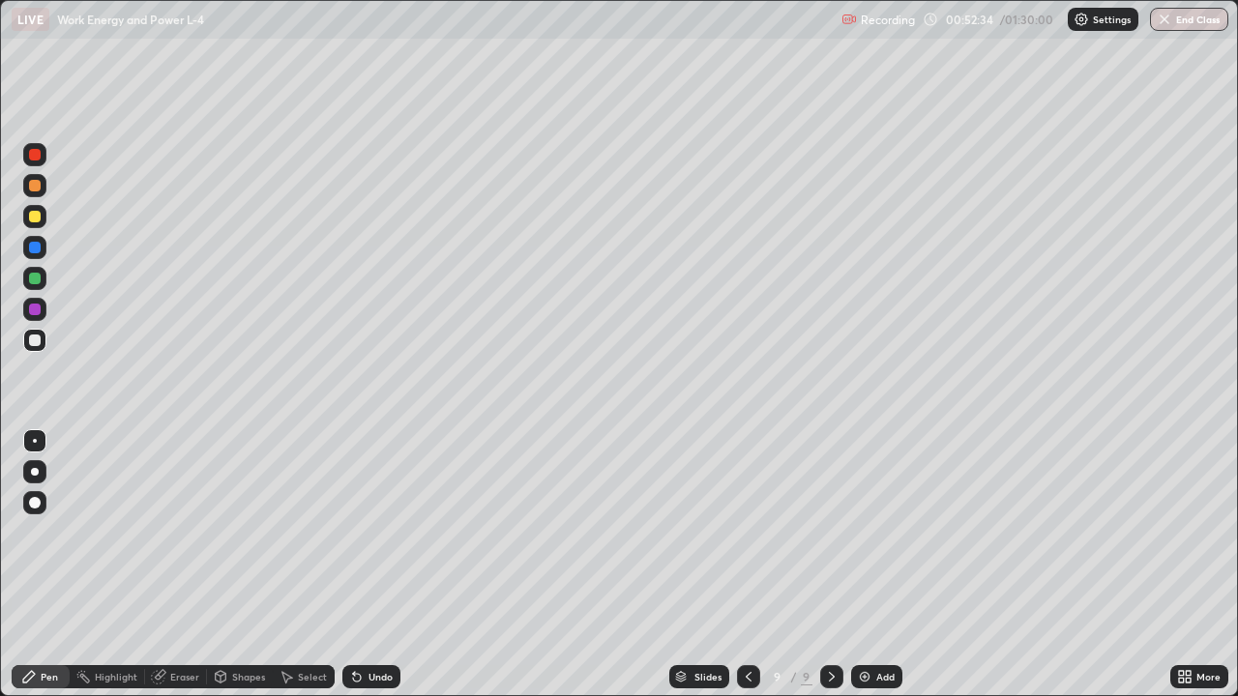
click at [770, 565] on div "9" at bounding box center [777, 677] width 19 height 12
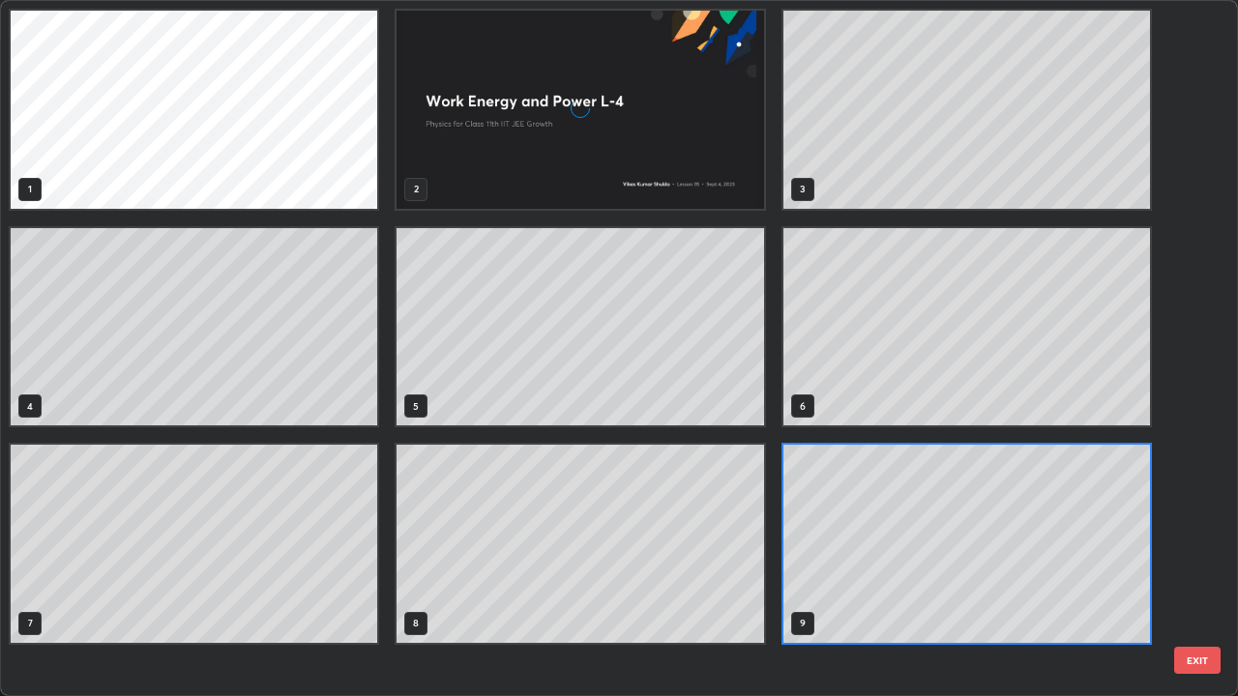
scroll to position [689, 1226]
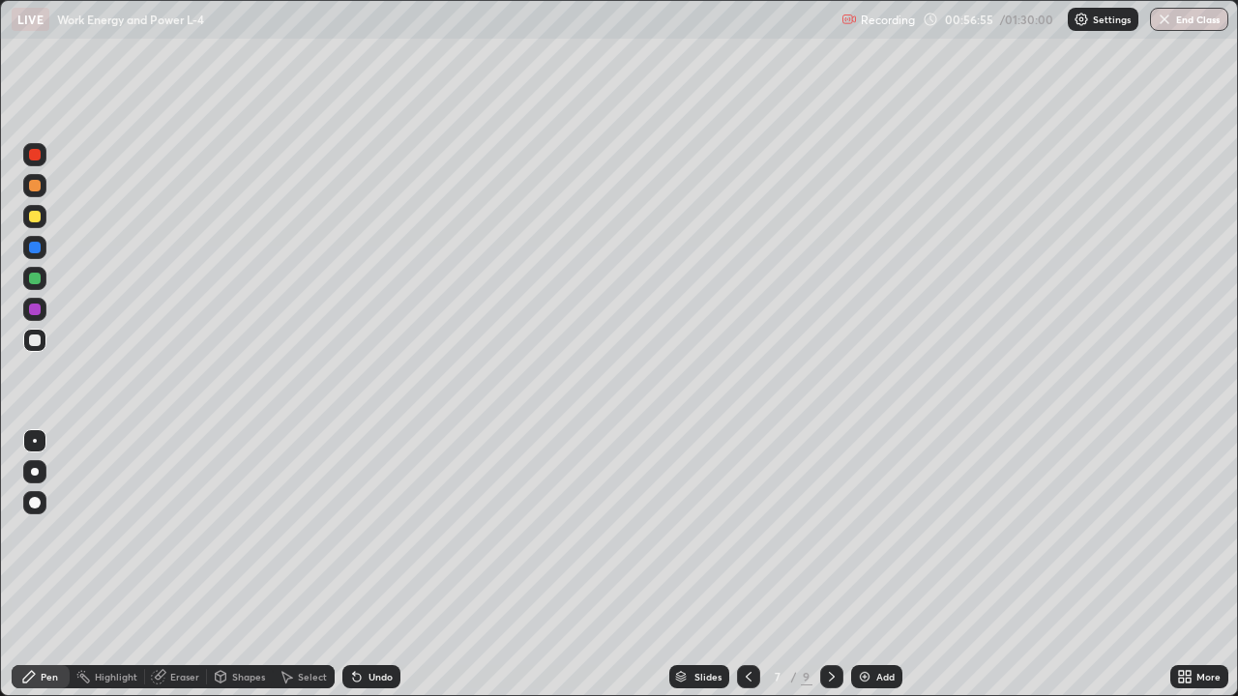
click at [830, 565] on icon at bounding box center [831, 676] width 15 height 15
click at [836, 565] on icon at bounding box center [831, 676] width 15 height 15
click at [867, 565] on img at bounding box center [864, 676] width 15 height 15
click at [44, 220] on div at bounding box center [34, 216] width 23 height 23
click at [36, 155] on div at bounding box center [35, 155] width 12 height 12
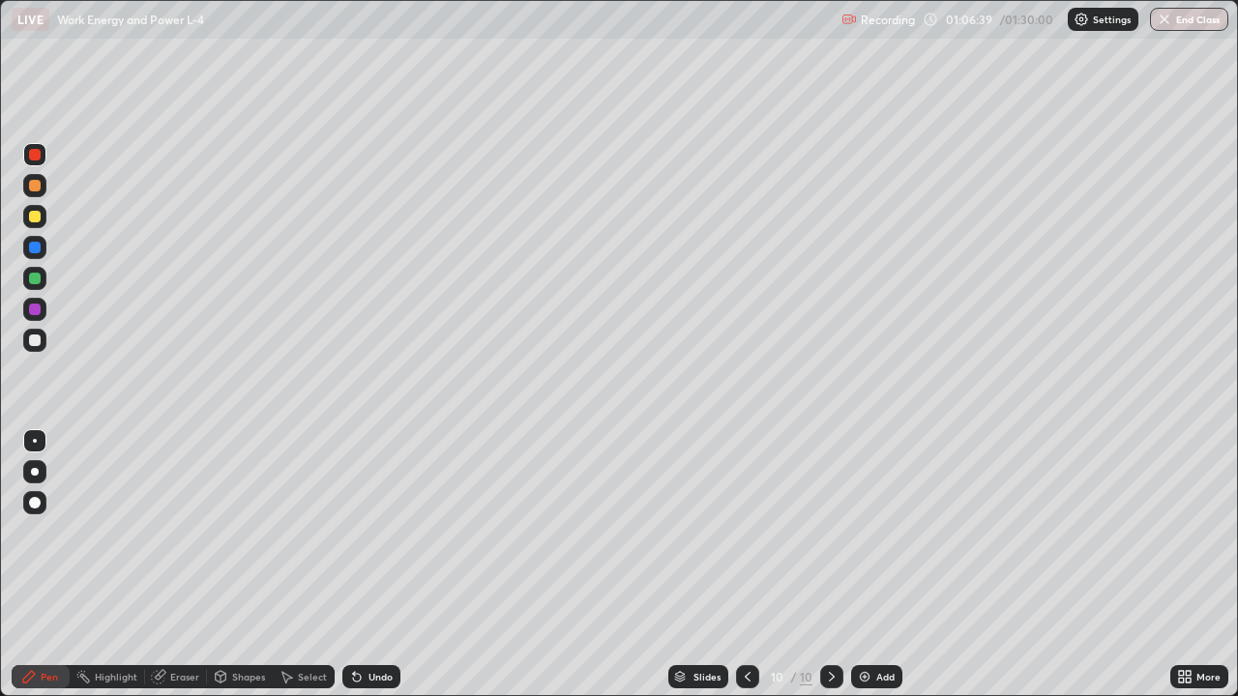
click at [387, 565] on div "Undo" at bounding box center [380, 677] width 24 height 10
click at [371, 565] on div "Undo" at bounding box center [380, 677] width 24 height 10
click at [283, 565] on icon at bounding box center [287, 678] width 11 height 12
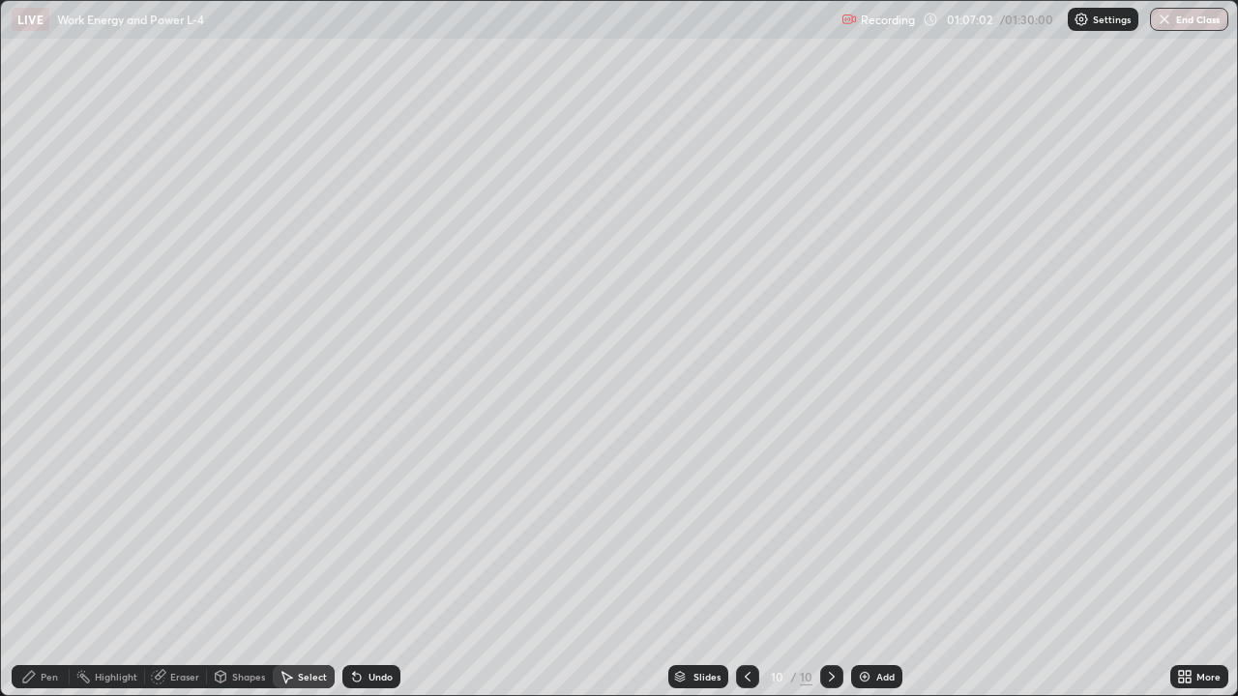
click at [254, 565] on div "Shapes" at bounding box center [248, 677] width 33 height 10
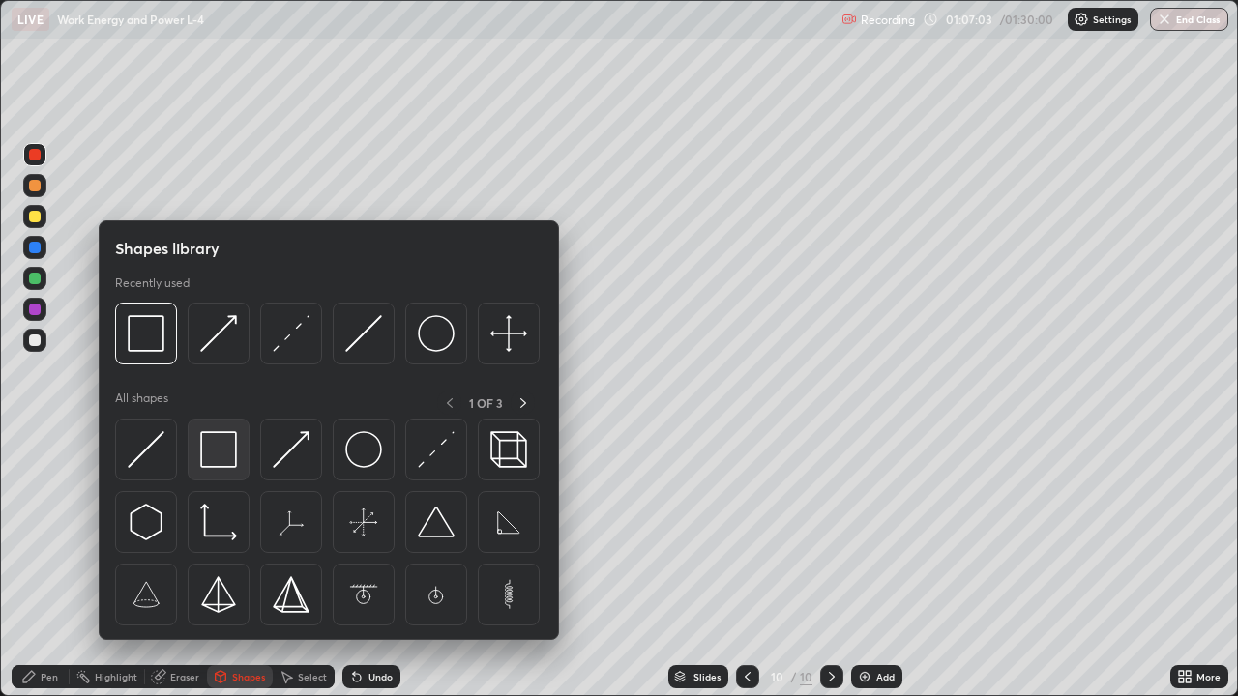
click at [233, 461] on img at bounding box center [218, 449] width 37 height 37
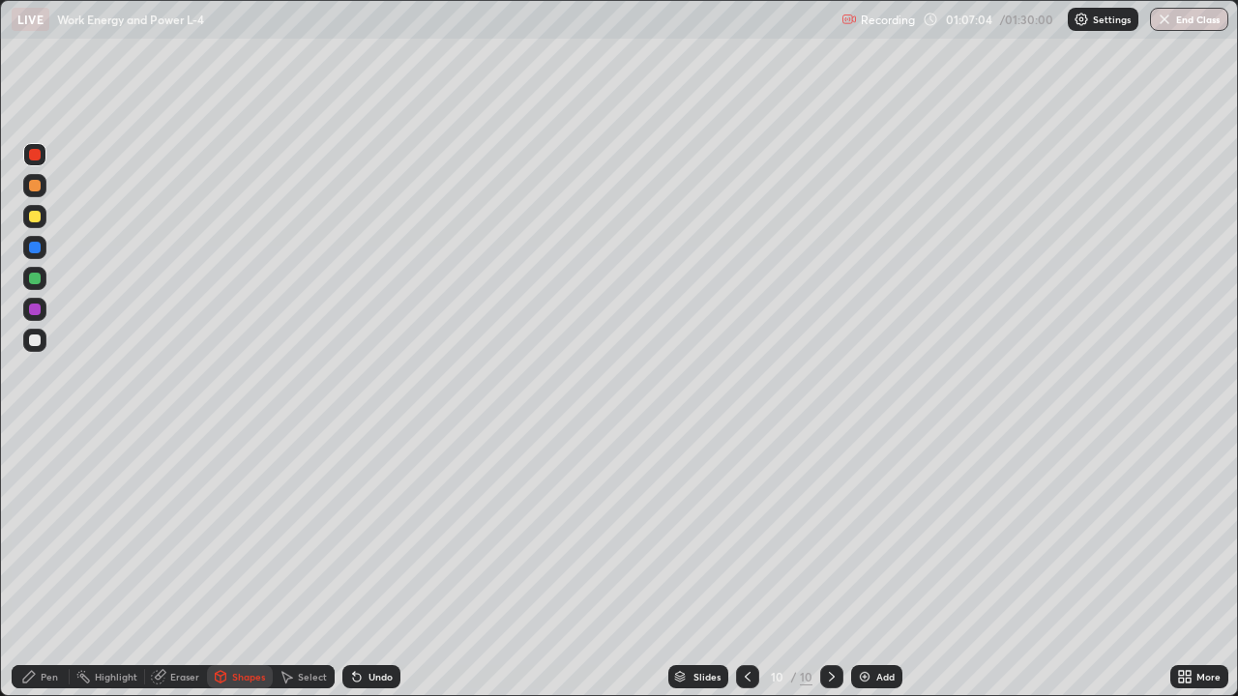
click at [36, 273] on div at bounding box center [35, 279] width 12 height 12
click at [42, 340] on div at bounding box center [34, 340] width 23 height 23
click at [44, 565] on div "Pen" at bounding box center [49, 677] width 17 height 10
click at [40, 307] on div at bounding box center [35, 310] width 12 height 12
click at [319, 565] on div "Select" at bounding box center [312, 677] width 29 height 10
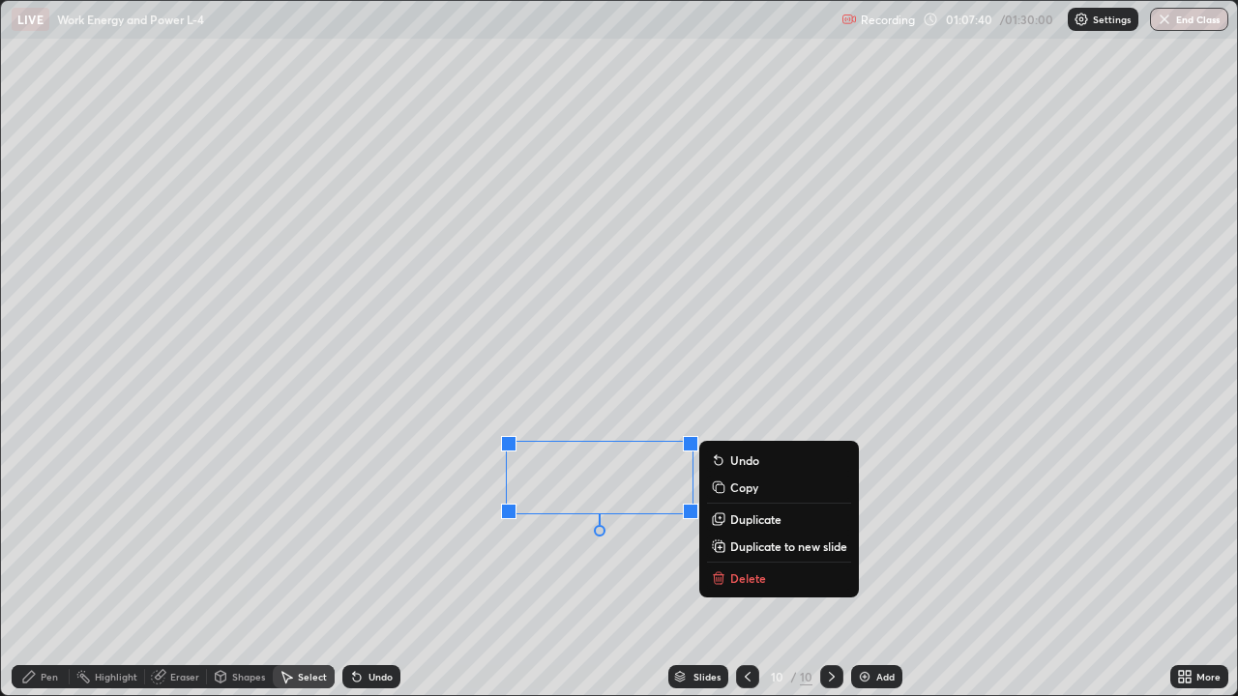
click at [762, 523] on p "Duplicate" at bounding box center [755, 519] width 51 height 15
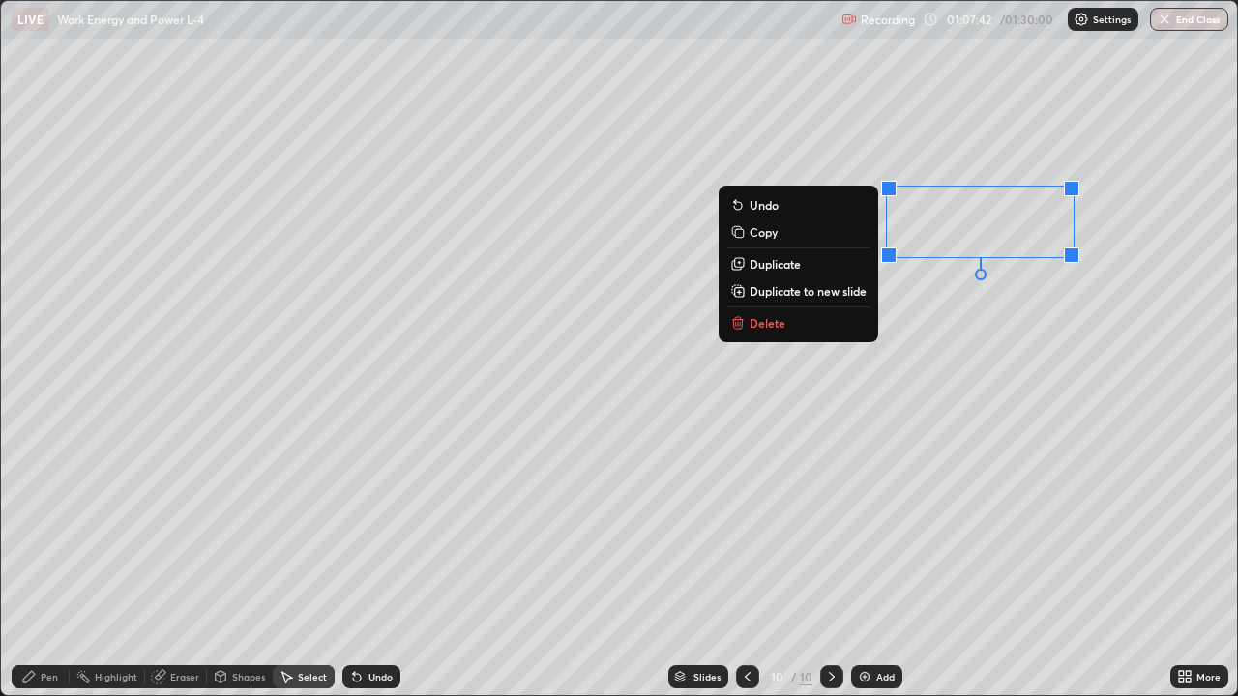
click at [974, 410] on div "0 ° Undo Copy Duplicate Duplicate to new slide Delete" at bounding box center [619, 348] width 1236 height 694
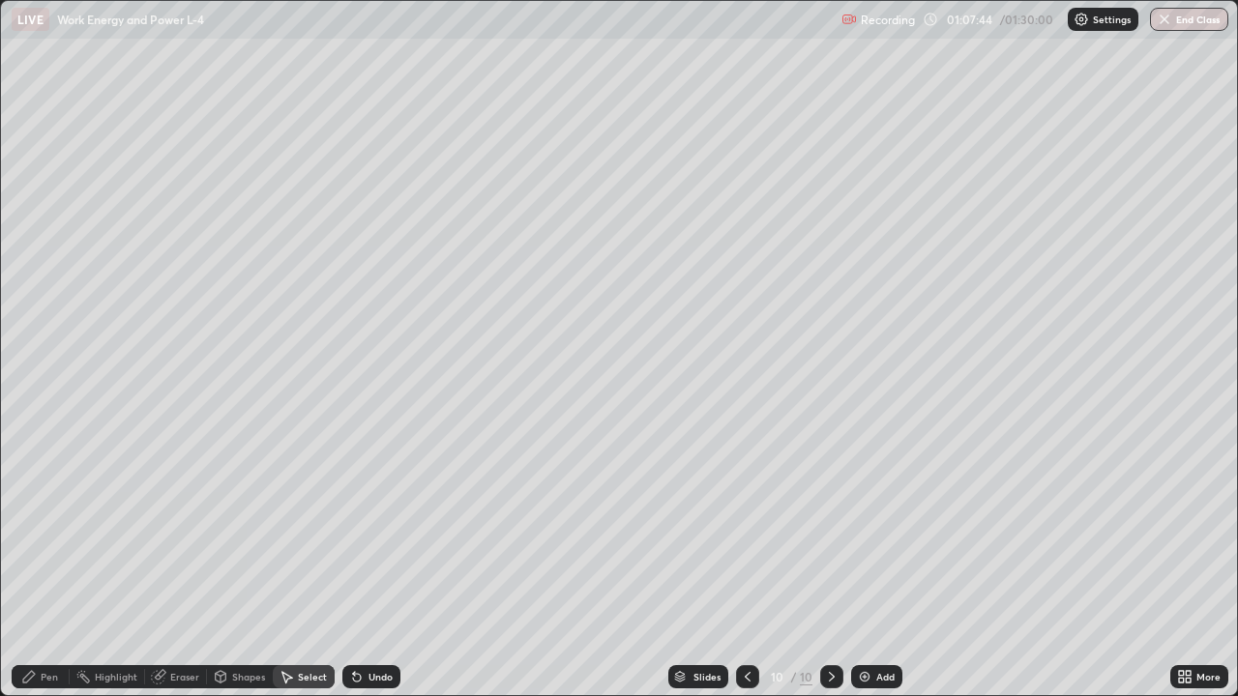
click at [253, 565] on div "Shapes" at bounding box center [248, 677] width 33 height 10
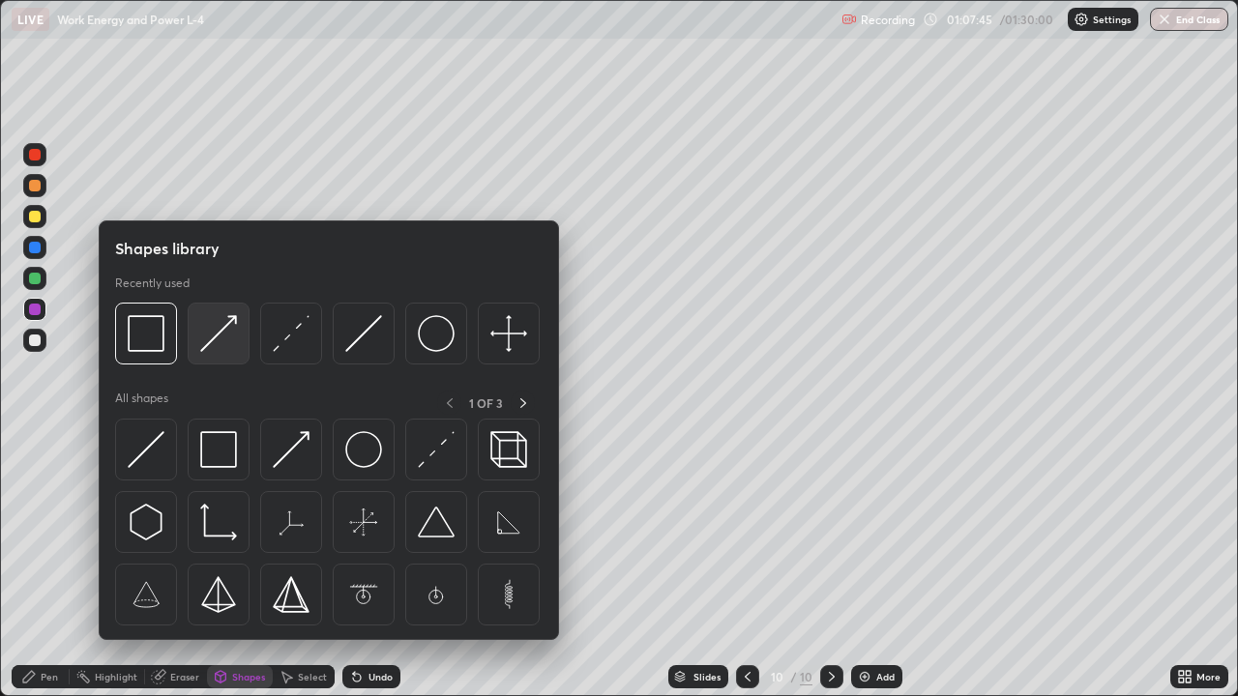
click at [215, 343] on img at bounding box center [218, 333] width 37 height 37
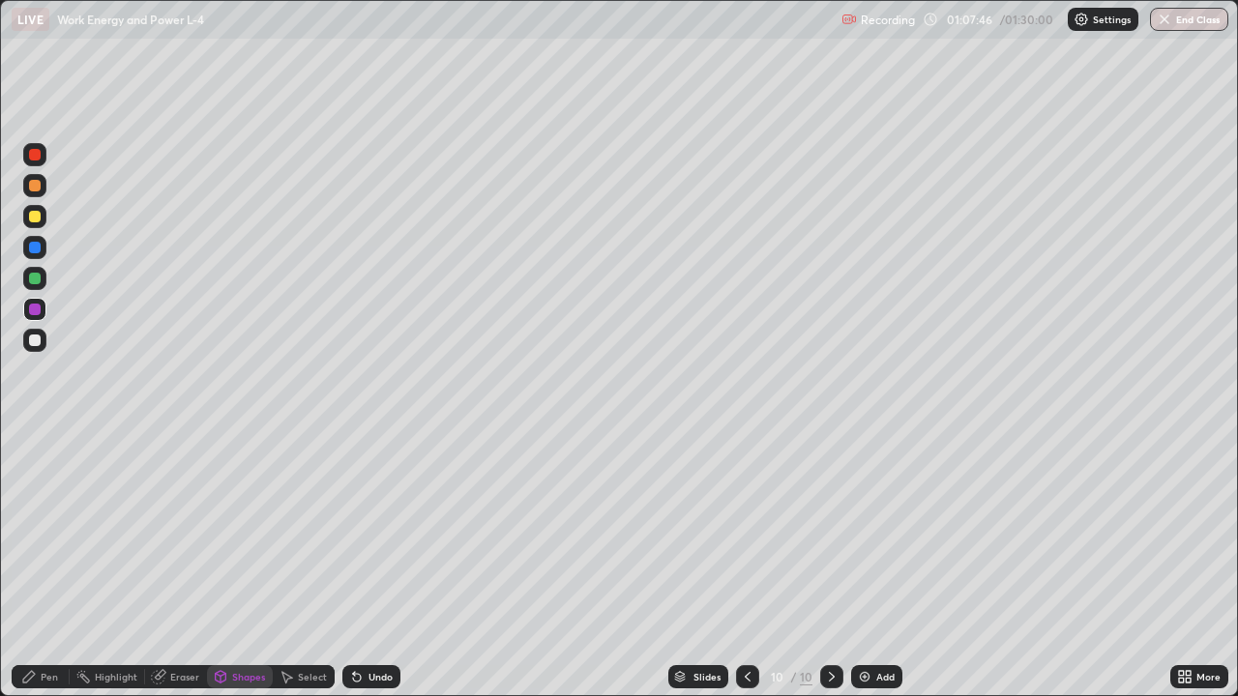
click at [31, 217] on div at bounding box center [35, 217] width 12 height 12
click at [62, 565] on div "Pen" at bounding box center [41, 676] width 58 height 23
click at [33, 342] on div at bounding box center [35, 341] width 12 height 12
click at [869, 565] on img at bounding box center [864, 676] width 15 height 15
click at [34, 212] on div at bounding box center [35, 217] width 12 height 12
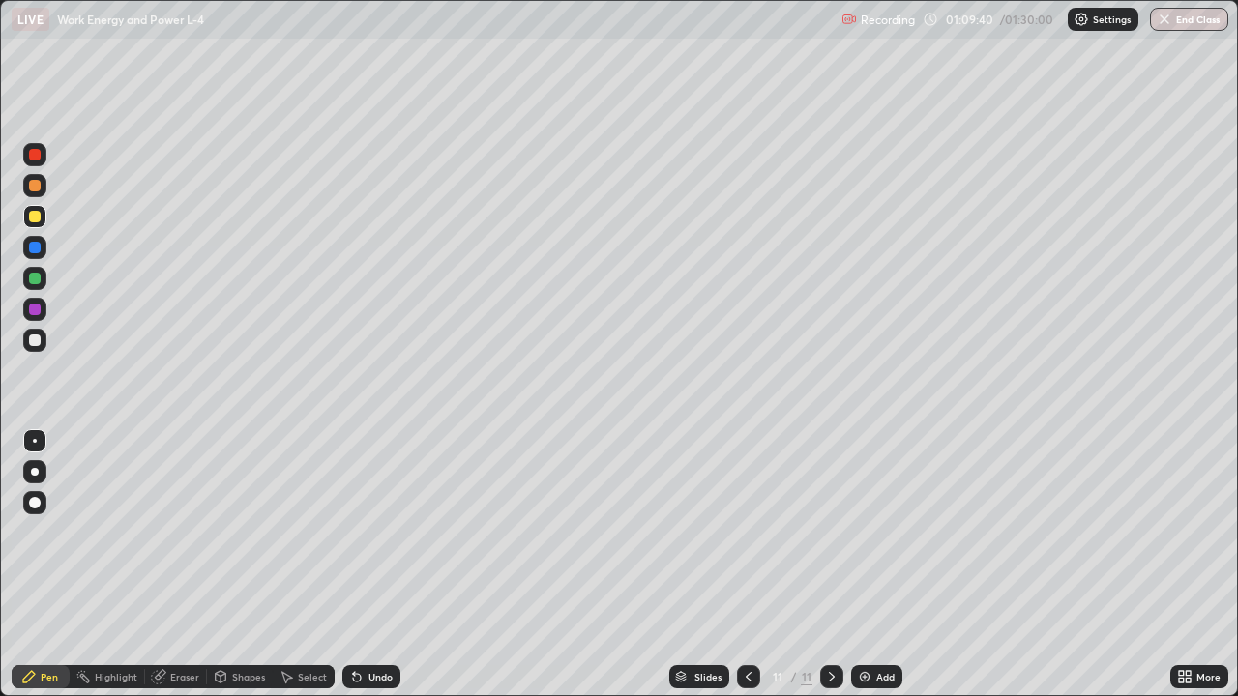
click at [34, 190] on div at bounding box center [35, 186] width 12 height 12
click at [34, 343] on div at bounding box center [35, 341] width 12 height 12
click at [248, 565] on div "Shapes" at bounding box center [248, 677] width 33 height 10
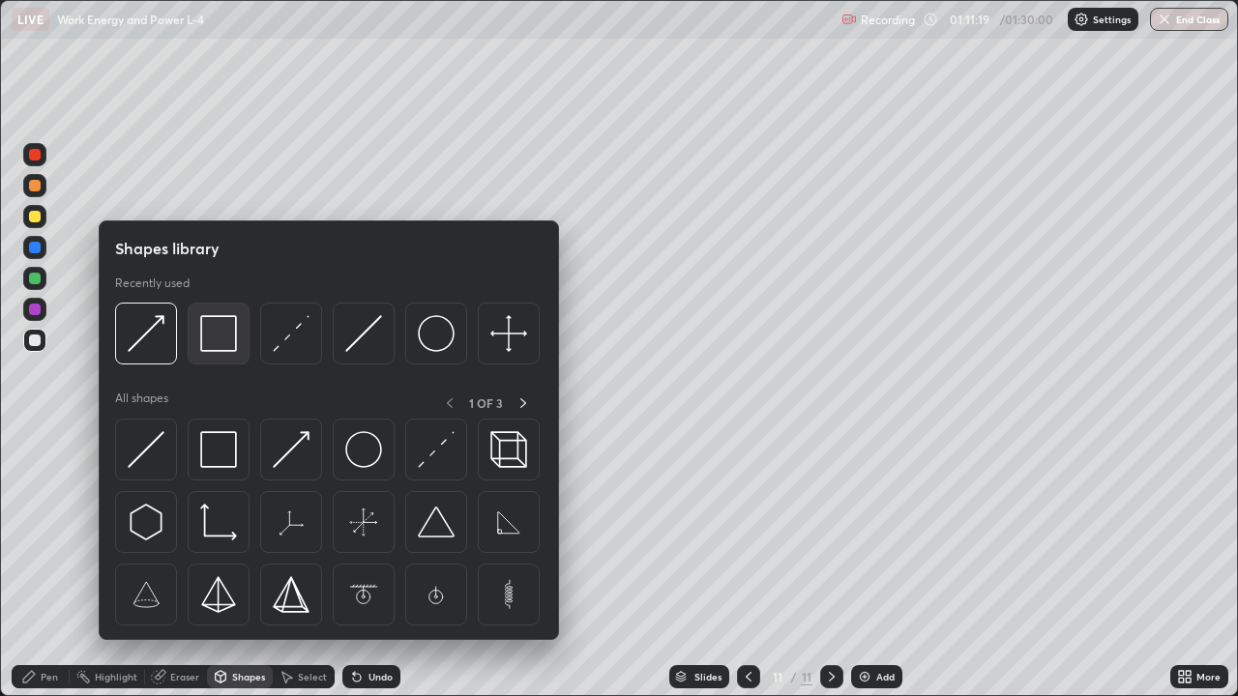
click at [226, 347] on img at bounding box center [218, 333] width 37 height 37
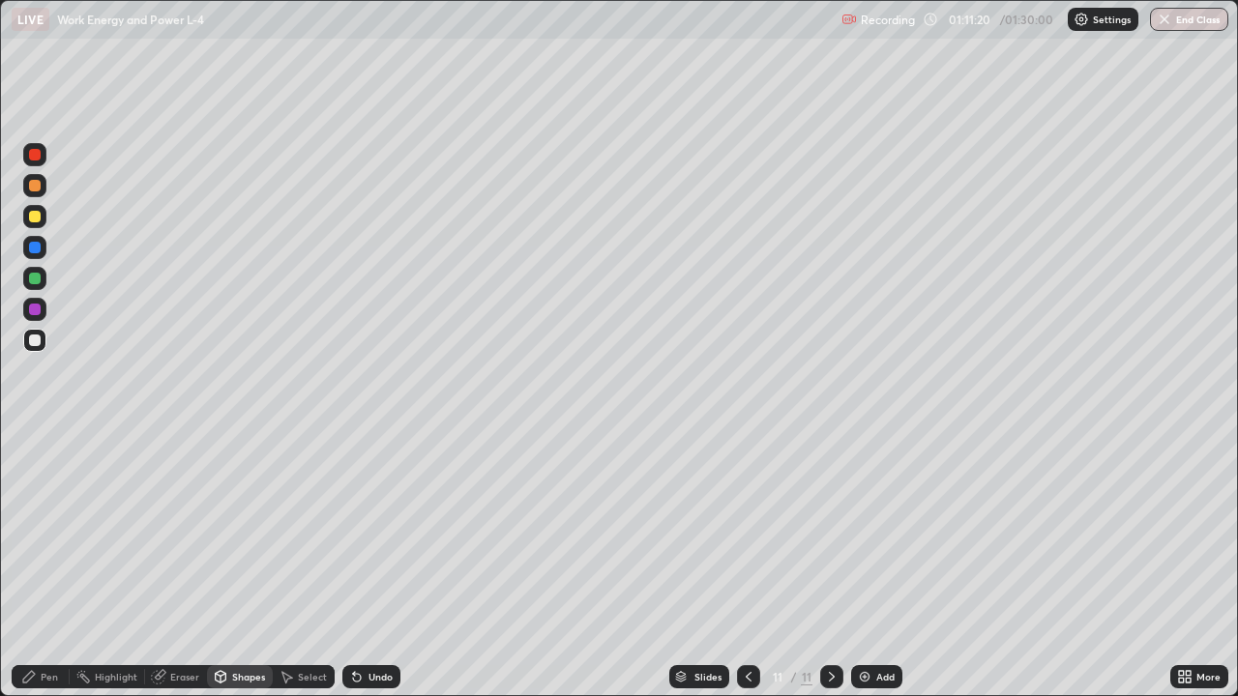
click at [35, 279] on div at bounding box center [35, 279] width 12 height 12
click at [36, 338] on div at bounding box center [35, 341] width 12 height 12
click at [39, 565] on div "Pen" at bounding box center [41, 676] width 58 height 23
click at [38, 312] on div at bounding box center [35, 310] width 12 height 12
click at [36, 280] on div at bounding box center [35, 279] width 12 height 12
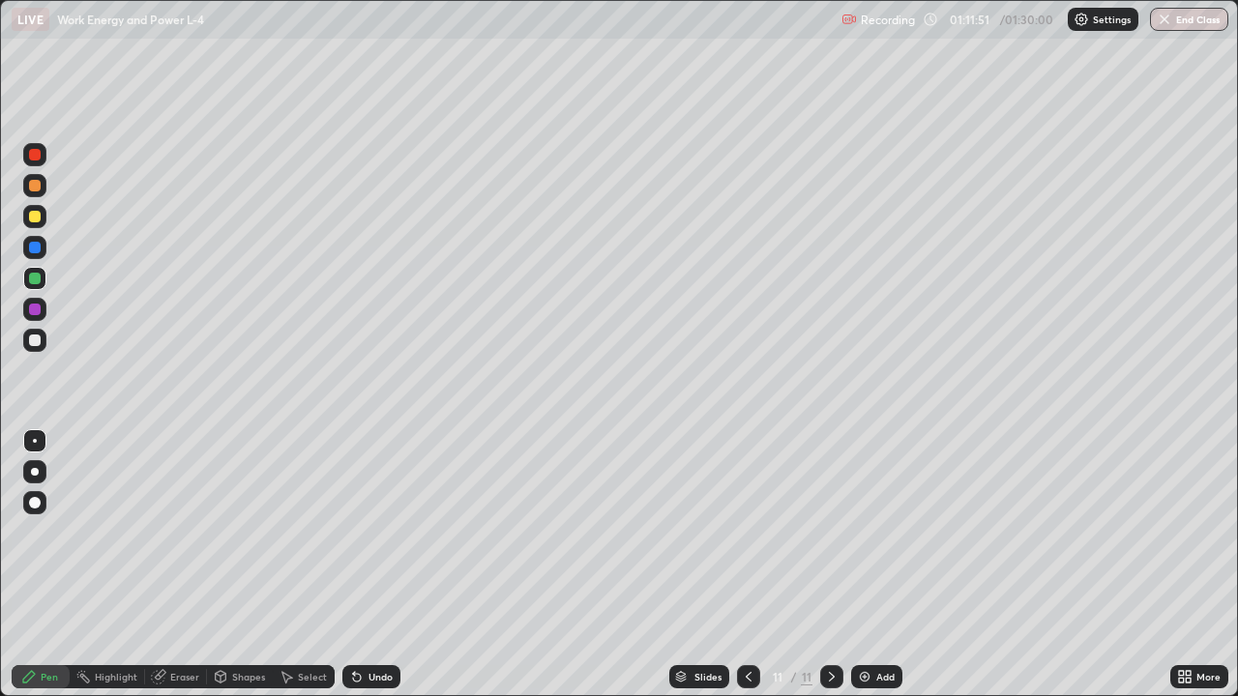
click at [40, 158] on div at bounding box center [35, 155] width 12 height 12
click at [40, 220] on div at bounding box center [34, 216] width 23 height 23
click at [35, 348] on div at bounding box center [34, 340] width 23 height 23
click at [889, 565] on div "Add" at bounding box center [885, 677] width 18 height 10
click at [42, 286] on div at bounding box center [34, 278] width 23 height 23
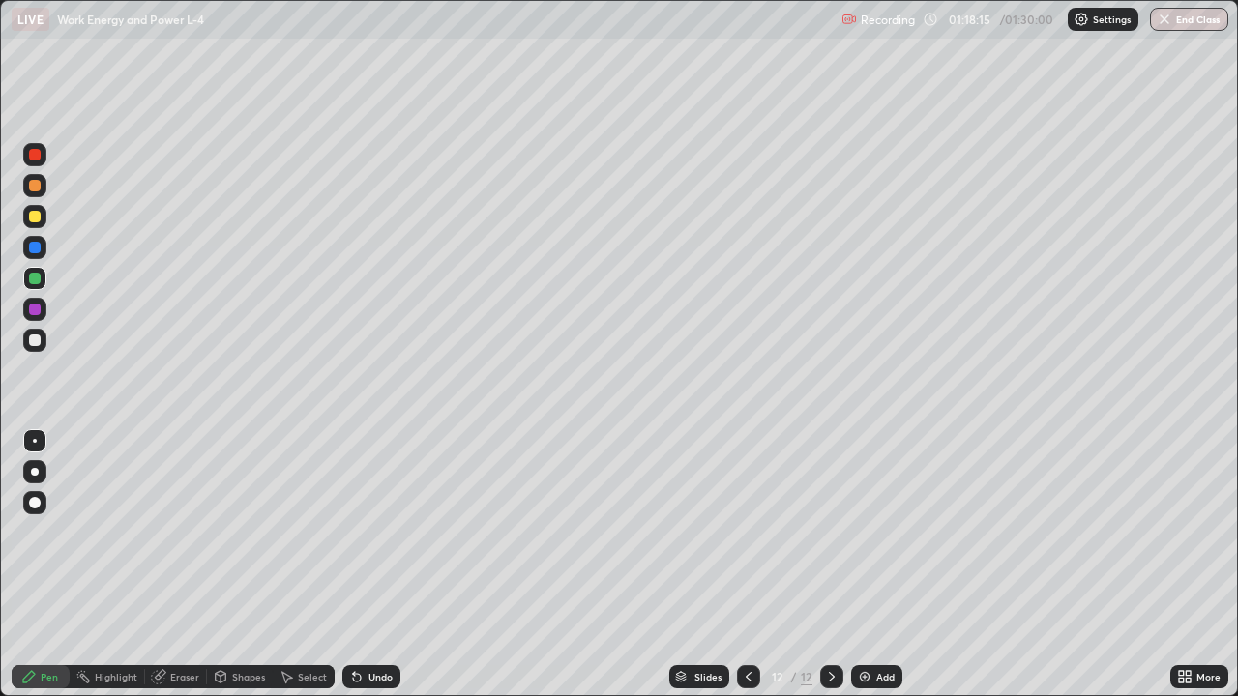
click at [37, 338] on div at bounding box center [35, 341] width 12 height 12
click at [39, 154] on div at bounding box center [35, 155] width 12 height 12
click at [37, 220] on div at bounding box center [35, 217] width 12 height 12
click at [376, 565] on div "Undo" at bounding box center [371, 676] width 58 height 23
click at [747, 565] on icon at bounding box center [748, 676] width 15 height 15
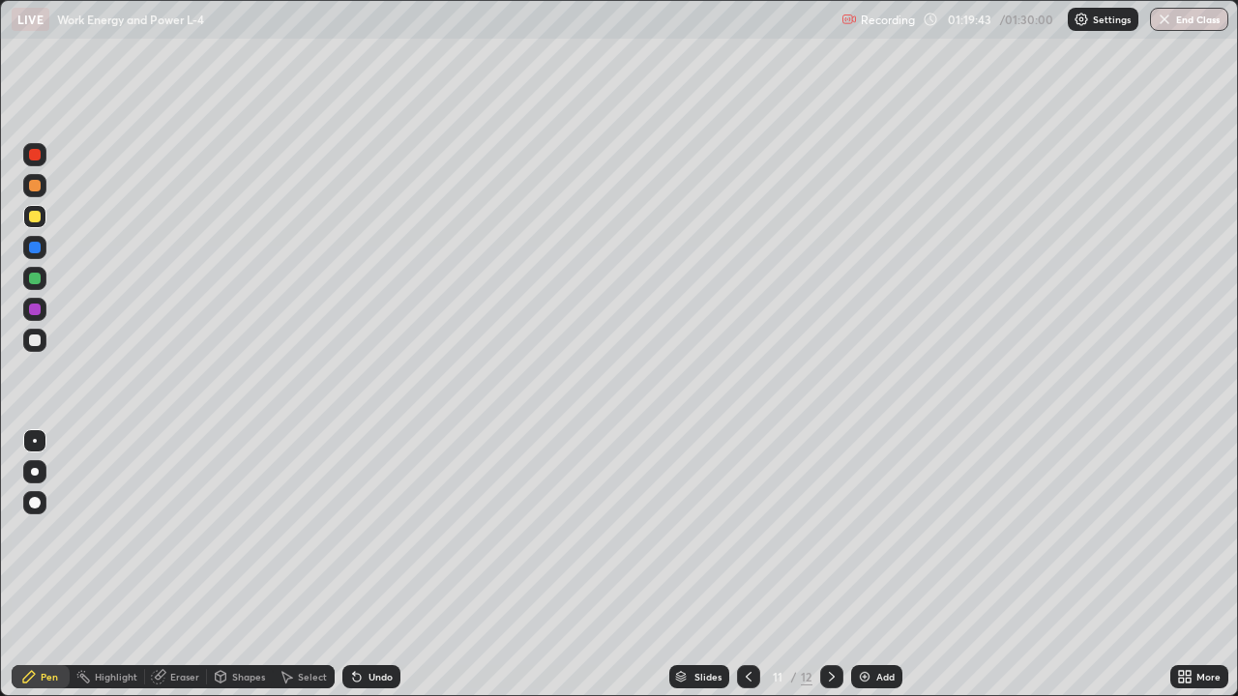
click at [829, 565] on icon at bounding box center [831, 676] width 15 height 15
click at [1173, 23] on button "End Class" at bounding box center [1189, 19] width 78 height 23
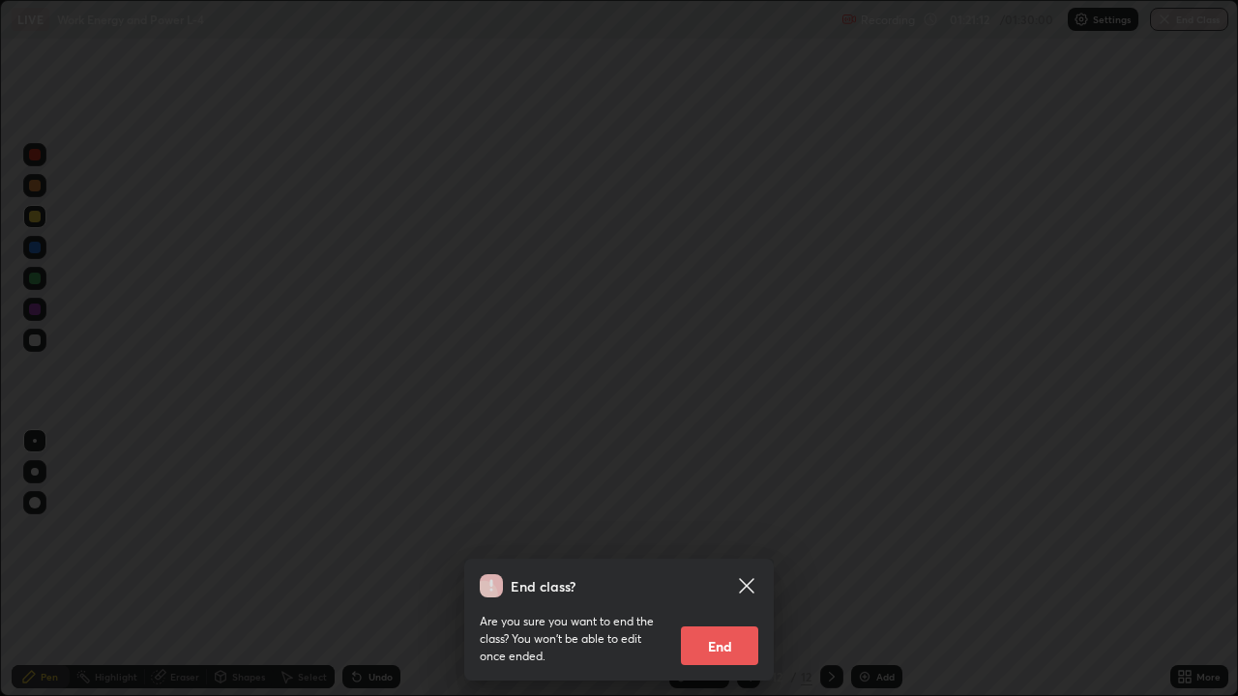
click at [723, 565] on button "End" at bounding box center [719, 646] width 77 height 39
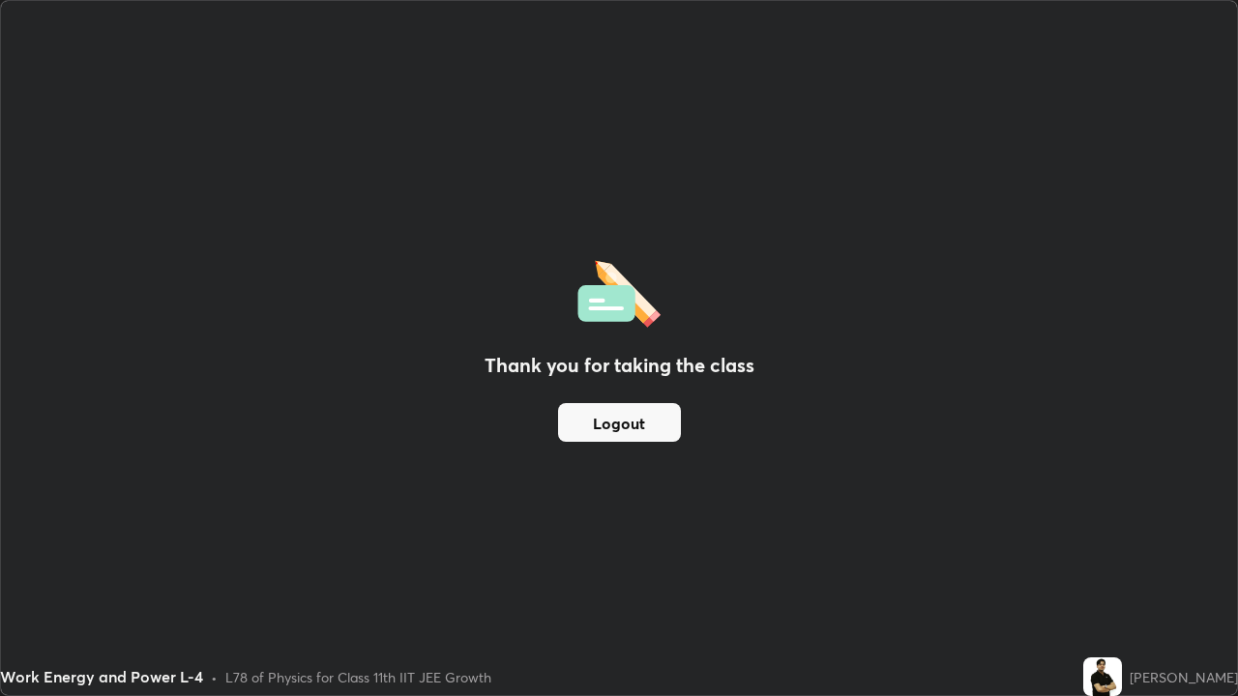
click at [634, 417] on button "Logout" at bounding box center [619, 422] width 123 height 39
click at [622, 415] on button "Logout" at bounding box center [619, 422] width 123 height 39
